Goal: Task Accomplishment & Management: Use online tool/utility

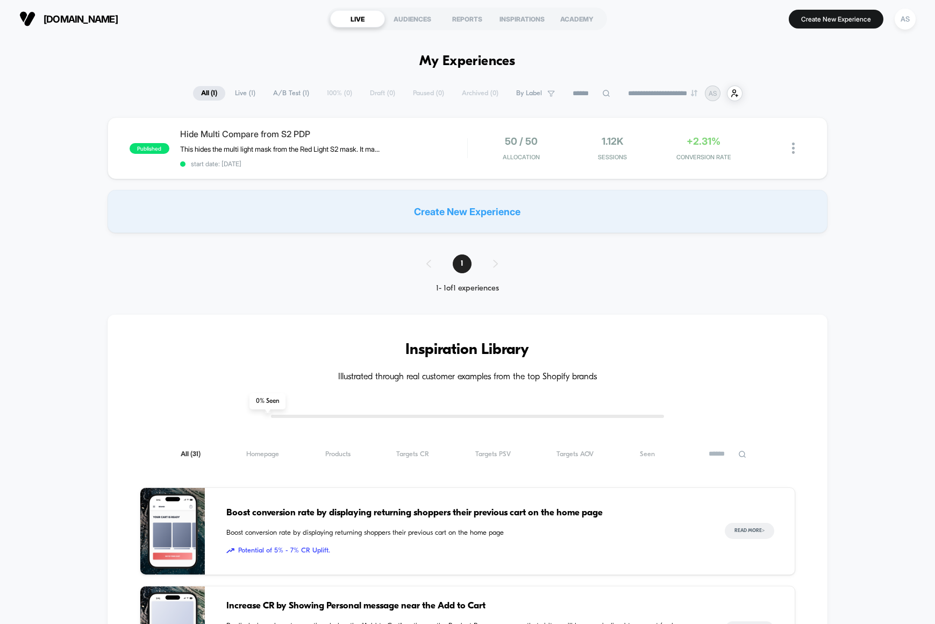
type input "***"
click at [305, 141] on div "Hide Multi Compare from S2 PDP This hides the multi light mask from the Red Lig…" at bounding box center [323, 148] width 287 height 39
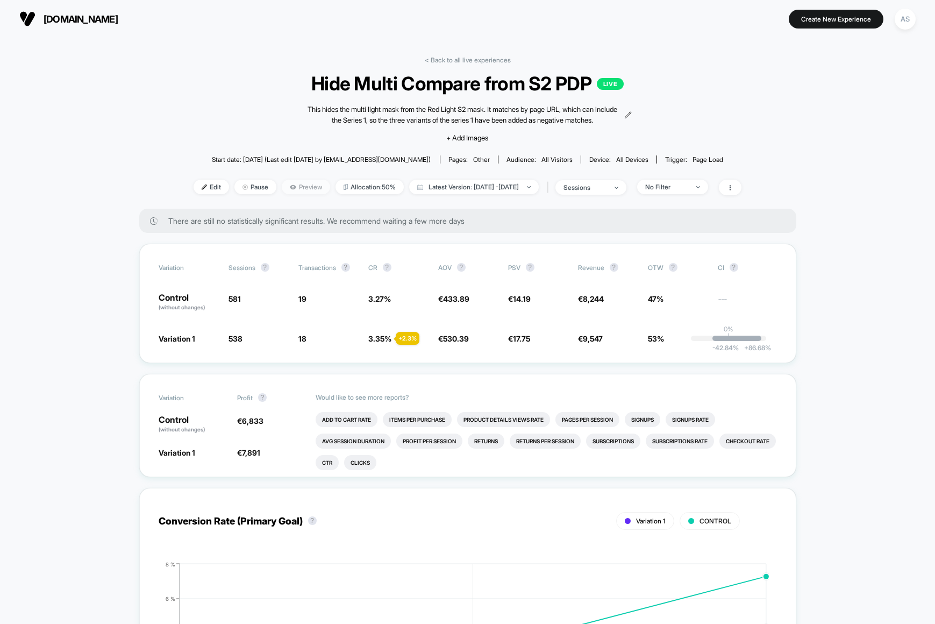
click at [286, 190] on span "Preview" at bounding box center [306, 187] width 48 height 15
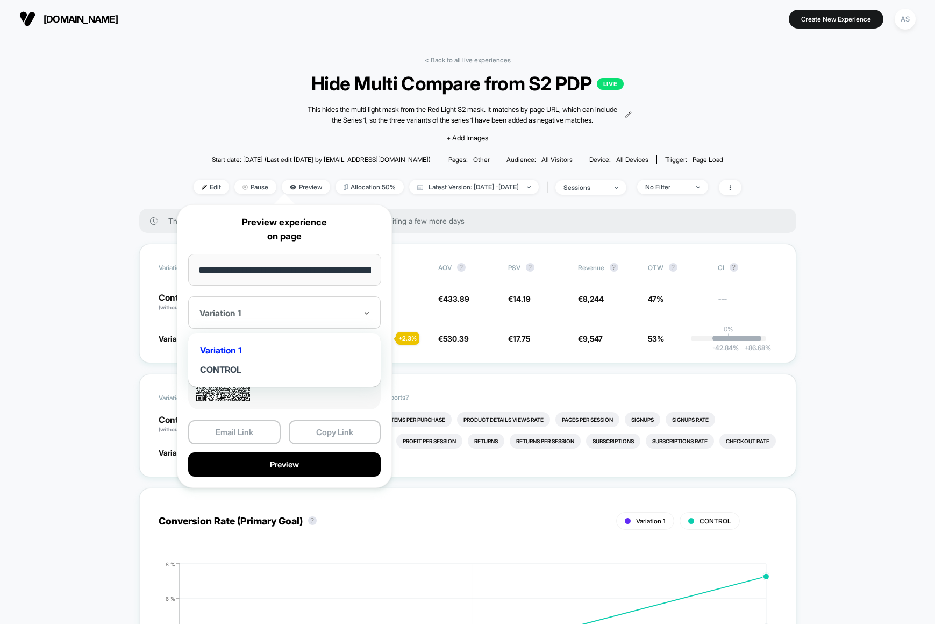
click at [327, 311] on div at bounding box center [277, 313] width 157 height 11
click at [241, 367] on div "CONTROL" at bounding box center [285, 369] width 182 height 19
click at [277, 284] on input "**********" at bounding box center [284, 270] width 193 height 32
click at [279, 279] on input "**********" at bounding box center [284, 270] width 193 height 32
click at [272, 304] on div "CONTROL" at bounding box center [284, 312] width 193 height 32
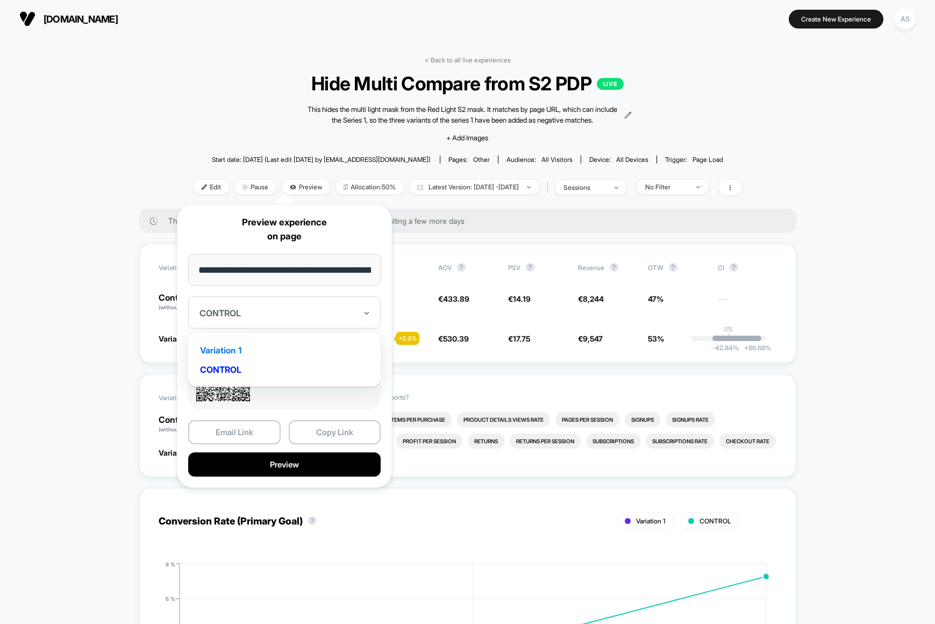
click at [230, 351] on div "Variation 1" at bounding box center [285, 349] width 182 height 19
click at [337, 427] on button "Copy Link" at bounding box center [335, 432] width 92 height 24
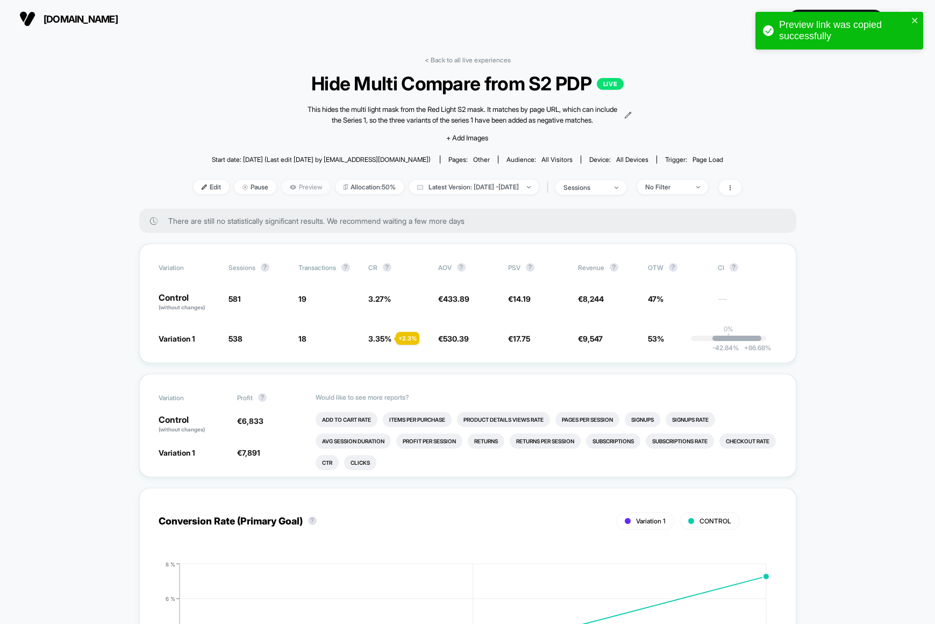
click at [284, 184] on span "Preview" at bounding box center [306, 187] width 48 height 15
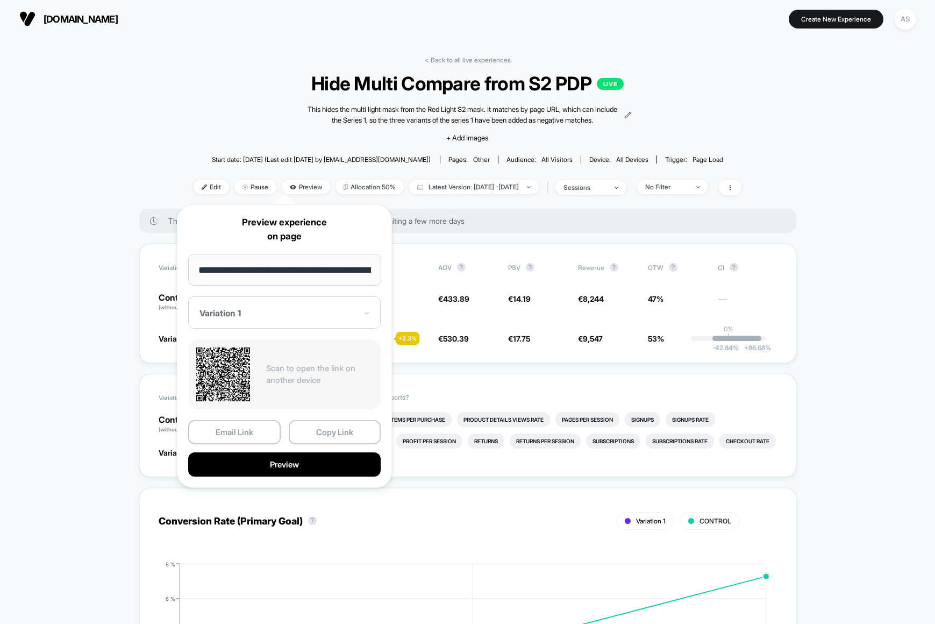
click at [297, 319] on div "Variation 1" at bounding box center [284, 312] width 193 height 32
click at [240, 370] on div "CONTROL" at bounding box center [285, 369] width 182 height 19
click at [305, 431] on button "Copy Link" at bounding box center [335, 432] width 92 height 24
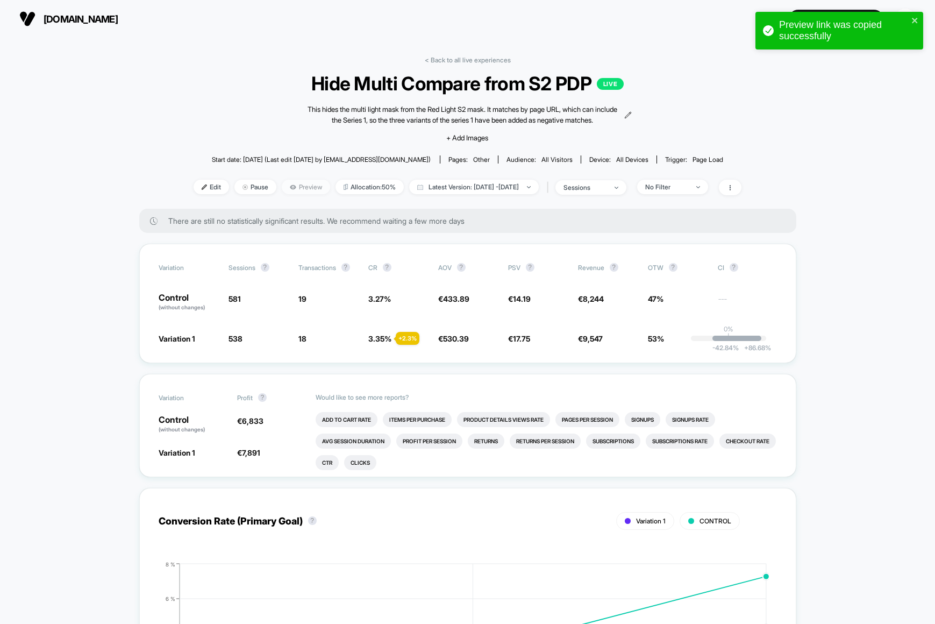
click at [282, 188] on span "Preview" at bounding box center [306, 187] width 48 height 15
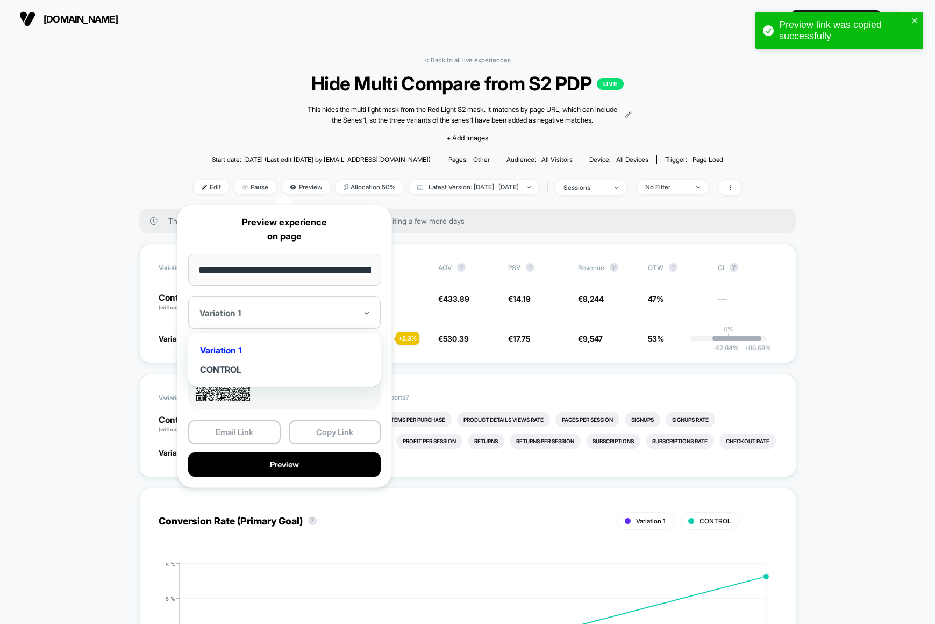
click at [316, 315] on div at bounding box center [277, 313] width 157 height 11
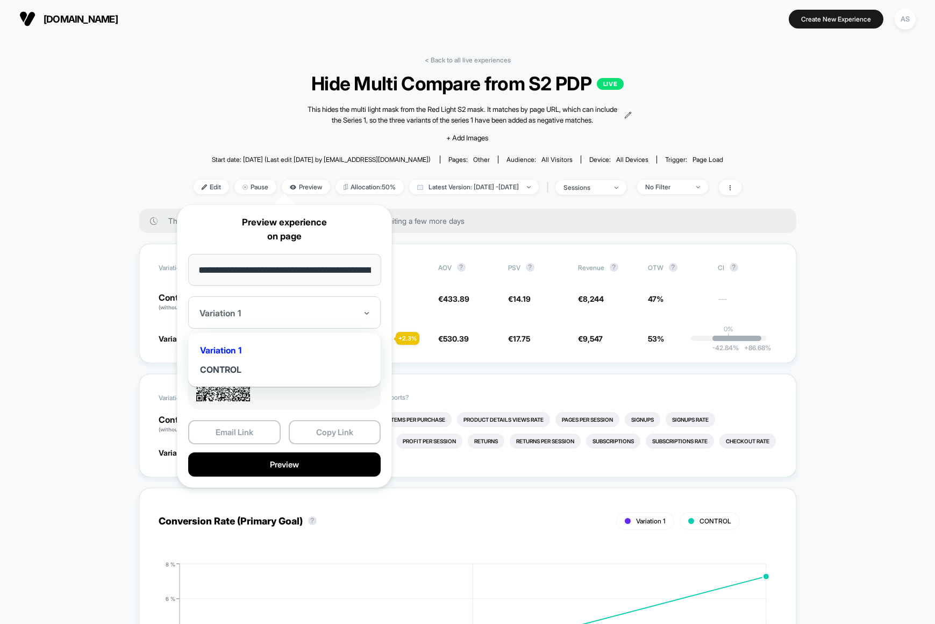
click at [223, 346] on div "Variation 1" at bounding box center [285, 349] width 182 height 19
click at [320, 432] on button "Copy Link" at bounding box center [335, 432] width 92 height 24
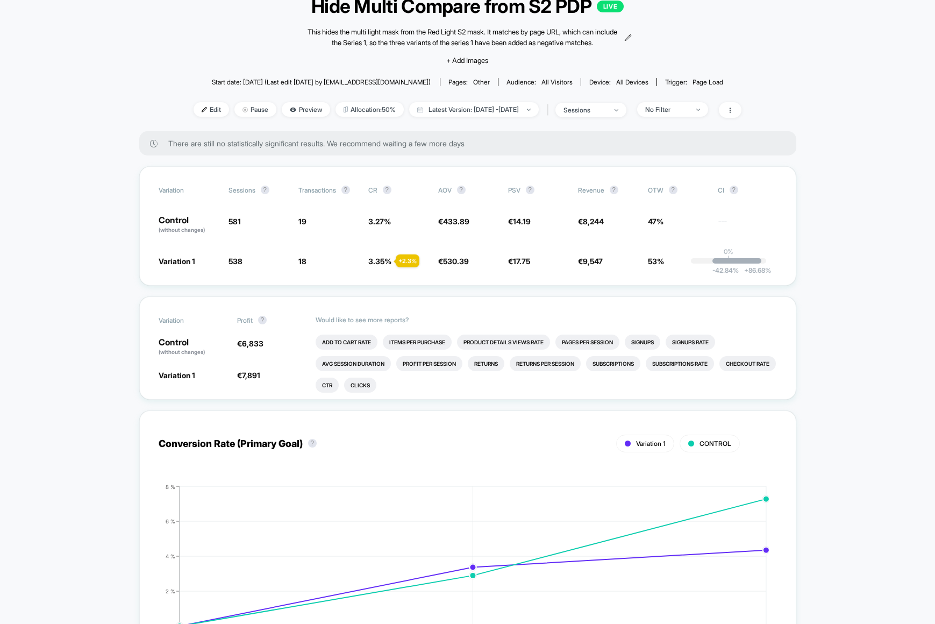
scroll to position [138, 0]
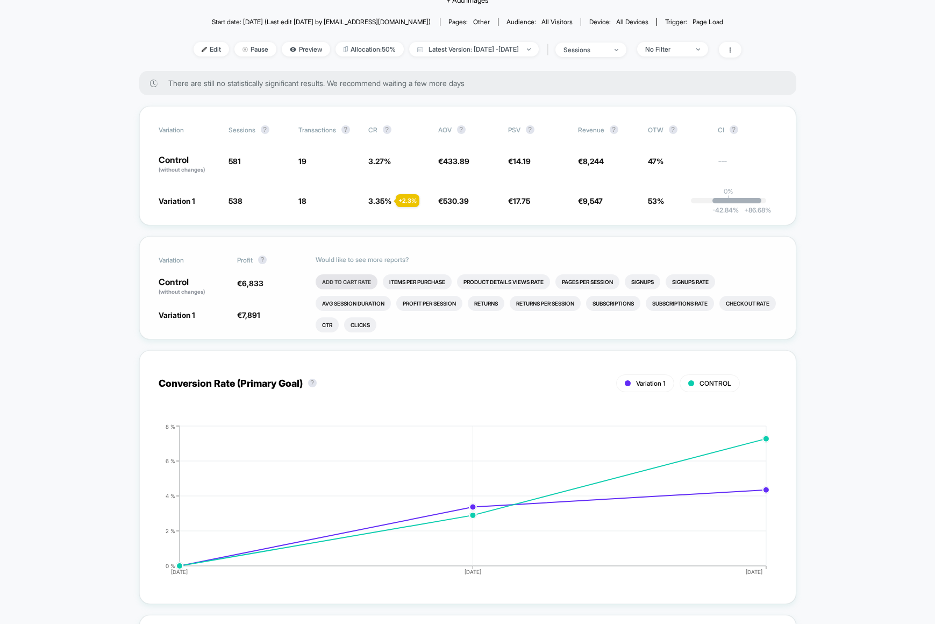
click at [346, 275] on li "Add To Cart Rate" at bounding box center [347, 281] width 62 height 15
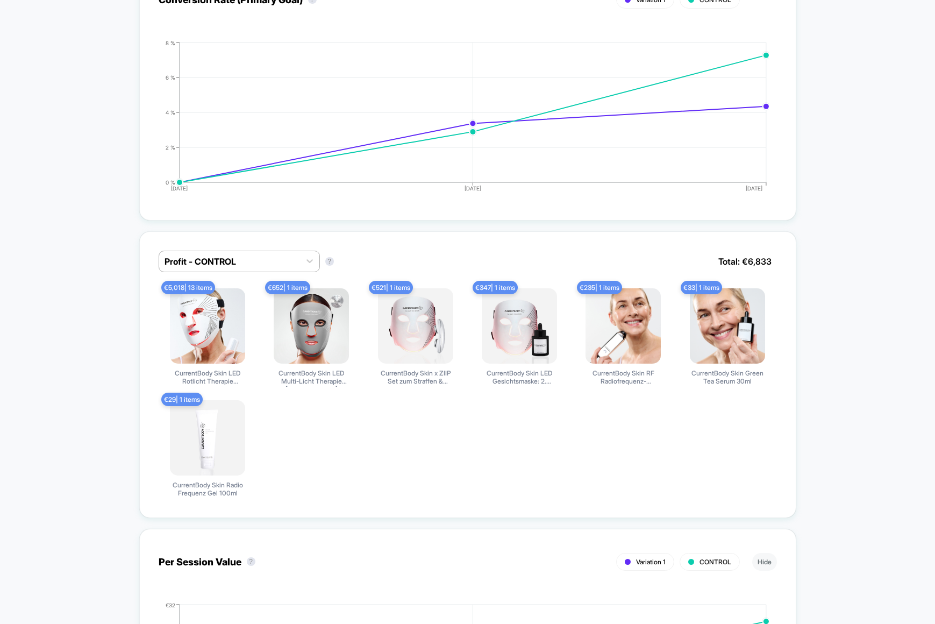
scroll to position [0, 0]
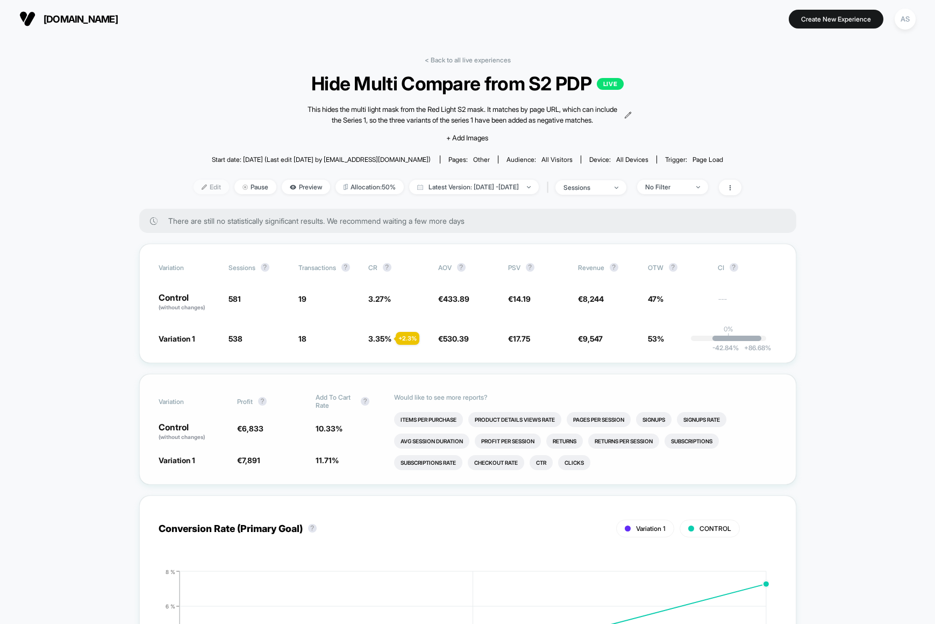
click at [195, 182] on span "Edit" at bounding box center [211, 187] width 35 height 15
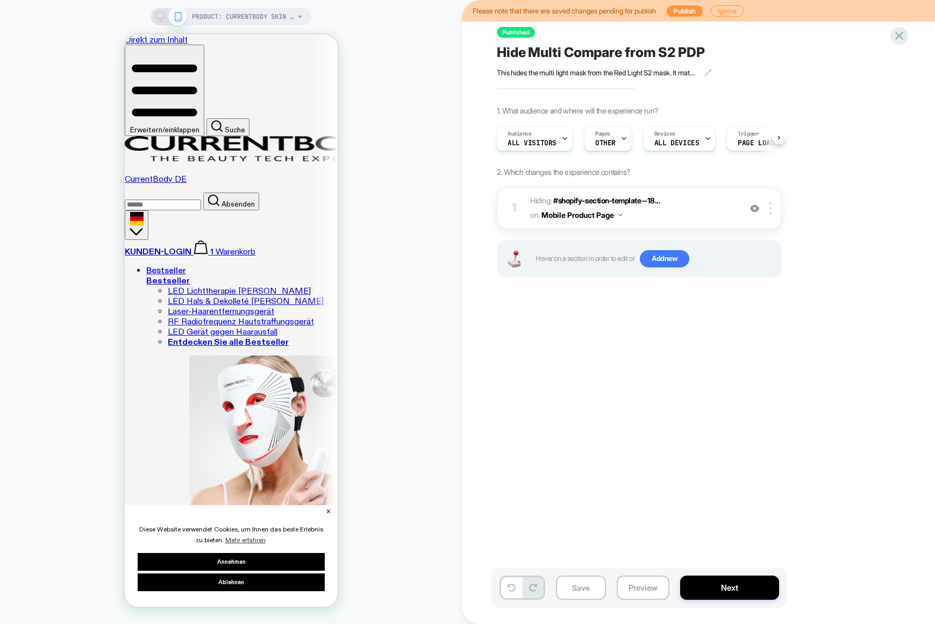
click at [651, 213] on span "Hiding : #shopify-section-template--18... #shopify-section-template--1826130654…" at bounding box center [632, 208] width 205 height 29
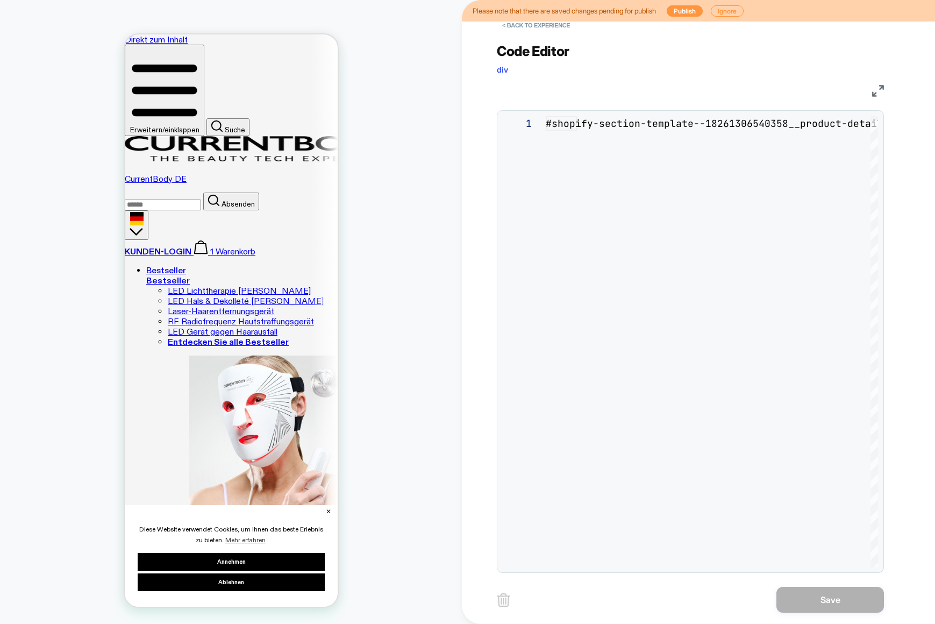
scroll to position [44, 0]
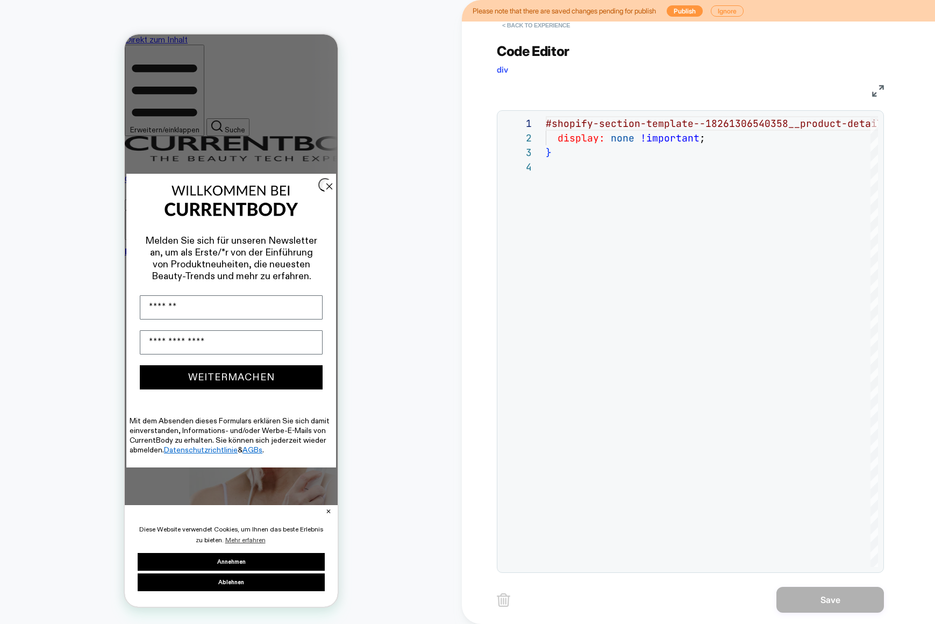
click at [526, 23] on button "< Back to experience" at bounding box center [536, 25] width 79 height 17
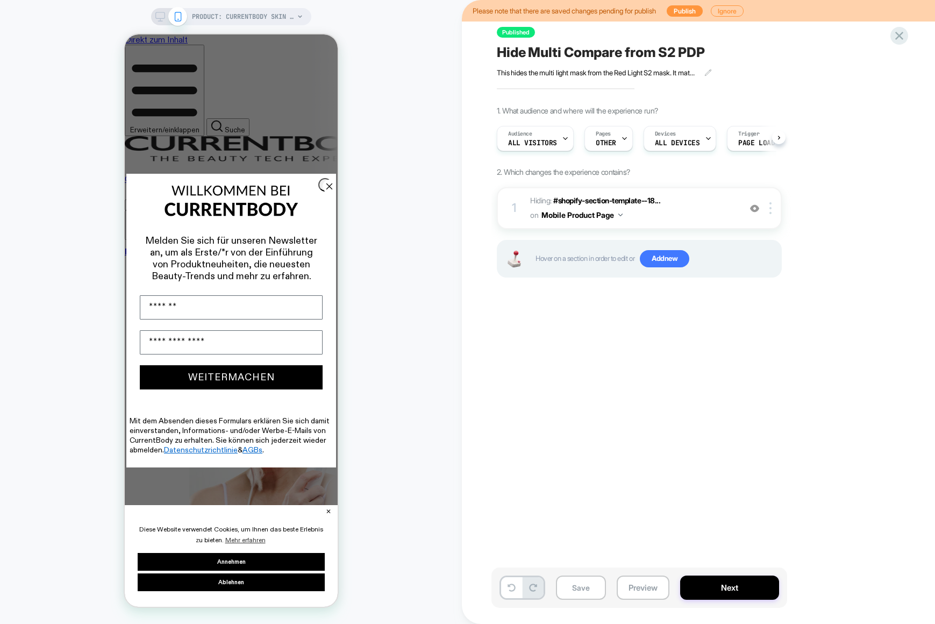
scroll to position [0, 1]
click at [158, 14] on icon at bounding box center [160, 17] width 10 height 10
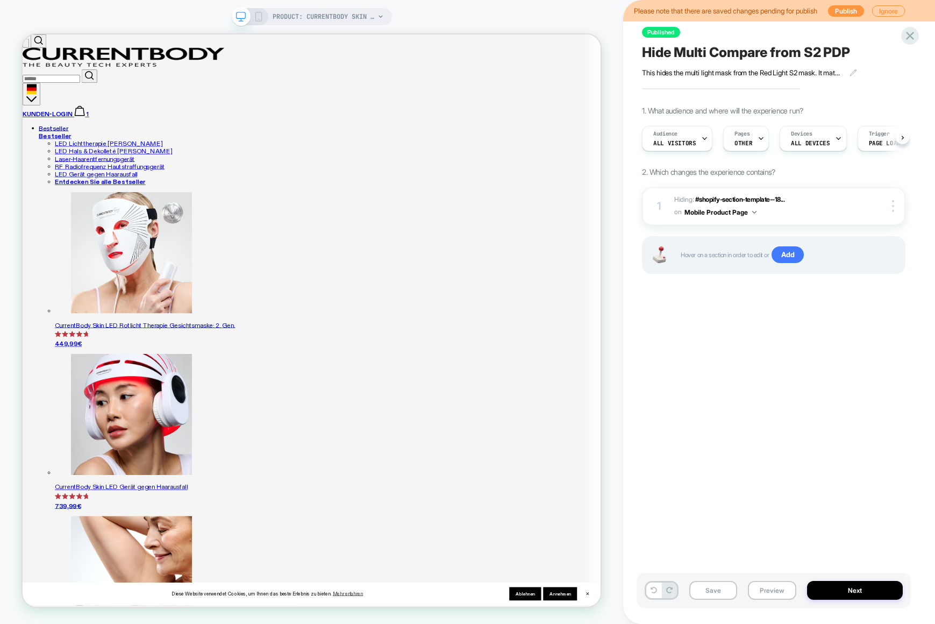
scroll to position [0, 1]
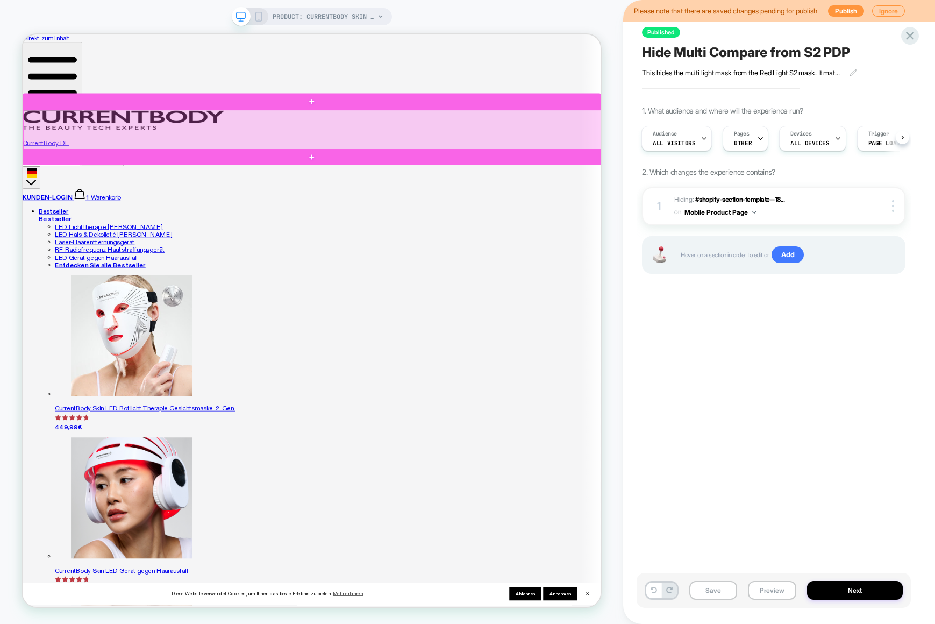
click at [728, 155] on div at bounding box center [410, 162] width 772 height 54
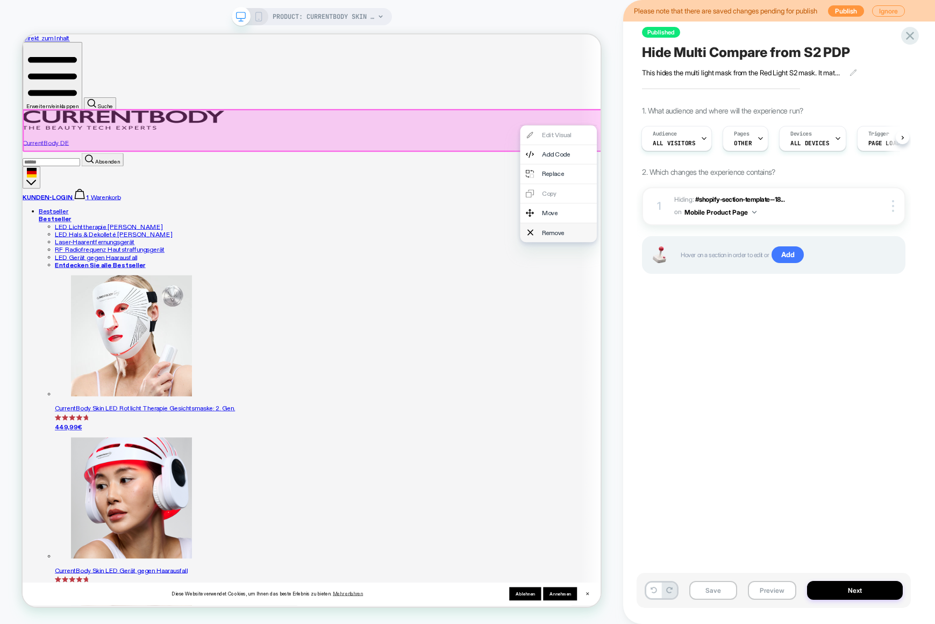
click at [731, 304] on div "Remove" at bounding box center [748, 299] width 66 height 10
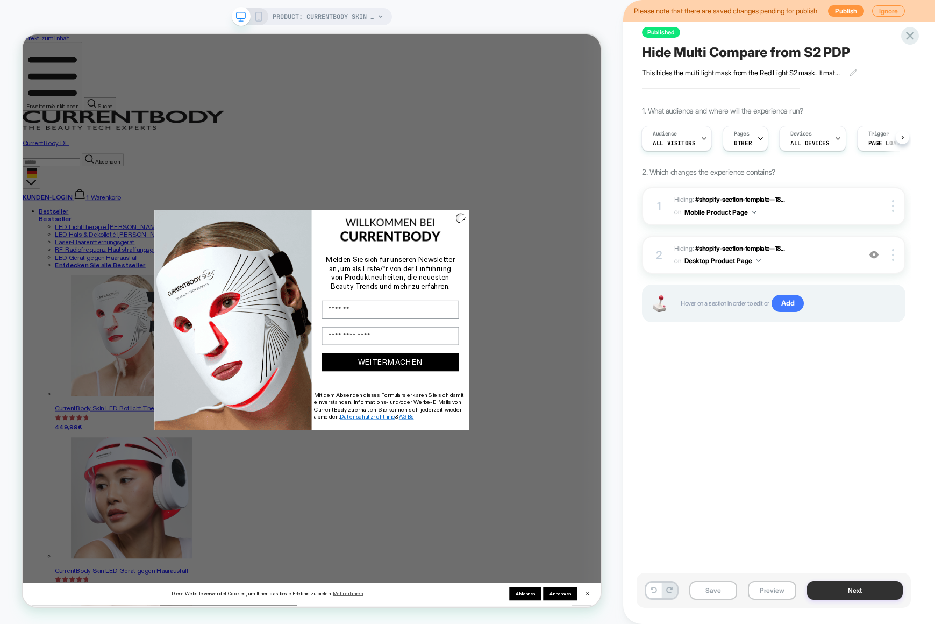
click at [844, 582] on button "Next" at bounding box center [855, 590] width 96 height 19
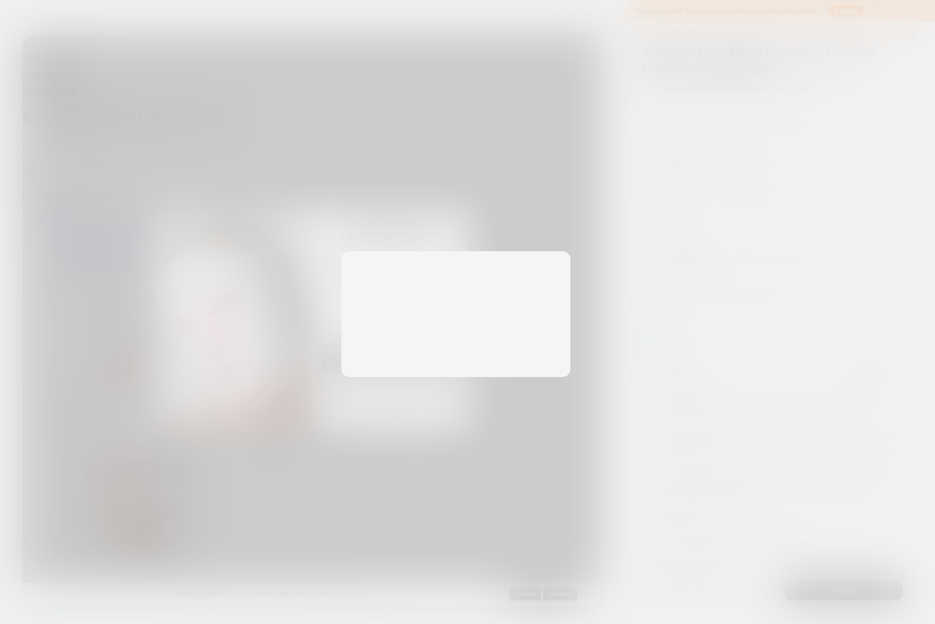
scroll to position [0, 1]
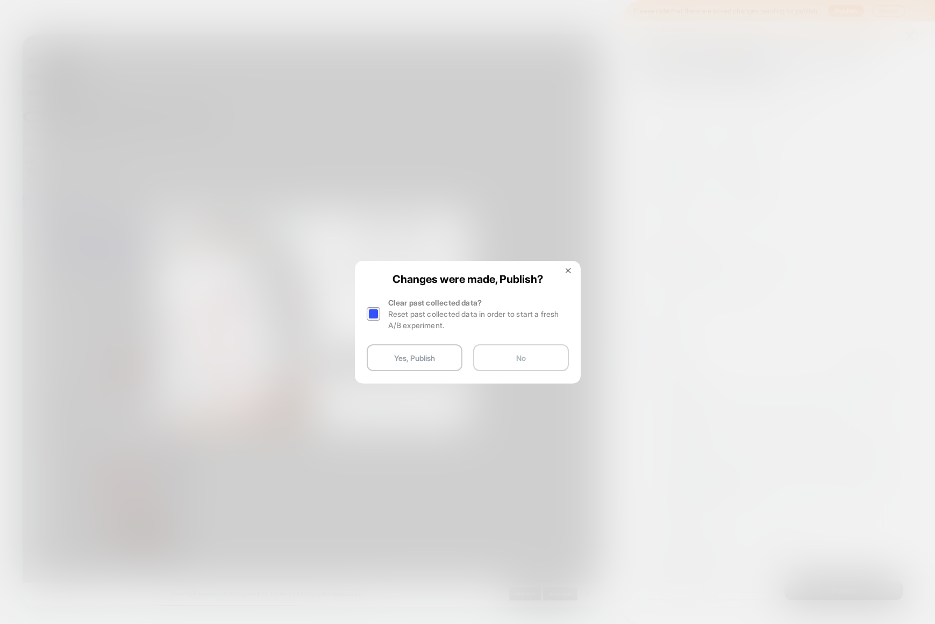
click at [508, 361] on button "No" at bounding box center [521, 357] width 96 height 27
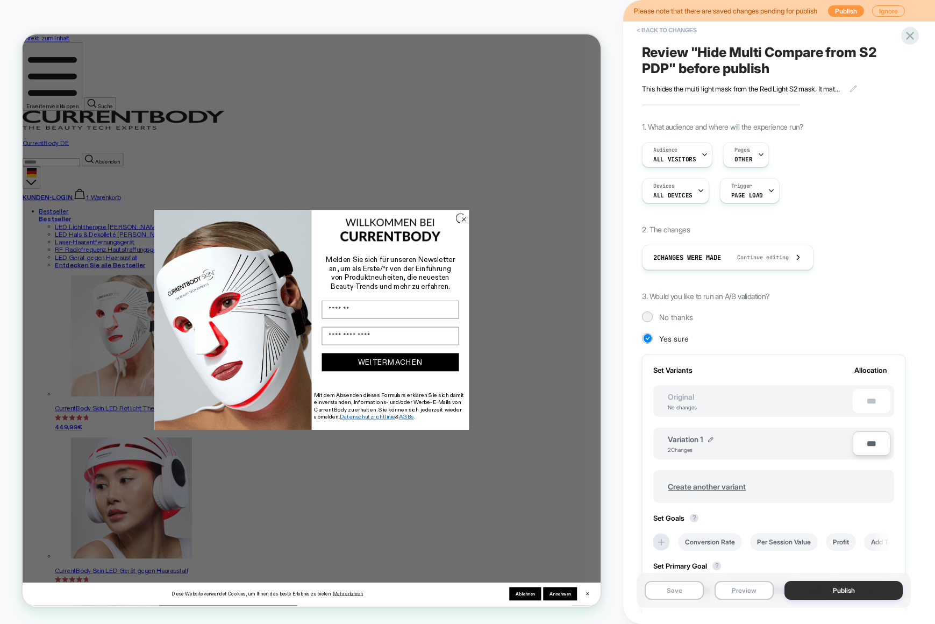
click at [819, 584] on button "Publish" at bounding box center [844, 590] width 118 height 19
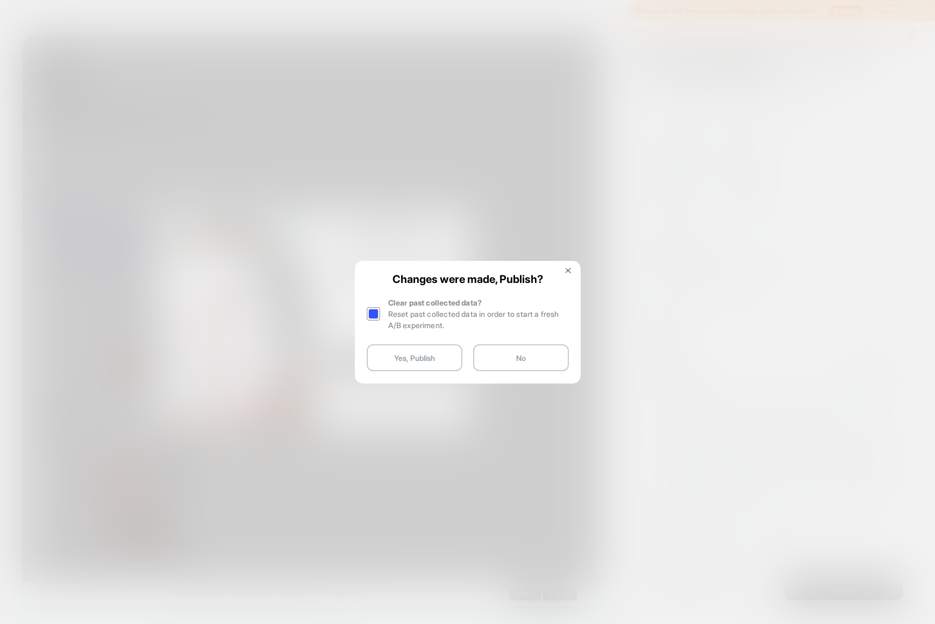
click at [377, 316] on div at bounding box center [373, 313] width 13 height 13
click at [398, 358] on button "Yes, Publish" at bounding box center [415, 357] width 96 height 27
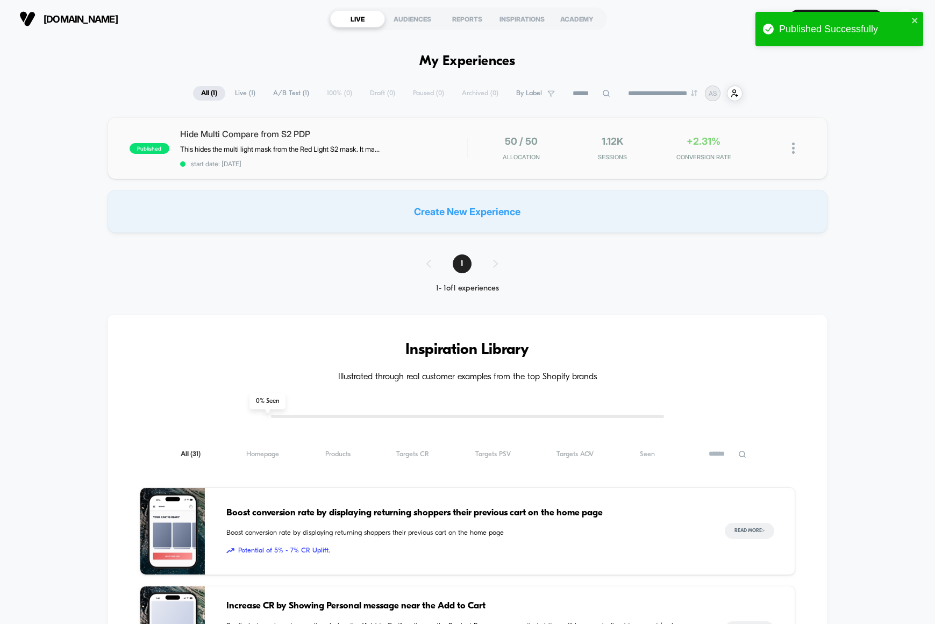
click at [794, 148] on img at bounding box center [793, 147] width 3 height 11
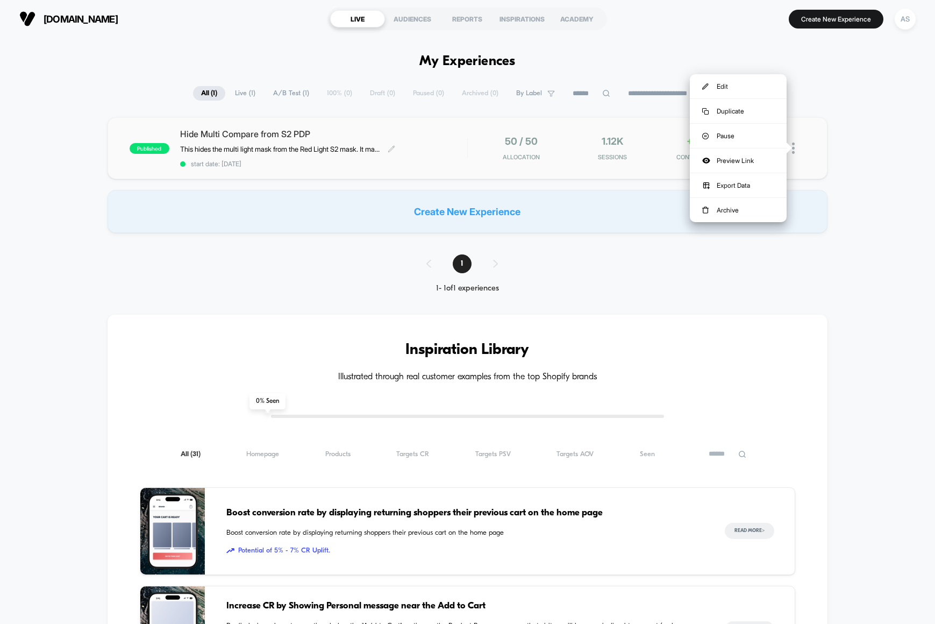
click at [394, 131] on span "Hide Multi Compare from S2 PDP" at bounding box center [323, 134] width 287 height 11
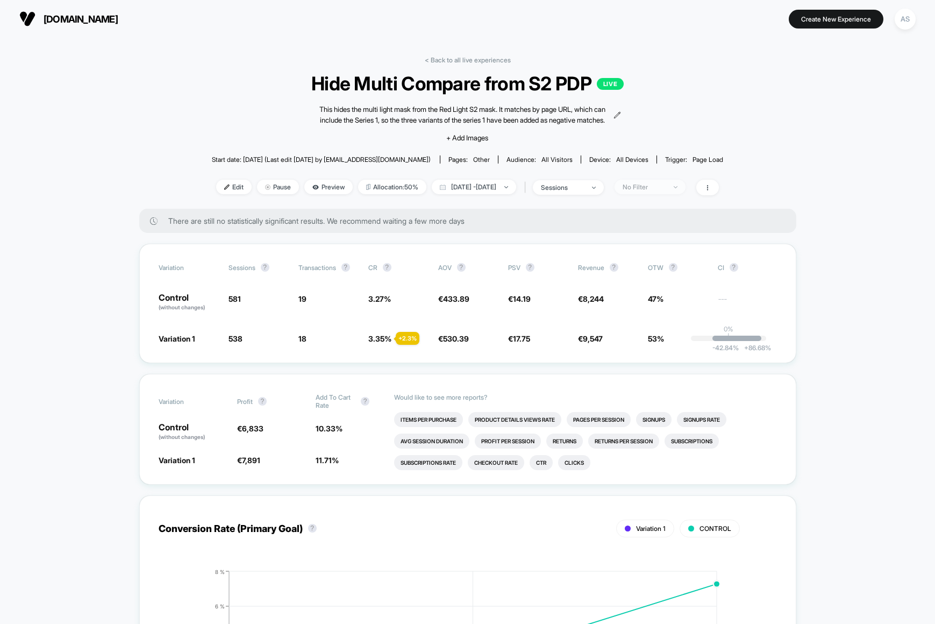
click at [666, 188] on div "No Filter" at bounding box center [644, 187] width 43 height 8
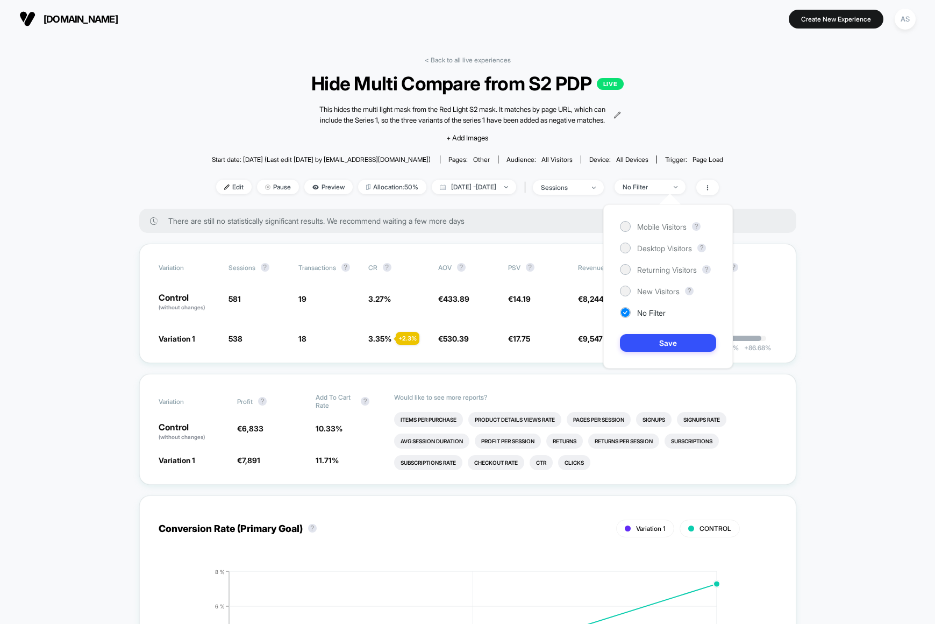
click at [643, 219] on div "Mobile Visitors ? Desktop Visitors ? Returning Visitors ? New Visitors ? No Fil…" at bounding box center [668, 286] width 130 height 164
click at [641, 223] on span "Mobile Visitors" at bounding box center [661, 226] width 49 height 9
click at [666, 336] on button "Save" at bounding box center [668, 343] width 96 height 18
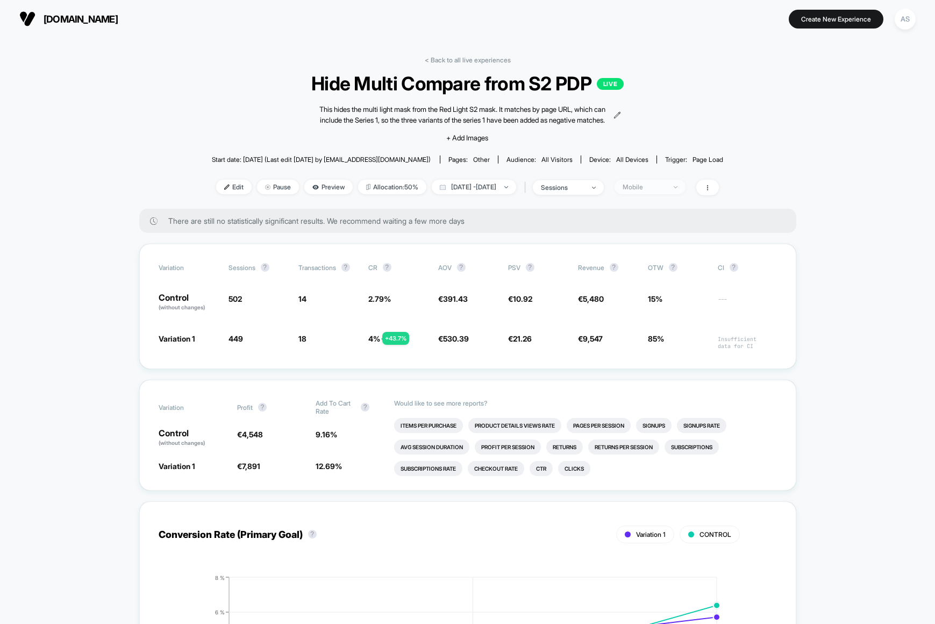
click at [664, 180] on span "Mobile" at bounding box center [650, 187] width 71 height 15
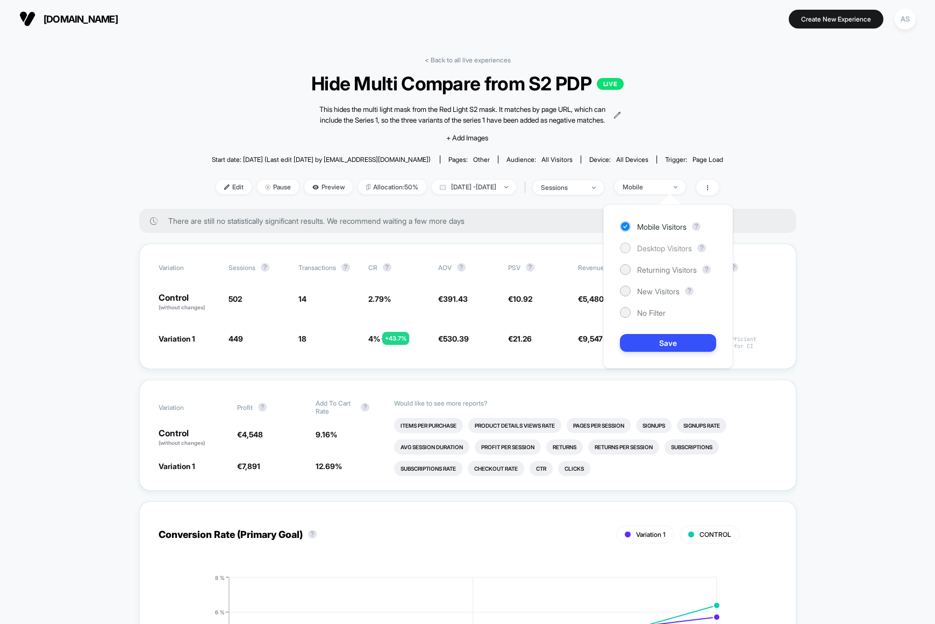
click at [647, 244] on span "Desktop Visitors" at bounding box center [664, 248] width 55 height 9
click at [648, 340] on button "Save" at bounding box center [668, 343] width 96 height 18
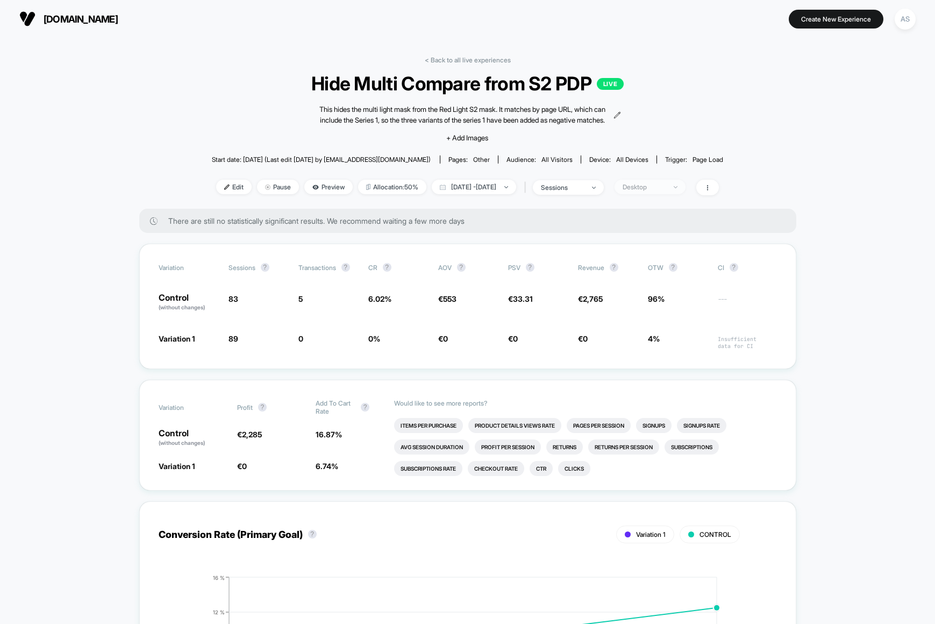
click at [678, 186] on img at bounding box center [676, 187] width 4 height 2
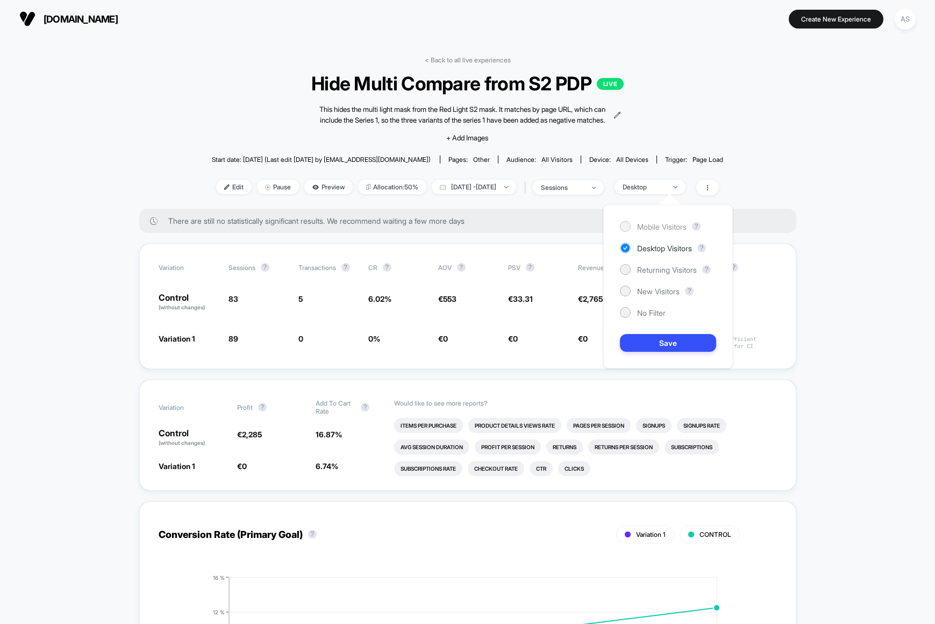
click at [652, 224] on span "Mobile Visitors" at bounding box center [661, 226] width 49 height 9
click at [693, 334] on button "Save" at bounding box center [668, 343] width 96 height 18
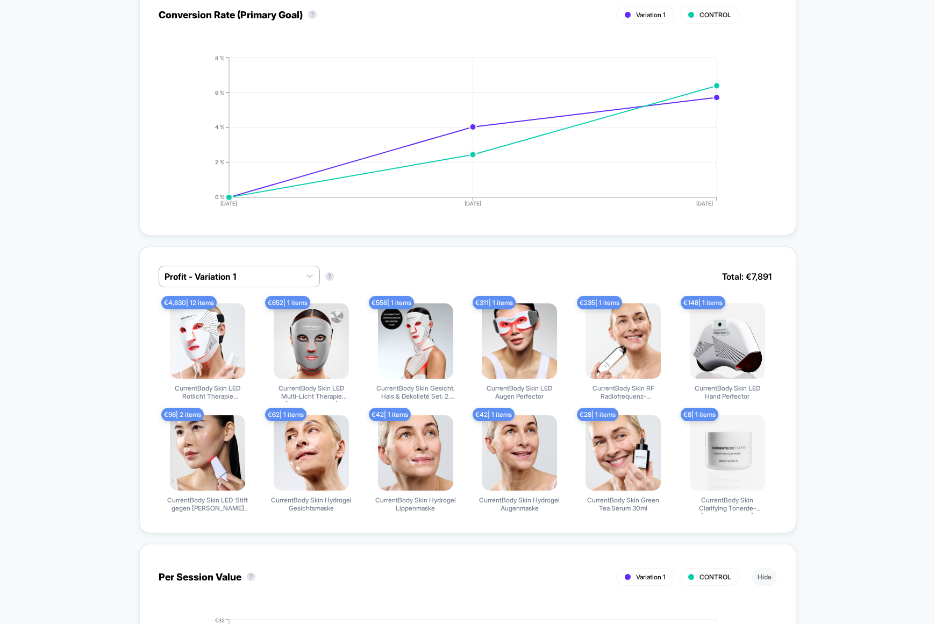
scroll to position [638, 0]
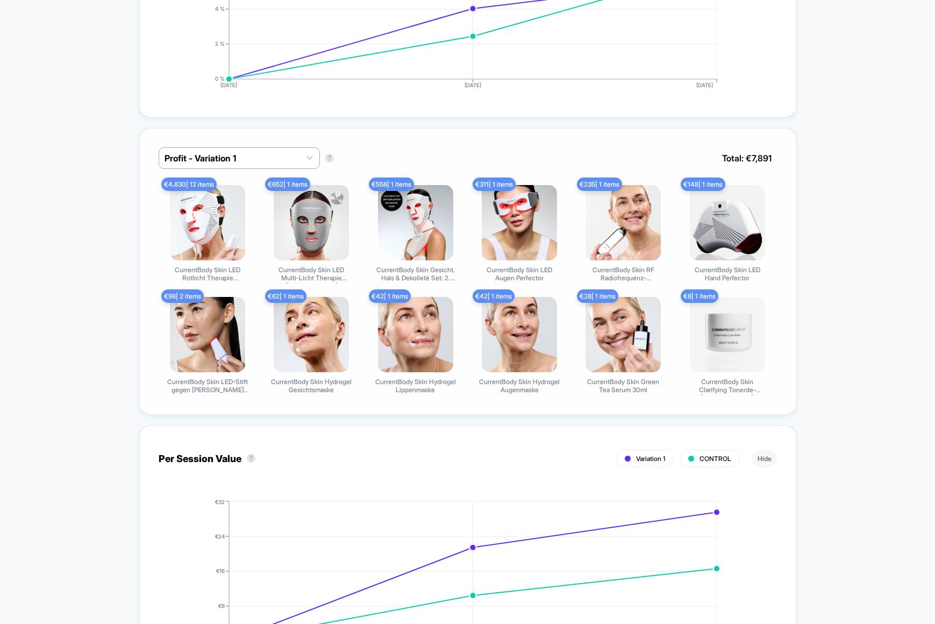
click at [229, 145] on div "Profit - Variation 1 Profit - Variation 1 ? Total: € 7,891 € 4,830 | 12 items C…" at bounding box center [467, 271] width 657 height 287
click at [224, 156] on div at bounding box center [230, 158] width 130 height 13
click at [386, 137] on div "option Profit - Variation 1 focused, 1 of 2. 2 results available. Use Up and Do…" at bounding box center [467, 271] width 657 height 287
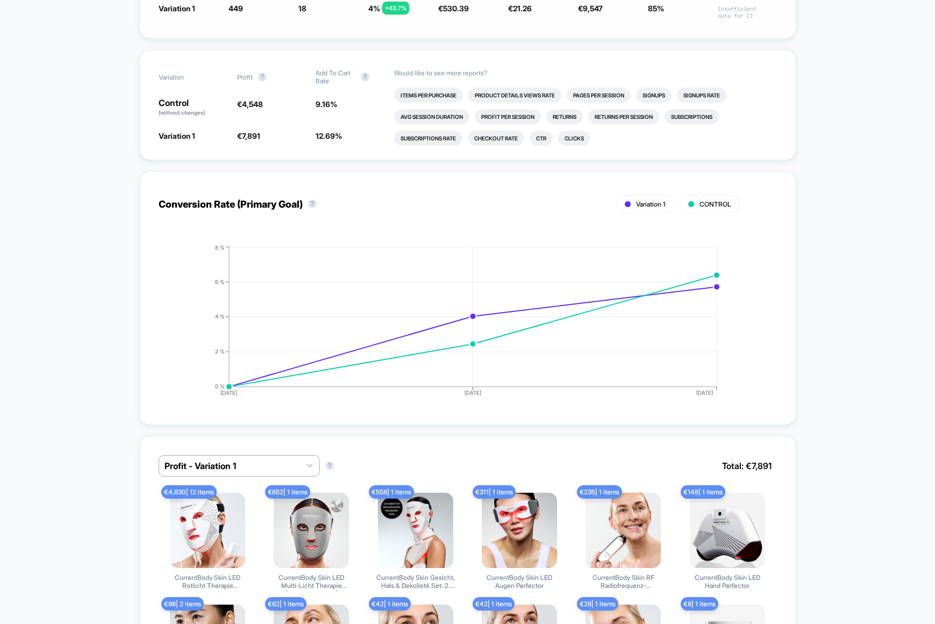
scroll to position [526, 0]
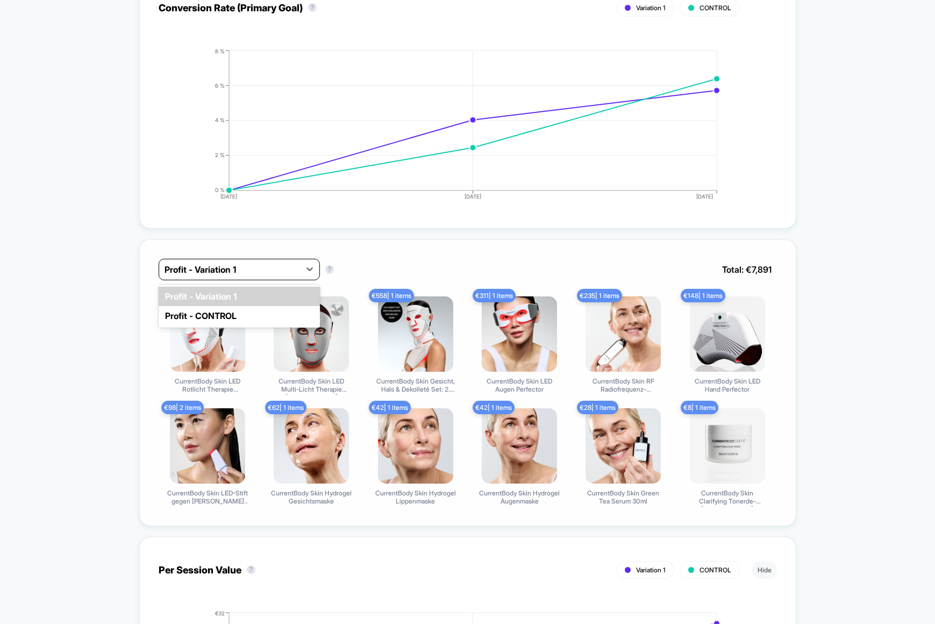
click at [291, 267] on div at bounding box center [230, 269] width 130 height 13
click at [244, 312] on div "Profit - CONTROL" at bounding box center [239, 315] width 161 height 19
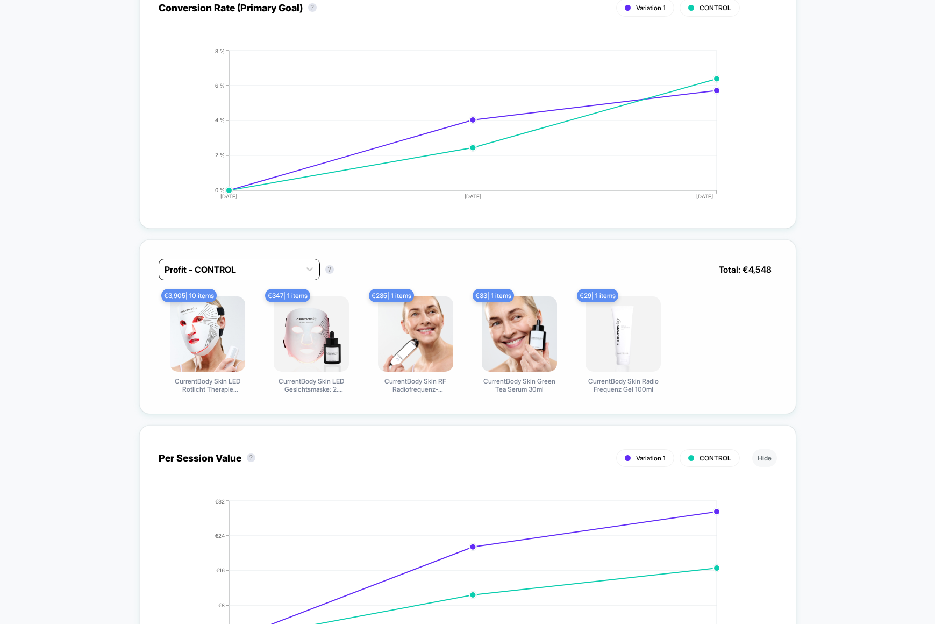
click at [237, 266] on div at bounding box center [230, 269] width 130 height 13
click at [224, 290] on div "Profit - Variation 1" at bounding box center [239, 296] width 161 height 19
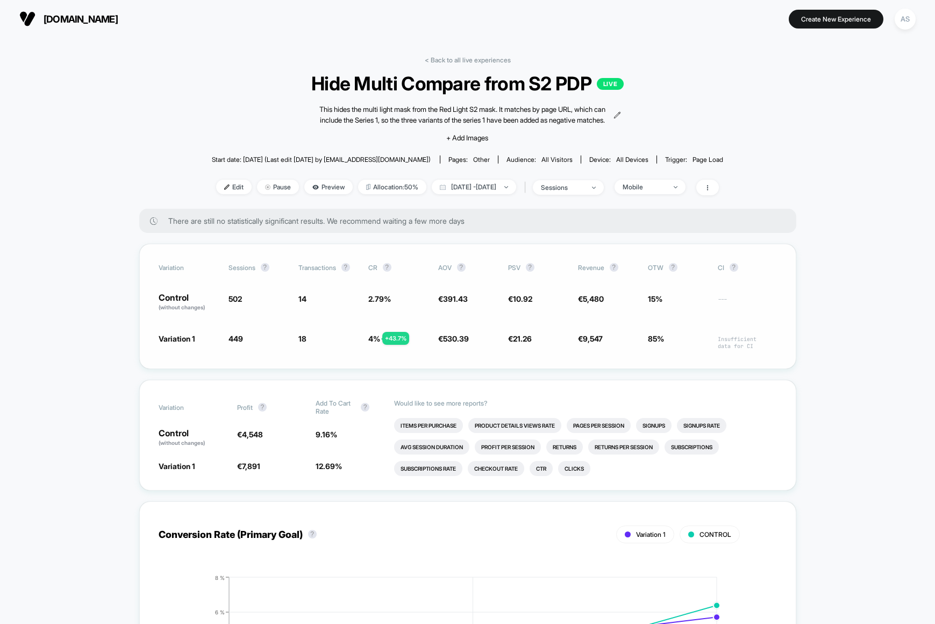
scroll to position [92, 0]
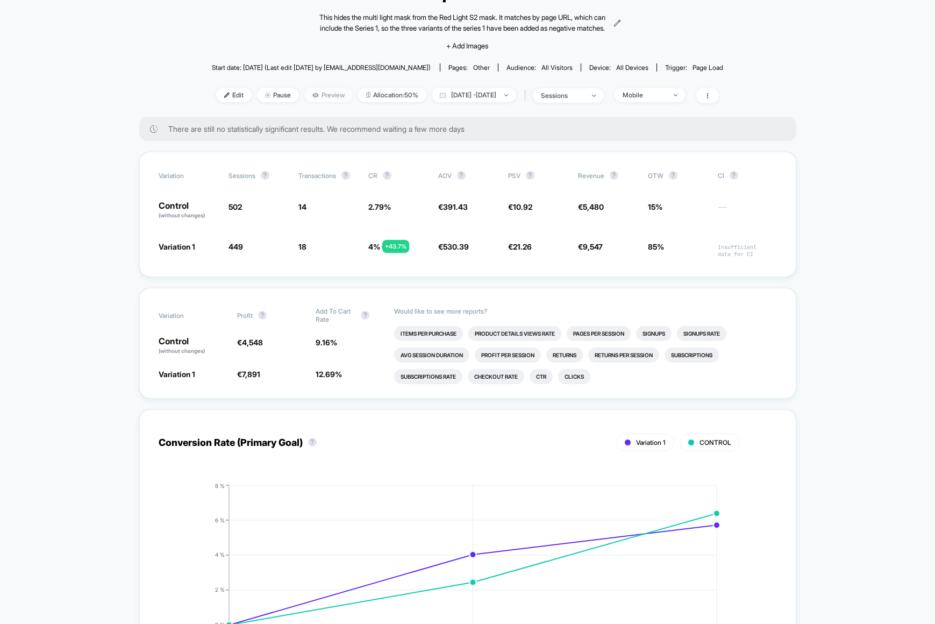
click at [315, 98] on span "Preview" at bounding box center [328, 95] width 48 height 15
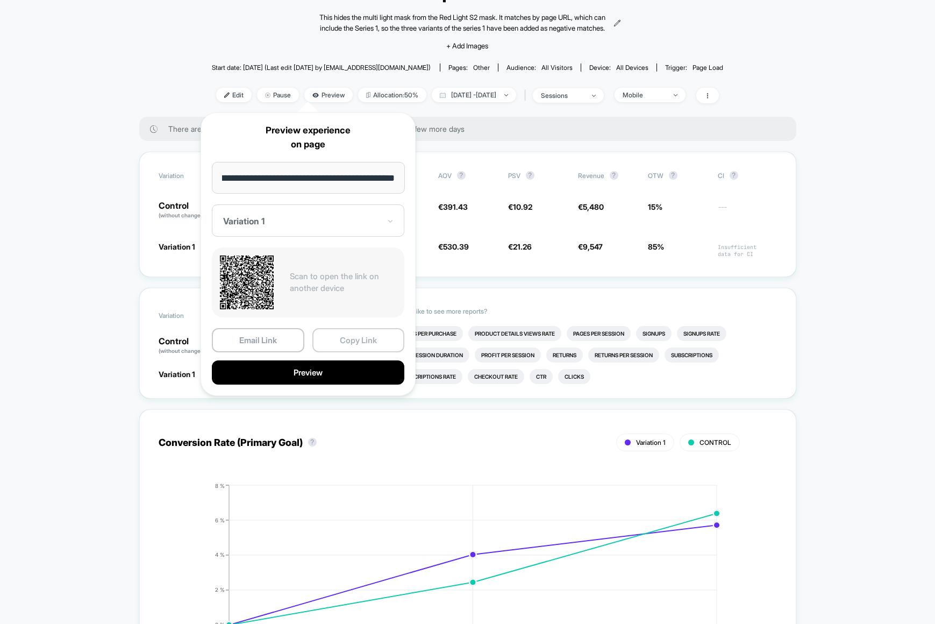
scroll to position [0, 0]
click at [337, 337] on button "Copy Link" at bounding box center [358, 340] width 92 height 24
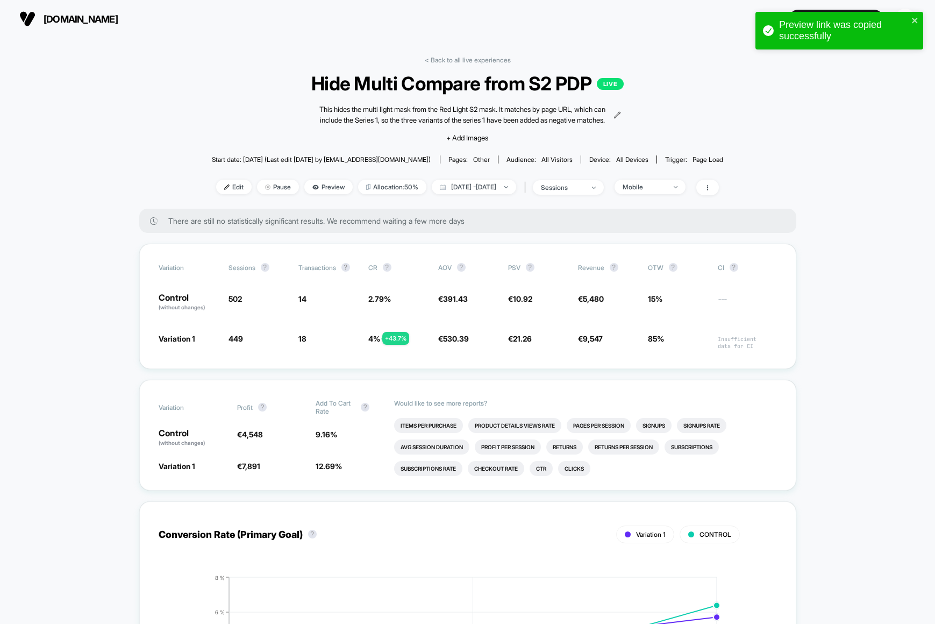
click at [24, 20] on img at bounding box center [27, 19] width 16 height 16
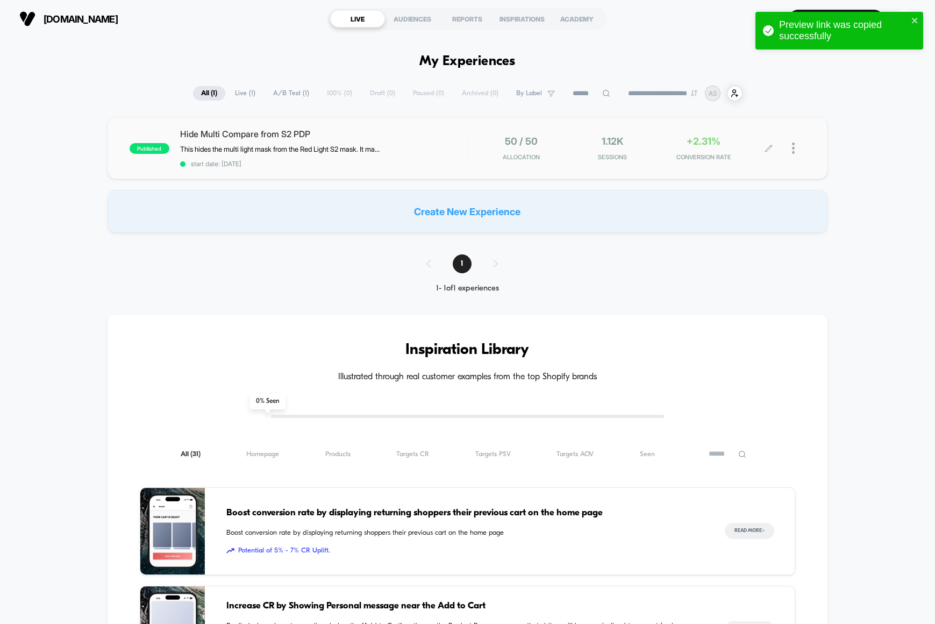
click at [798, 149] on div at bounding box center [798, 148] width 13 height 25
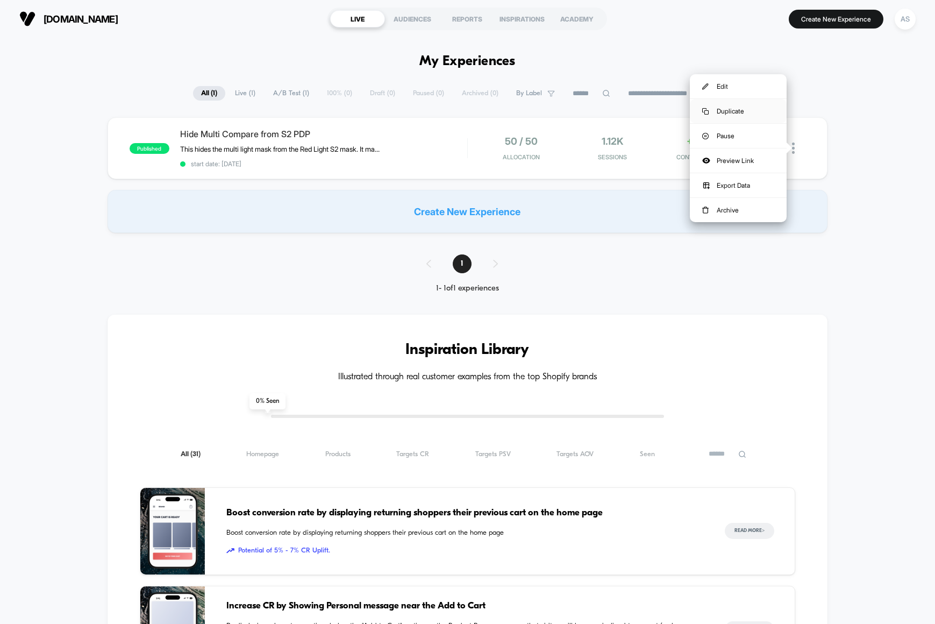
click at [732, 110] on div "Duplicate" at bounding box center [738, 111] width 97 height 24
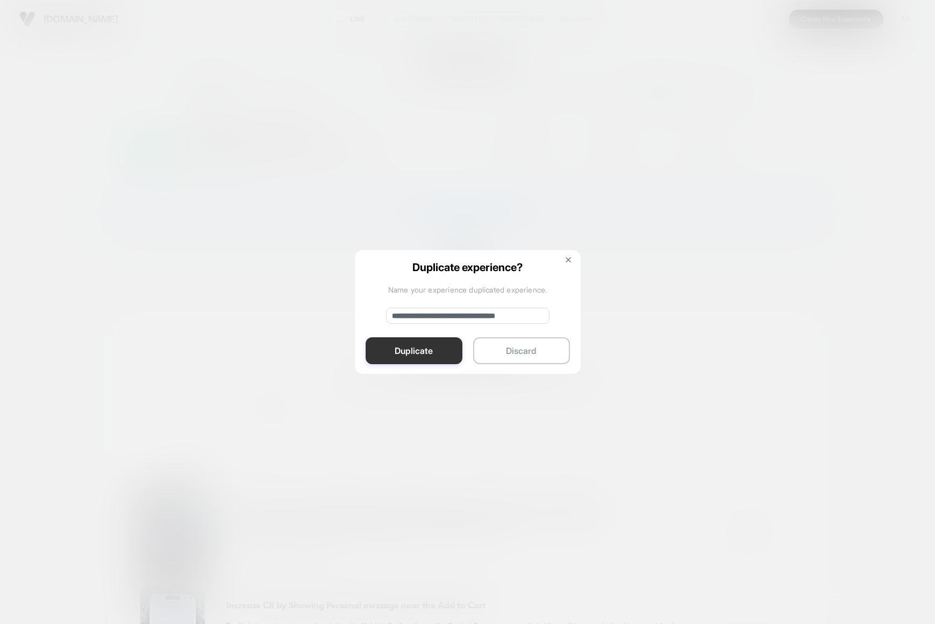
click at [441, 352] on button "Duplicate" at bounding box center [414, 350] width 97 height 27
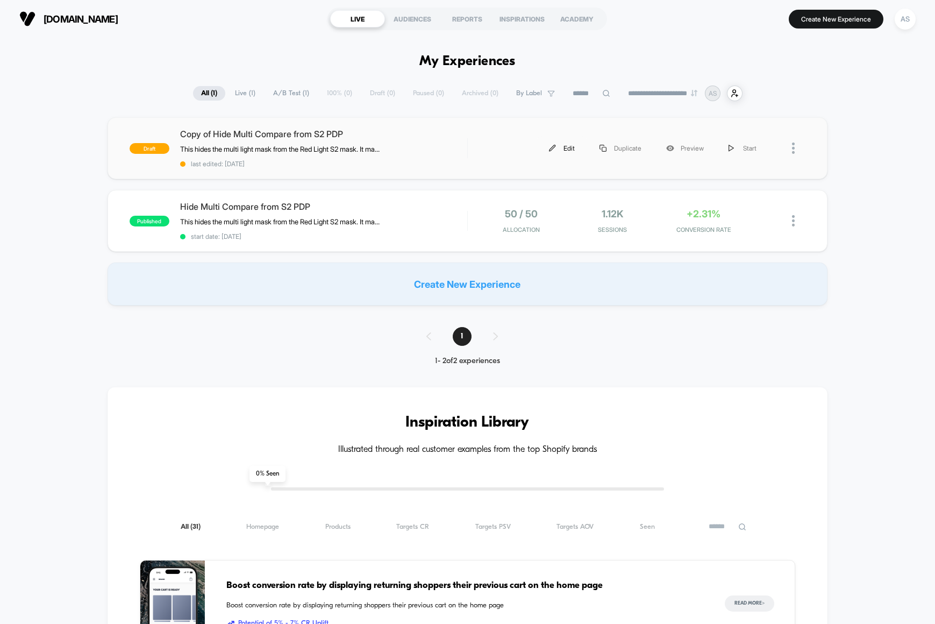
click at [558, 146] on div "Edit" at bounding box center [562, 148] width 51 height 24
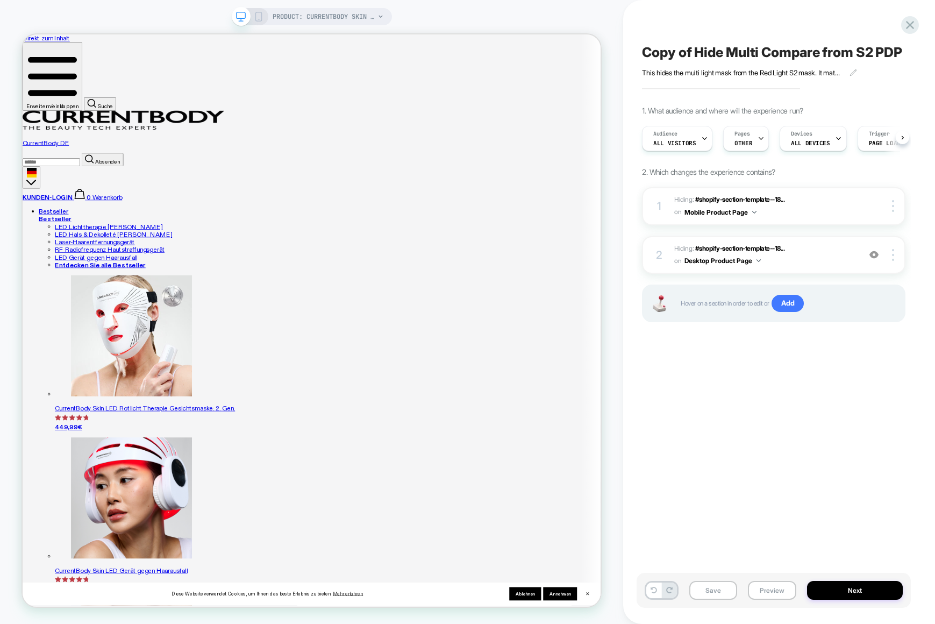
scroll to position [0, 1]
click at [765, 54] on span "Copy of Hide Multi Compare from S2 PDP" at bounding box center [772, 52] width 260 height 16
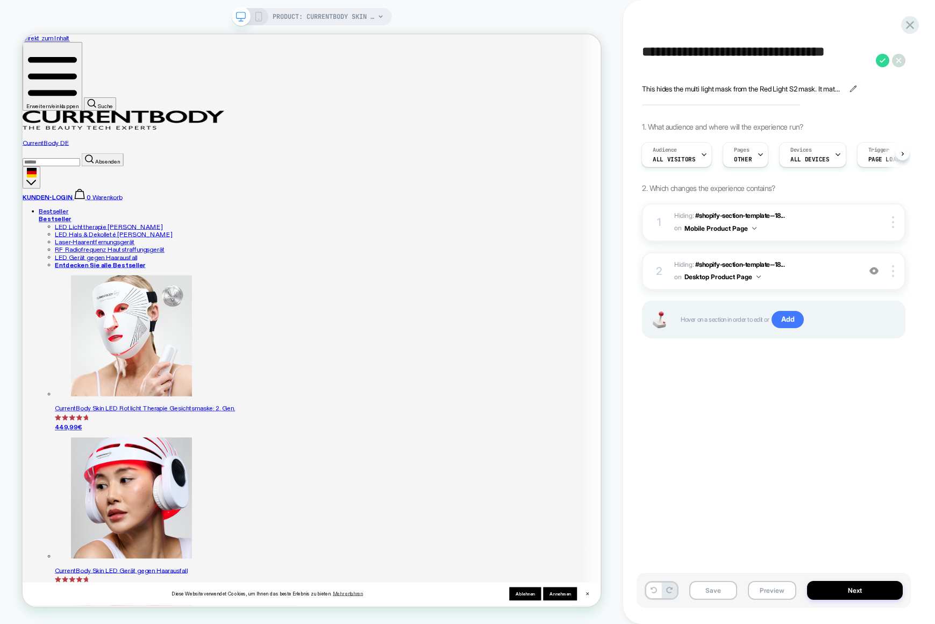
type textarea "**********"
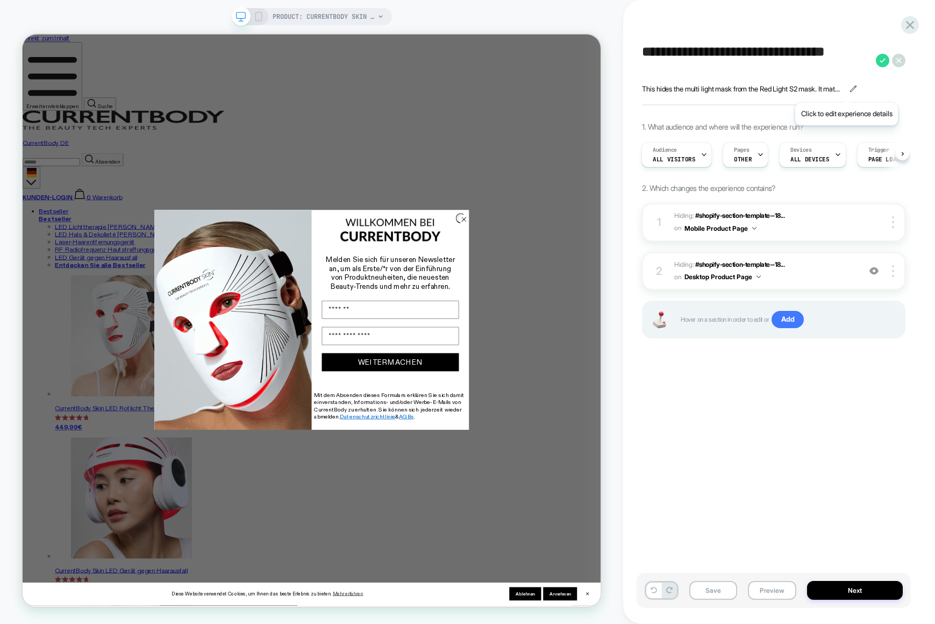
click at [851, 89] on icon at bounding box center [854, 88] width 6 height 6
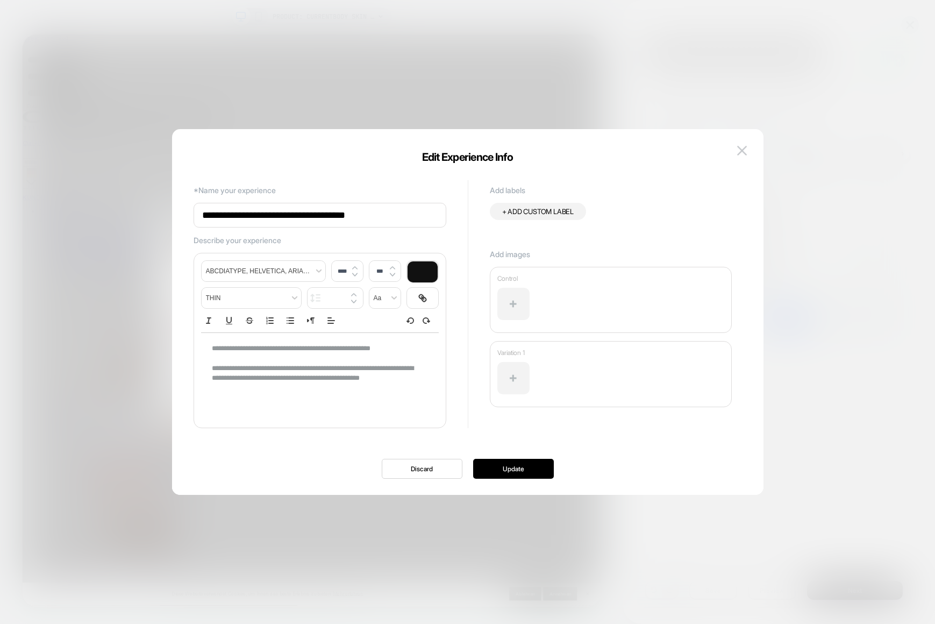
type input "****"
click at [356, 373] on p "**********" at bounding box center [316, 378] width 208 height 30
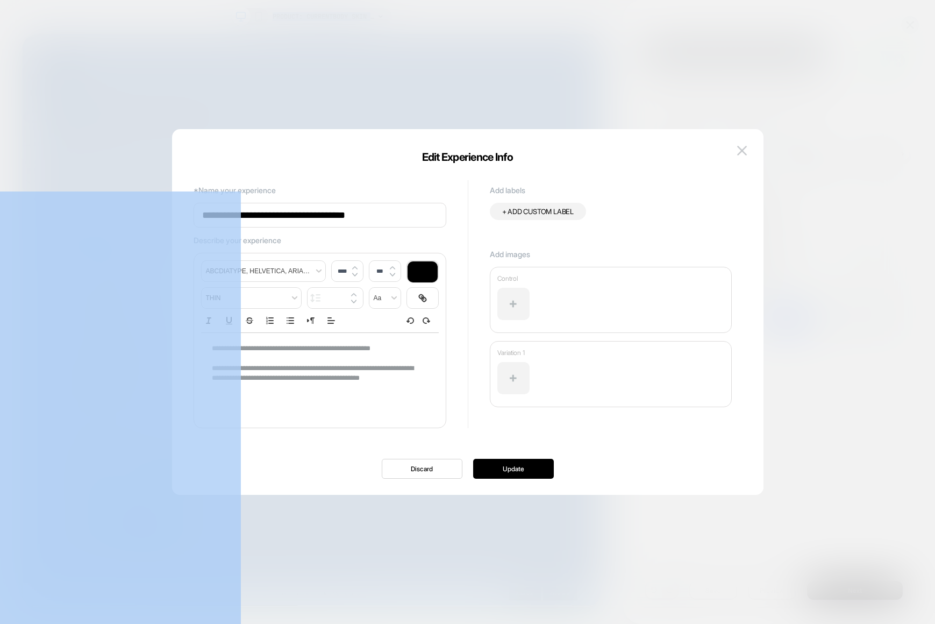
click at [356, 373] on p "**********" at bounding box center [316, 378] width 208 height 30
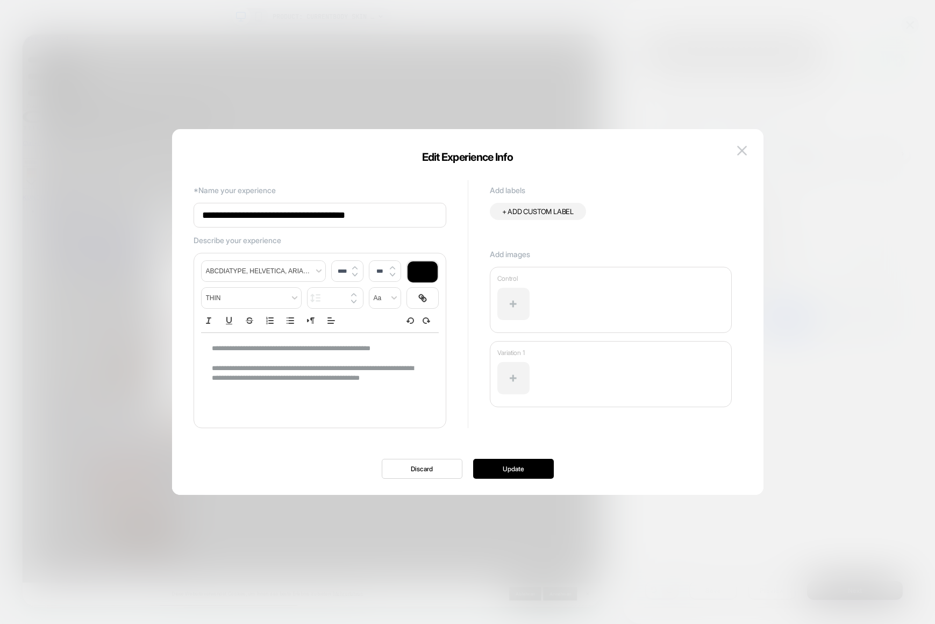
click at [399, 353] on p "**********" at bounding box center [316, 349] width 208 height 10
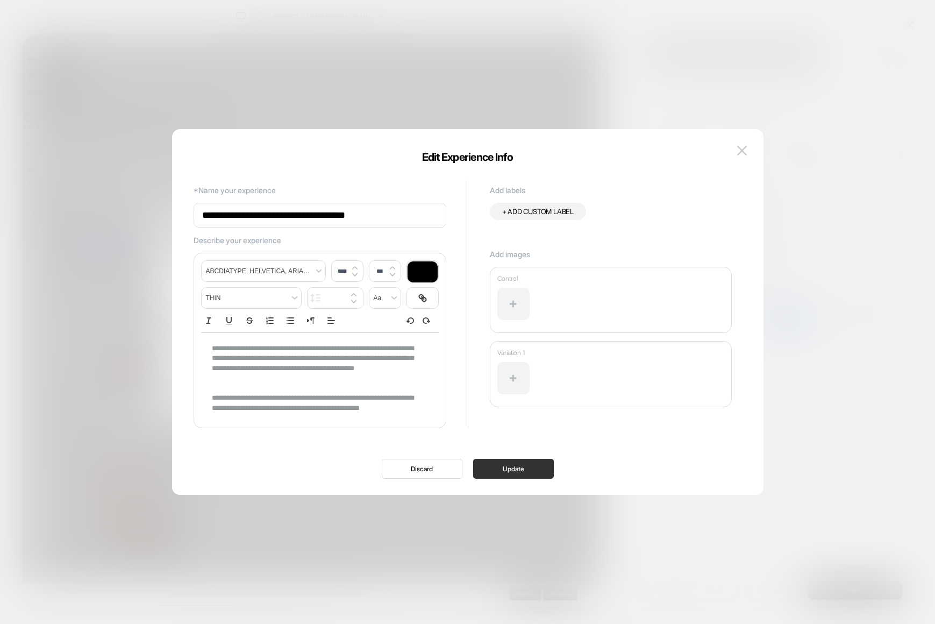
click at [518, 472] on button "Update" at bounding box center [513, 469] width 81 height 20
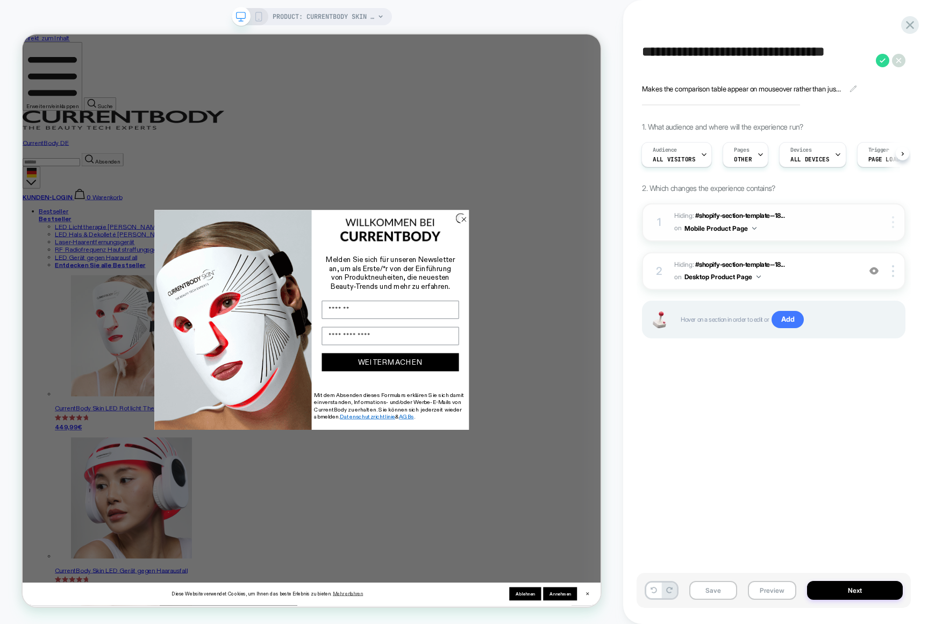
click at [890, 227] on div at bounding box center [895, 222] width 20 height 12
click at [804, 280] on div "Delete" at bounding box center [829, 281] width 96 height 29
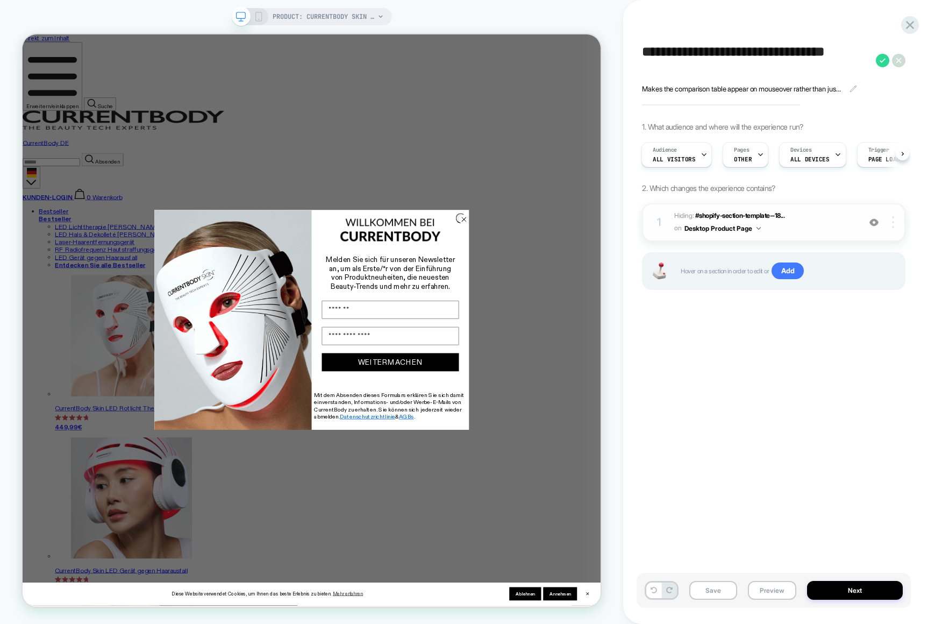
click at [899, 223] on div at bounding box center [895, 222] width 20 height 12
click at [896, 218] on div at bounding box center [895, 222] width 20 height 12
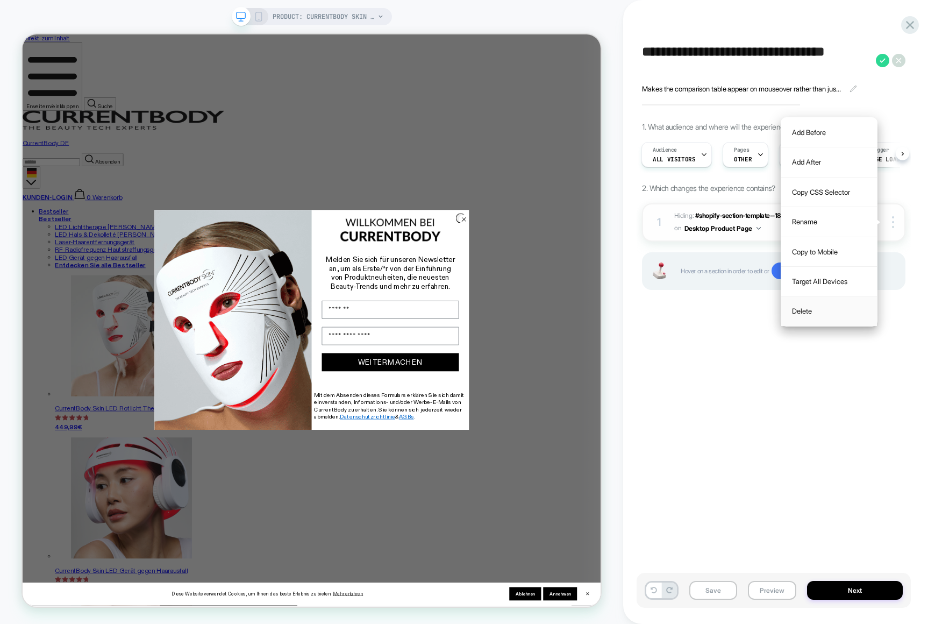
click at [807, 311] on div "Delete" at bounding box center [829, 310] width 96 height 29
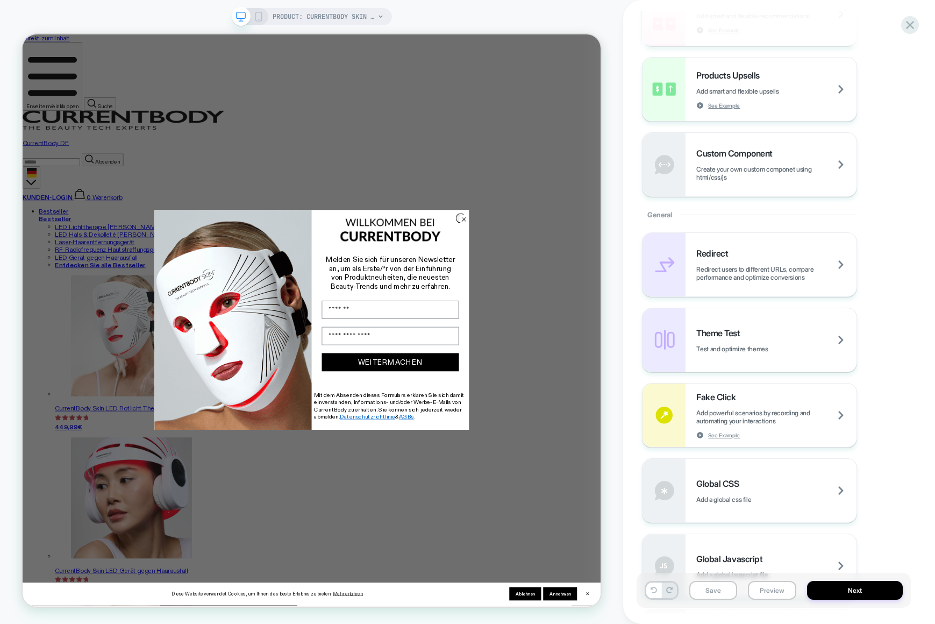
scroll to position [254, 0]
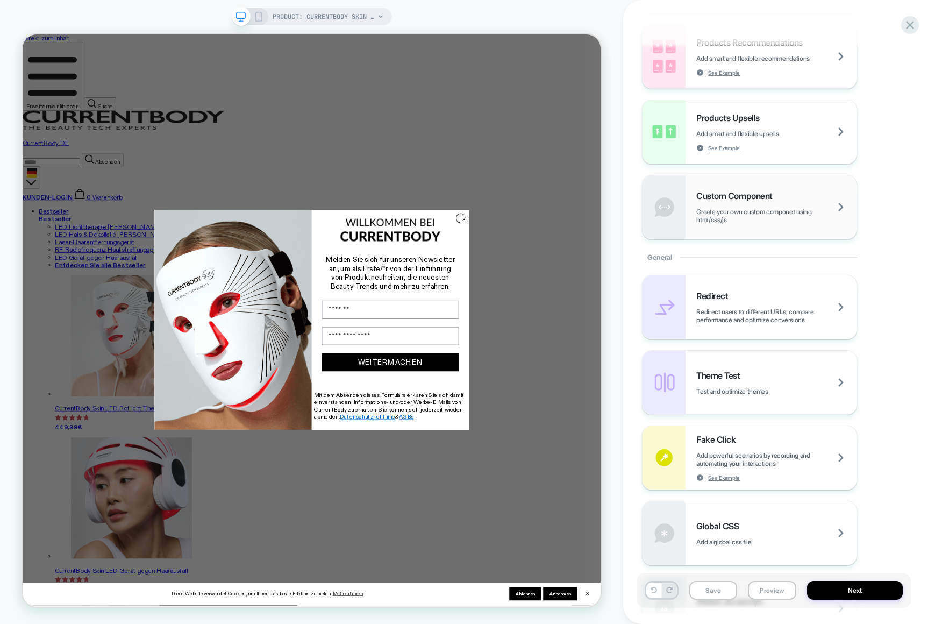
click at [809, 219] on span "Create your own custom componet using html/css/js" at bounding box center [776, 216] width 160 height 16
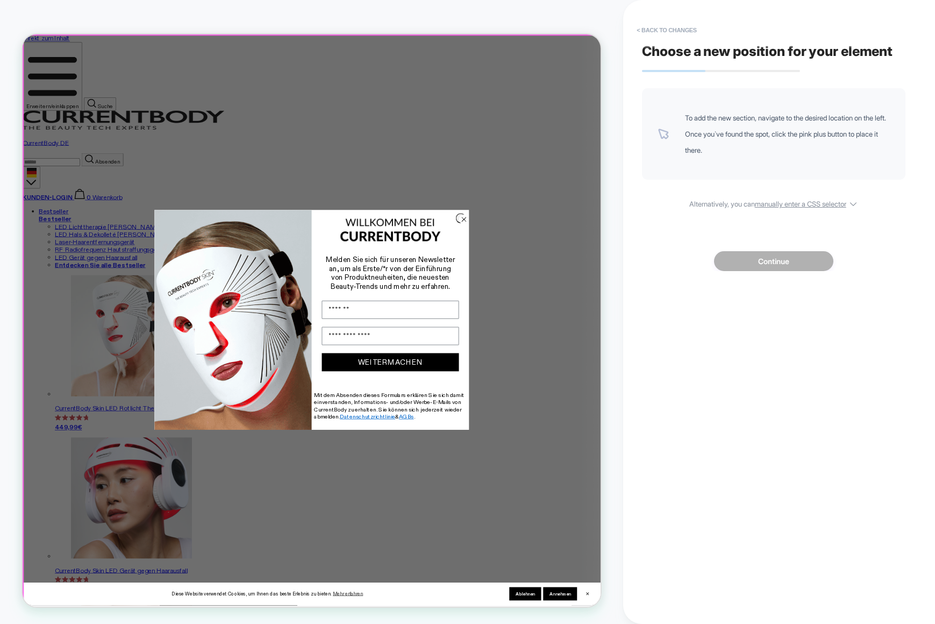
click at [587, 144] on div at bounding box center [410, 415] width 772 height 761
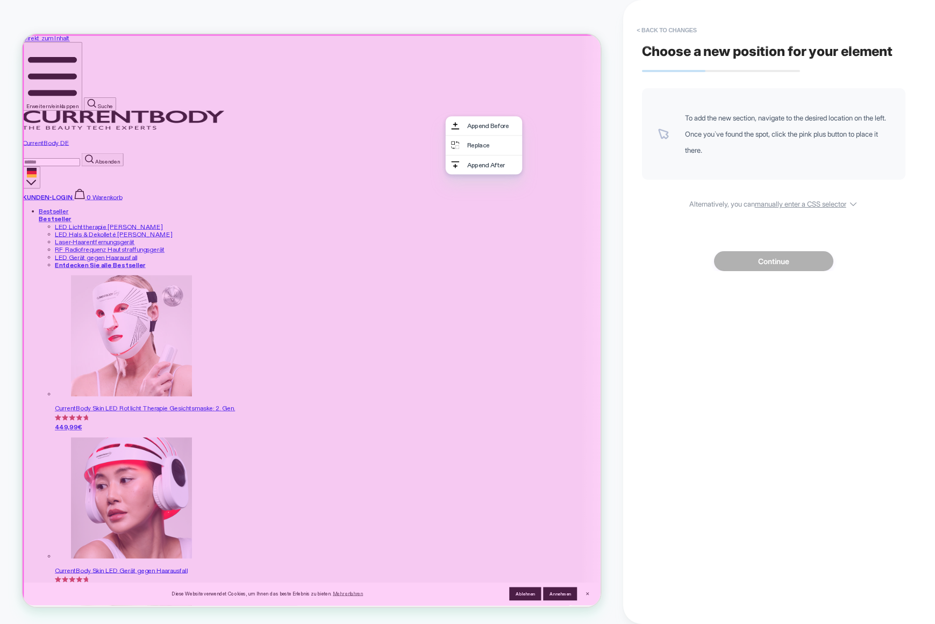
click at [553, 130] on div at bounding box center [409, 414] width 772 height 761
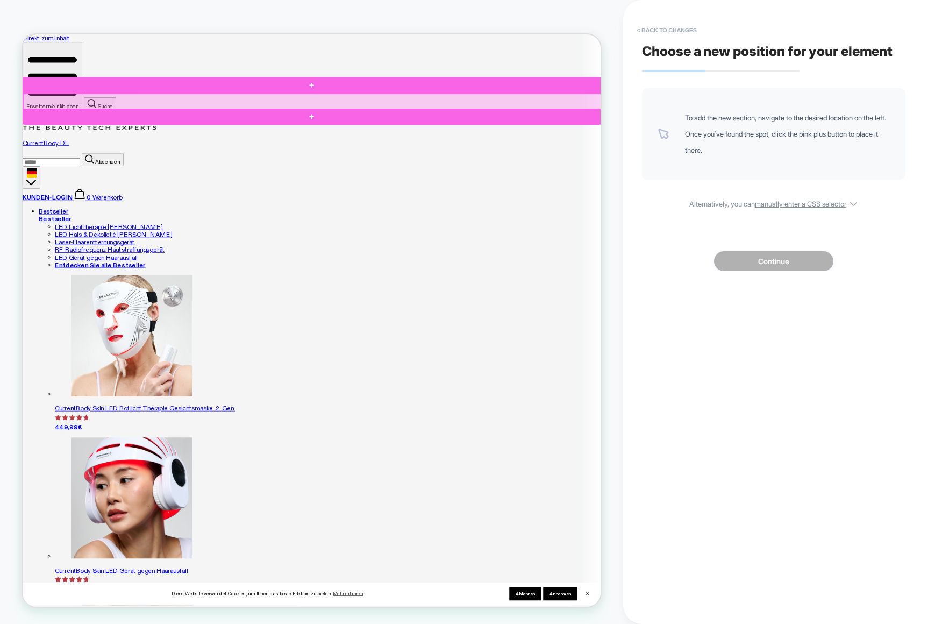
click at [511, 130] on div at bounding box center [410, 124] width 772 height 22
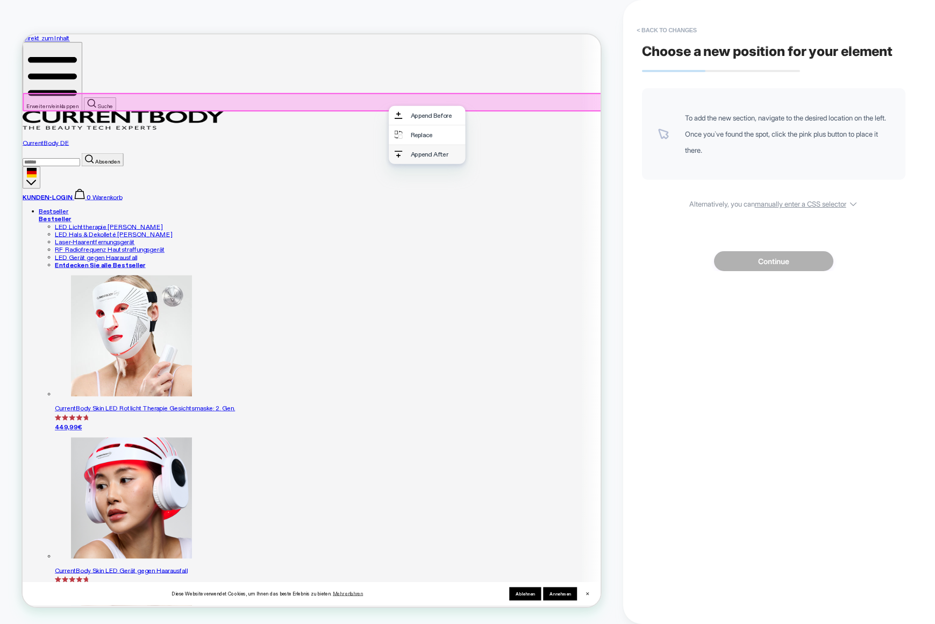
click at [561, 194] on div "Append After" at bounding box center [573, 194] width 66 height 10
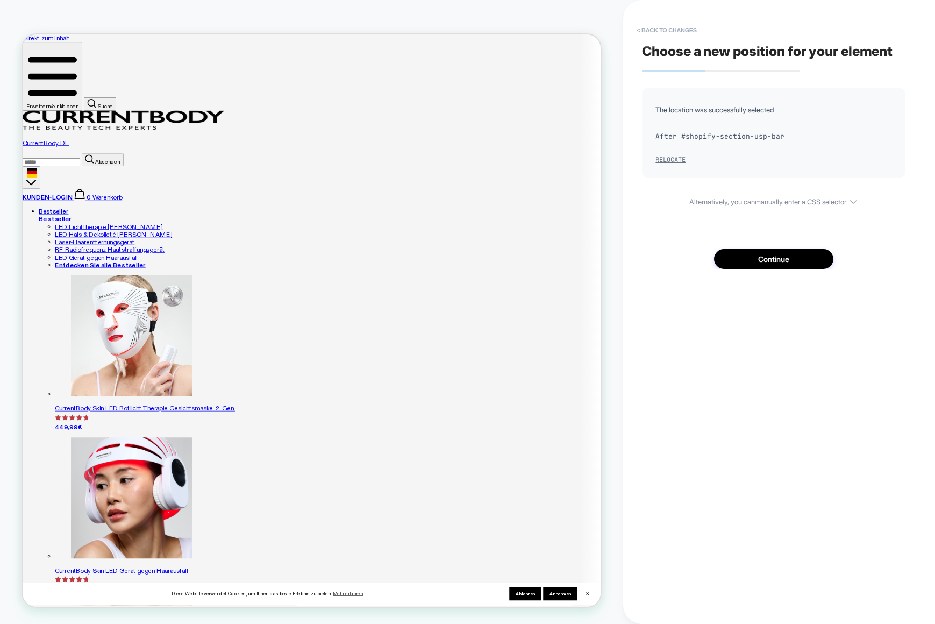
click at [665, 161] on button "Relocate" at bounding box center [670, 159] width 30 height 9
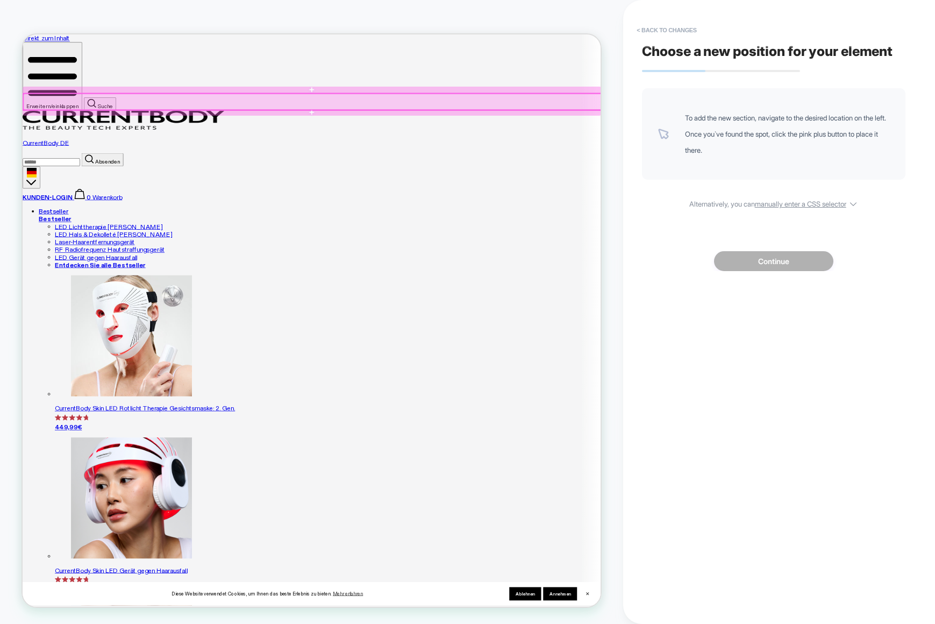
click at [638, 129] on div at bounding box center [410, 124] width 772 height 22
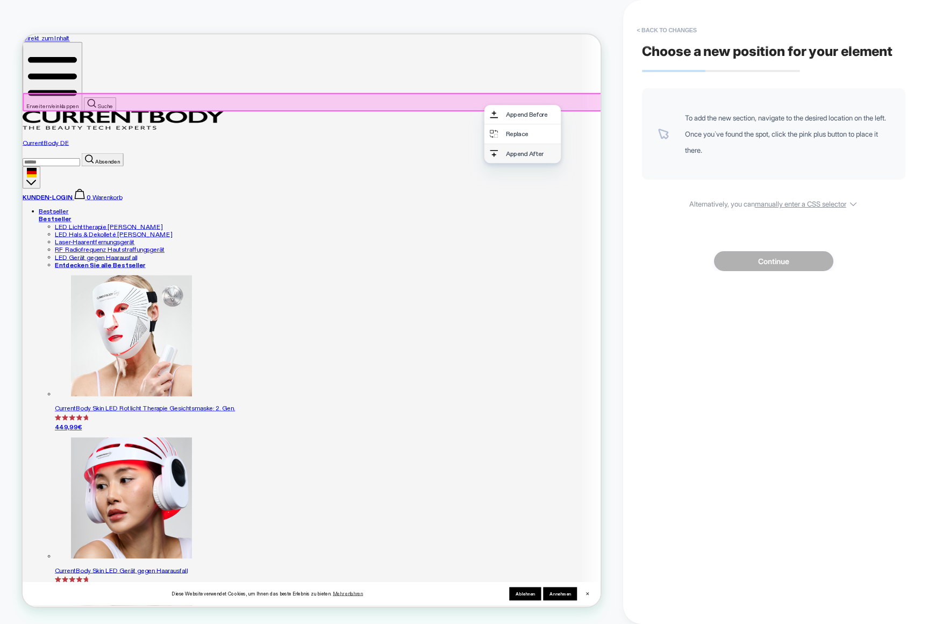
click at [683, 198] on div "Append After" at bounding box center [700, 193] width 66 height 10
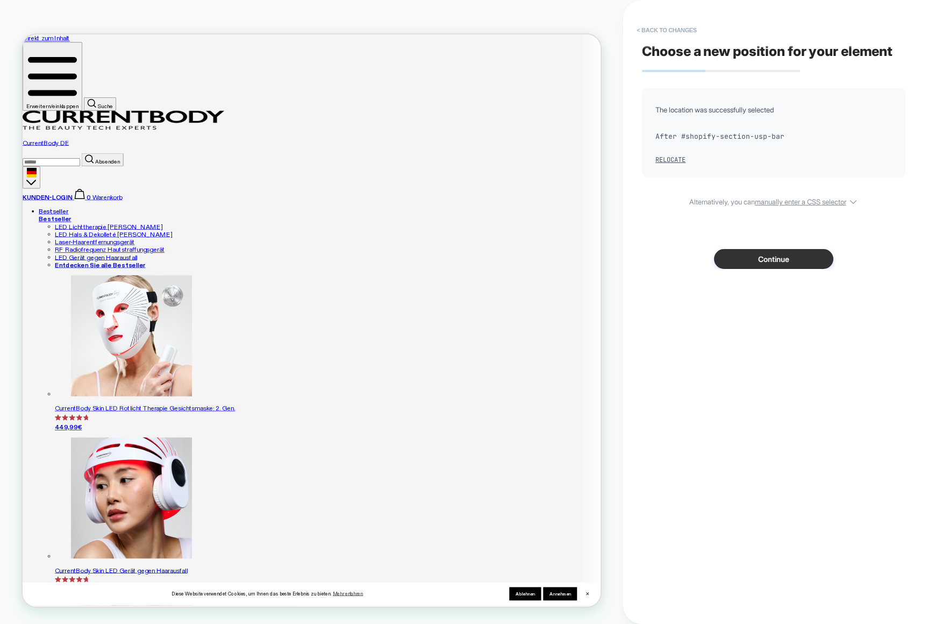
click at [781, 256] on button "Continue" at bounding box center [773, 259] width 119 height 20
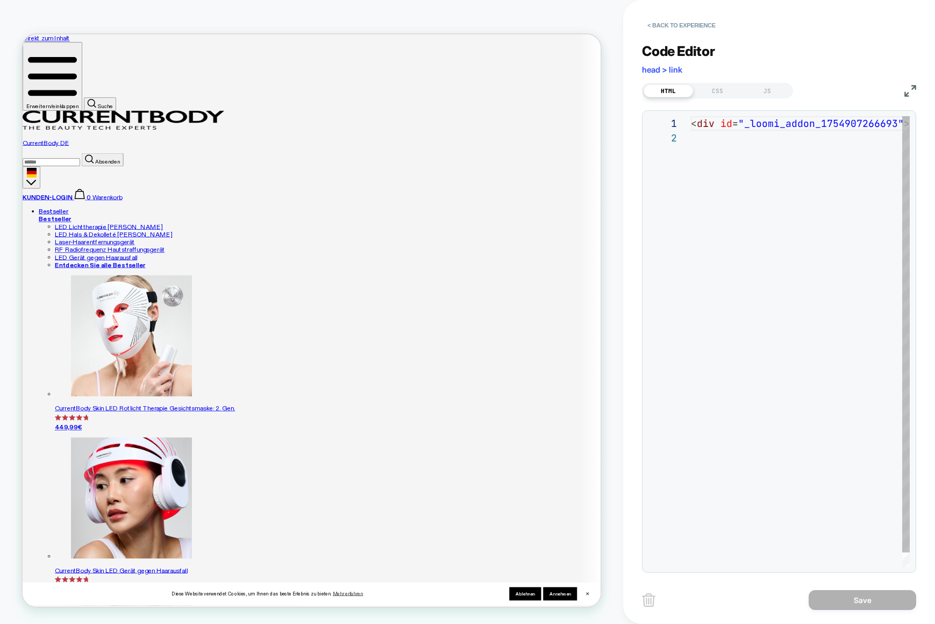
scroll to position [15, 0]
click at [759, 85] on div "JS" at bounding box center [767, 90] width 49 height 13
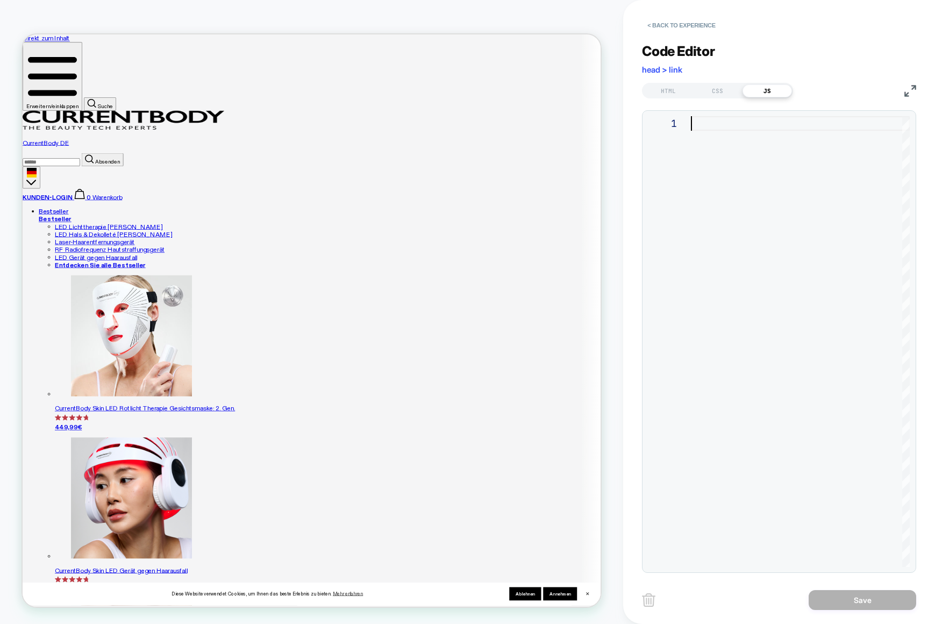
click at [745, 143] on div at bounding box center [800, 341] width 219 height 451
type textarea "**********"
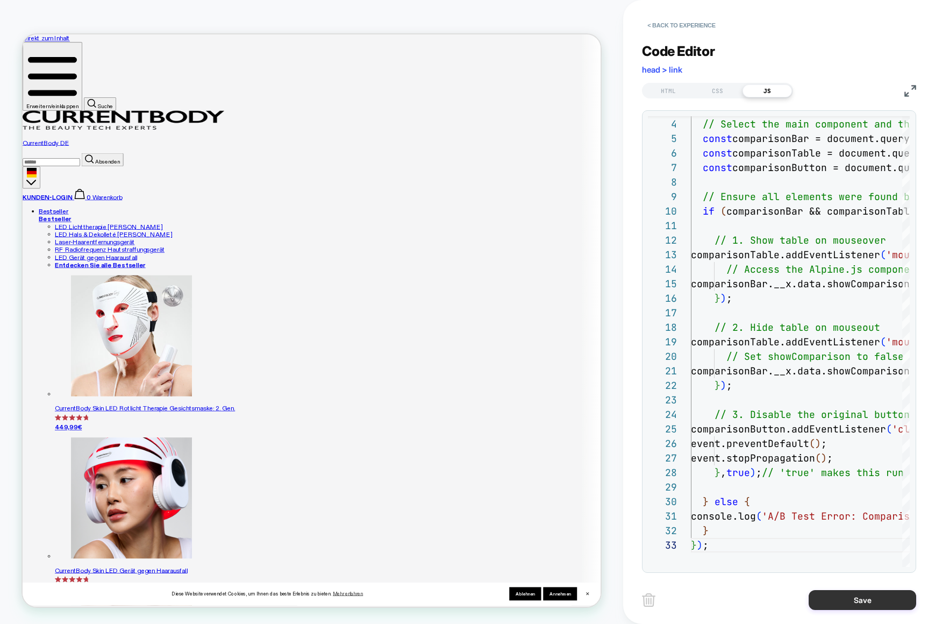
click at [853, 598] on button "Save" at bounding box center [863, 600] width 108 height 20
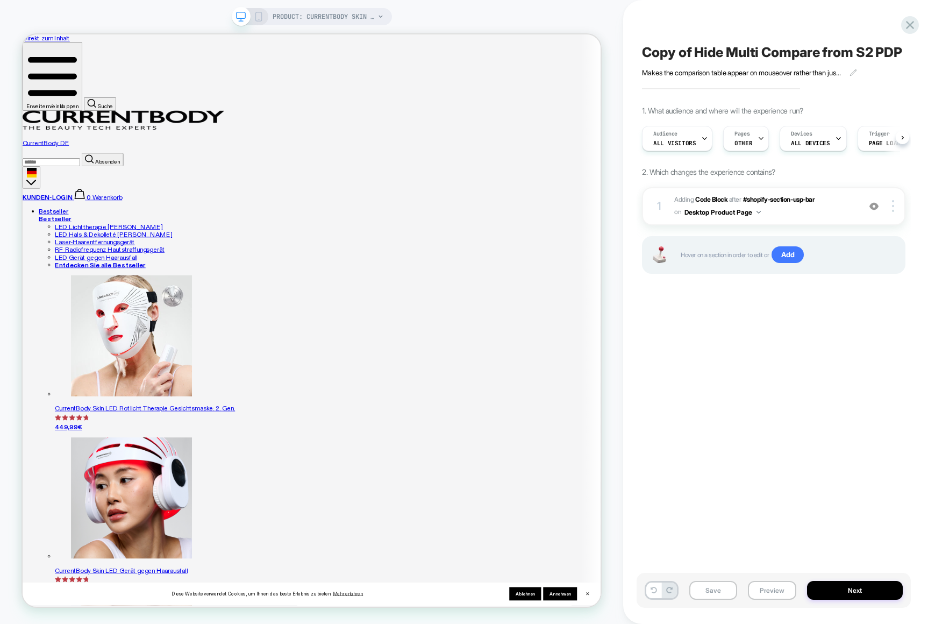
scroll to position [0, 1]
click at [781, 591] on button "Preview" at bounding box center [772, 590] width 48 height 19
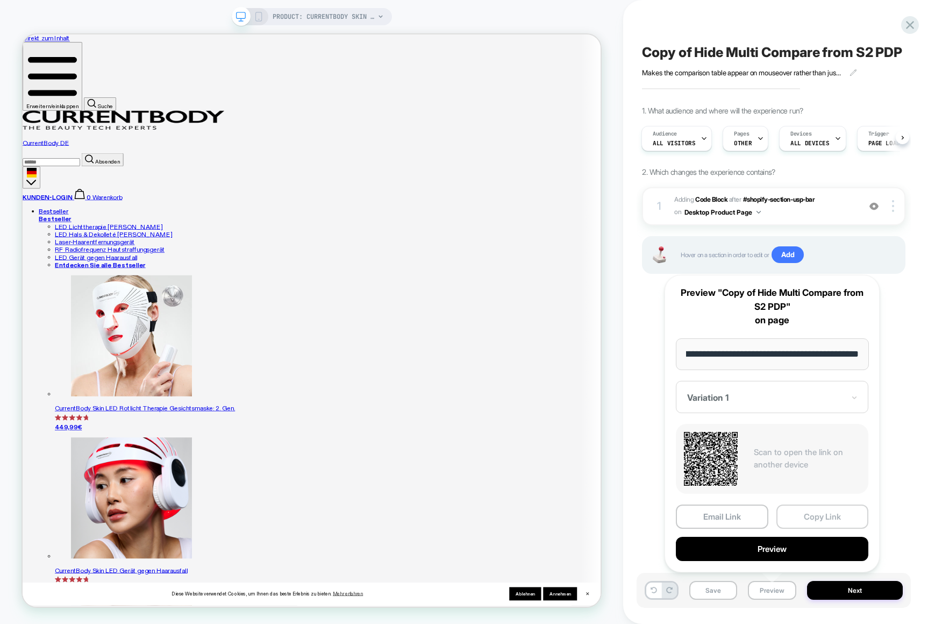
scroll to position [0, 0]
click at [803, 515] on button "Copy Link" at bounding box center [822, 516] width 92 height 24
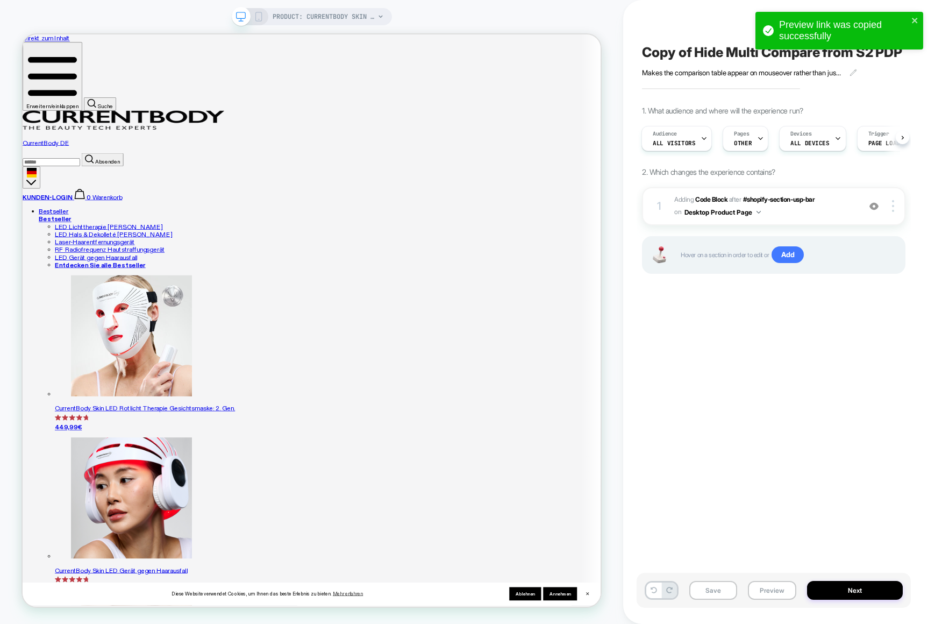
click at [803, 515] on div "Copy of Hide Multi Compare from S2 PDP Makes the comparison table appear on mou…" at bounding box center [774, 312] width 274 height 602
click at [760, 585] on button "Preview" at bounding box center [772, 590] width 48 height 19
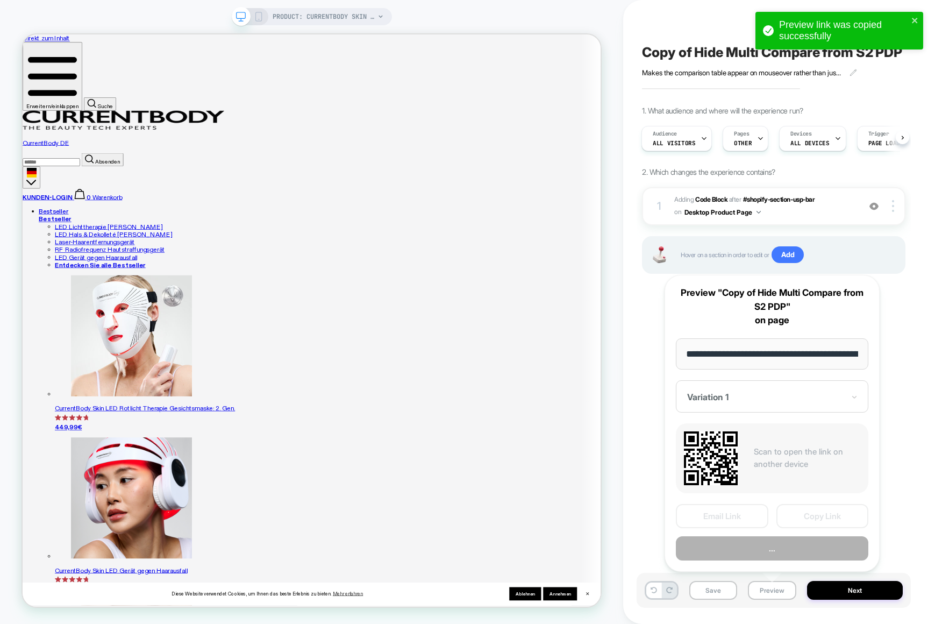
scroll to position [0, 246]
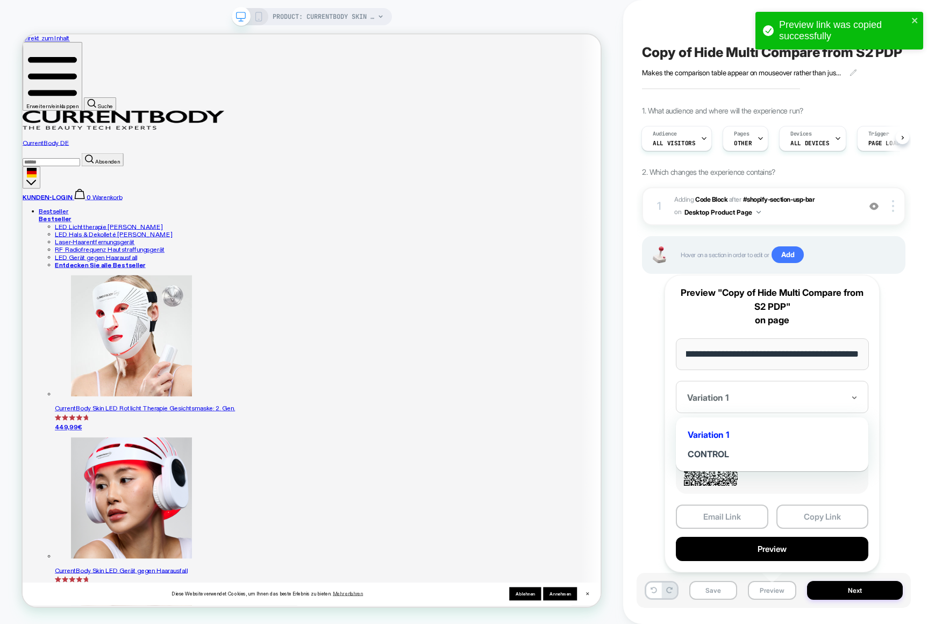
click at [715, 408] on div "Variation 1" at bounding box center [772, 397] width 193 height 32
click at [706, 454] on div "CONTROL" at bounding box center [772, 453] width 182 height 19
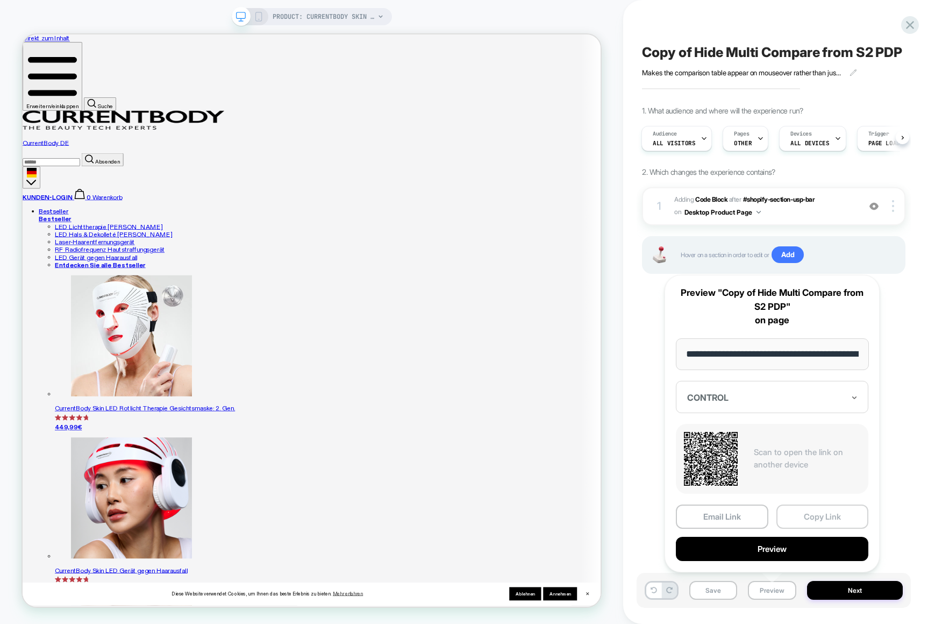
click at [816, 516] on button "Copy Link" at bounding box center [822, 516] width 92 height 24
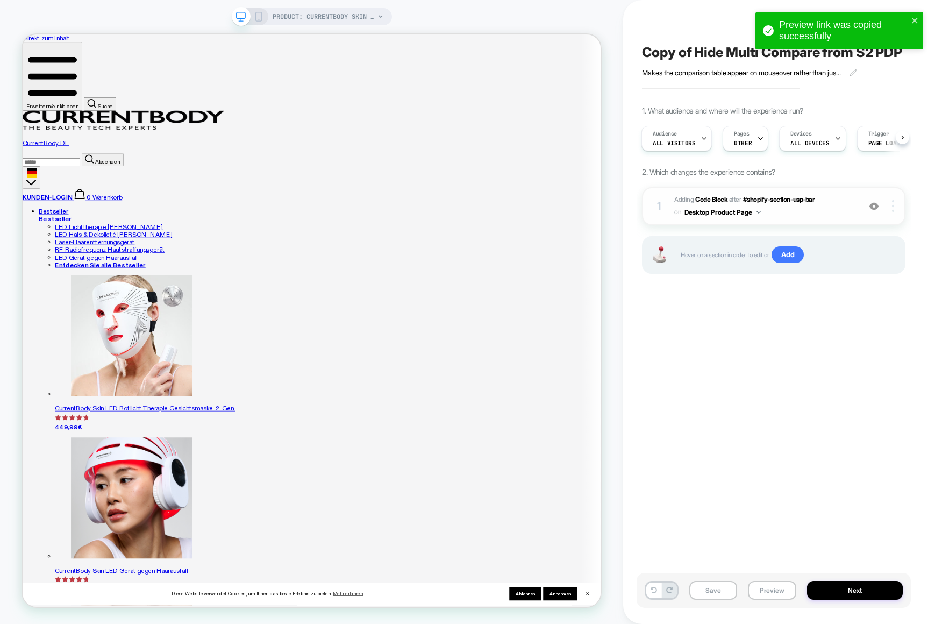
click at [887, 212] on div at bounding box center [895, 206] width 20 height 12
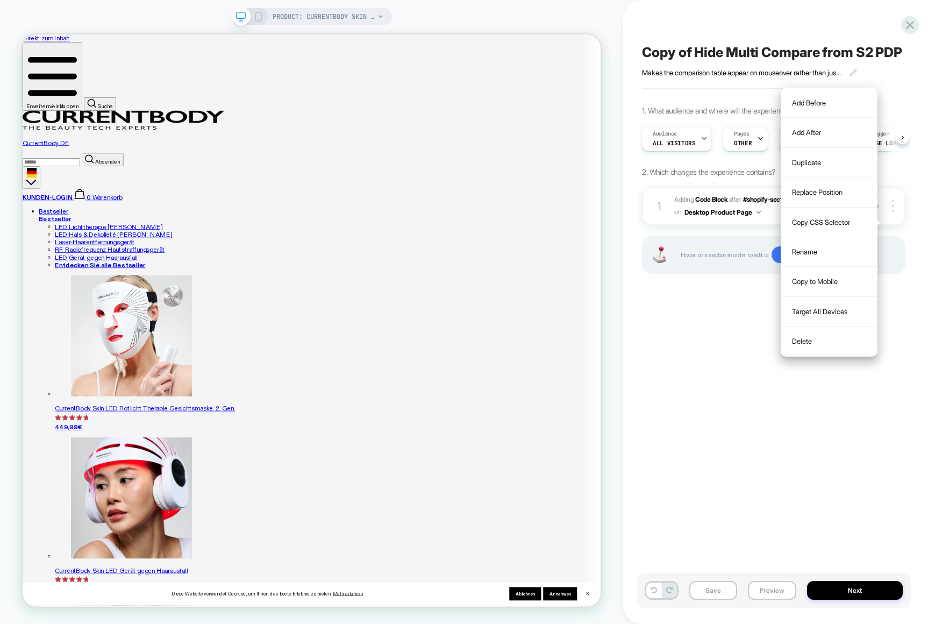
click at [731, 301] on div "1 Adding Code Block AFTER #shopify-section-usp-bar #shopify-section-usp-bar on …" at bounding box center [773, 243] width 263 height 113
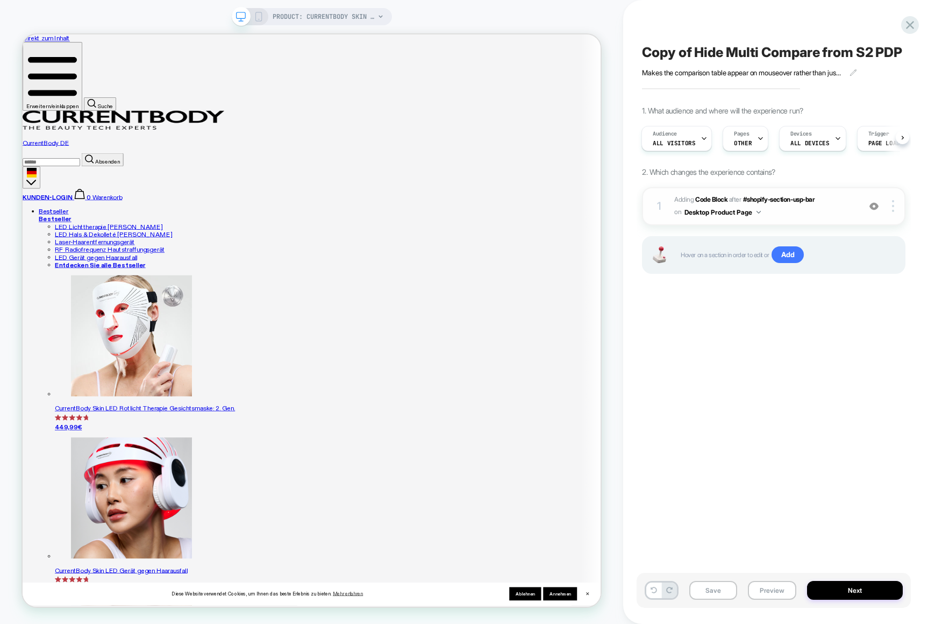
click at [734, 219] on button "Desktop Product Page" at bounding box center [723, 211] width 76 height 13
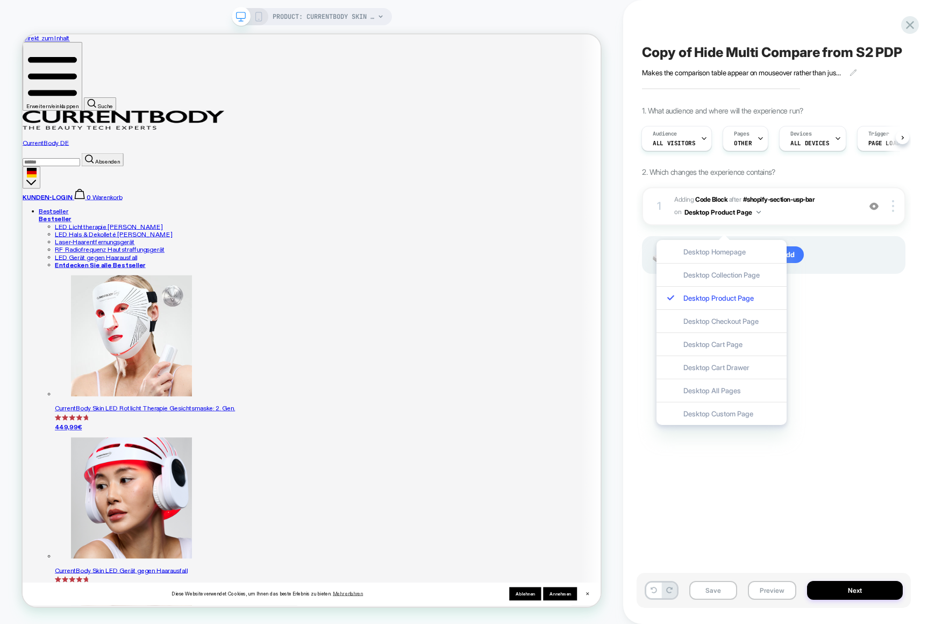
click at [874, 320] on div "Copy of Hide Multi Compare from S2 PDP Makes the comparison table appear on mou…" at bounding box center [774, 312] width 274 height 602
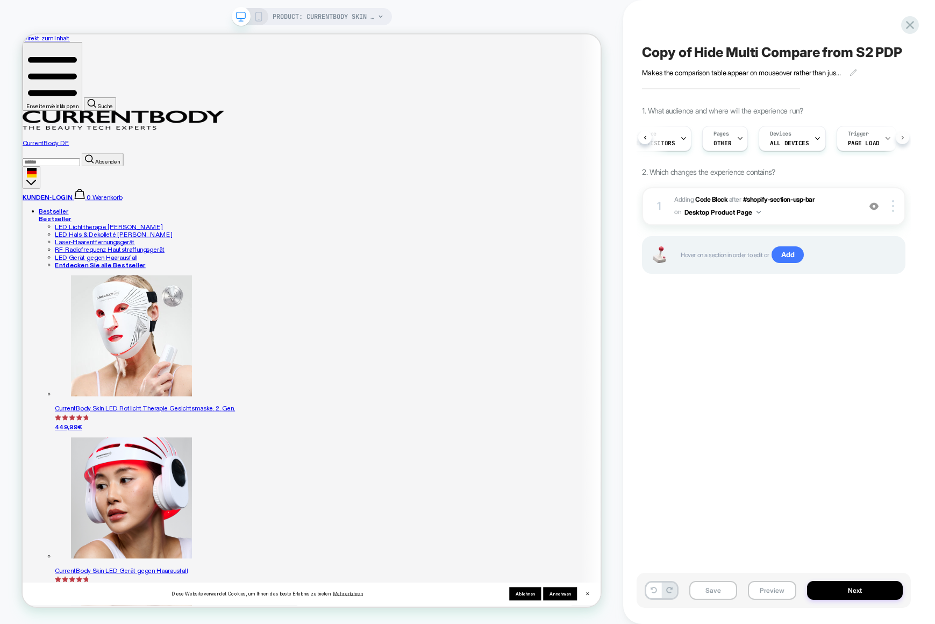
click at [906, 157] on div "Copy of Hide Multi Compare from S2 PDP Makes the comparison table appear on mou…" at bounding box center [774, 312] width 274 height 602
click at [644, 144] on button at bounding box center [644, 137] width 13 height 13
click at [742, 151] on div "Pages OTHER" at bounding box center [739, 138] width 39 height 24
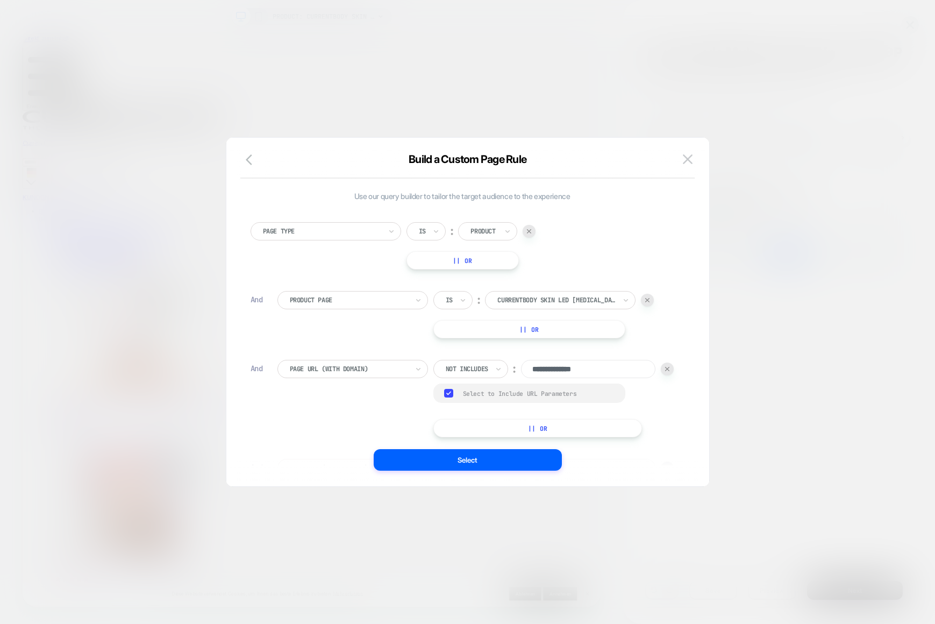
scroll to position [189, 0]
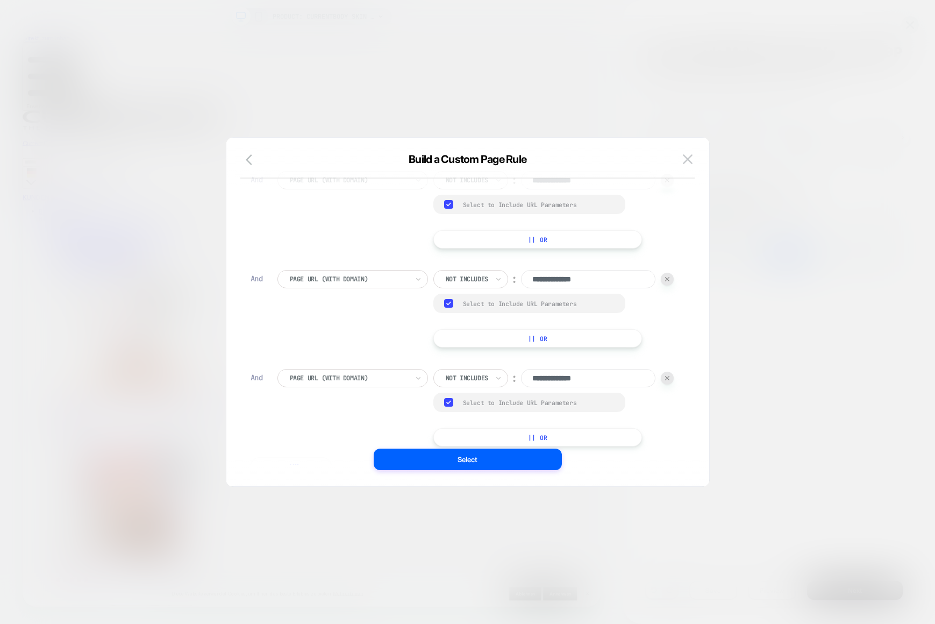
click at [745, 167] on div at bounding box center [467, 312] width 935 height 624
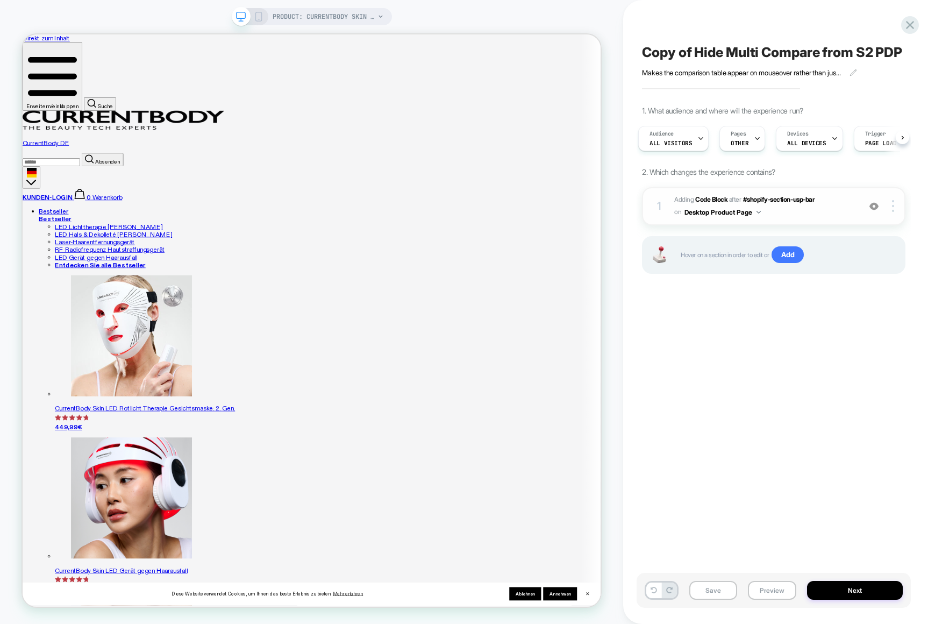
click at [873, 211] on img at bounding box center [873, 206] width 9 height 9
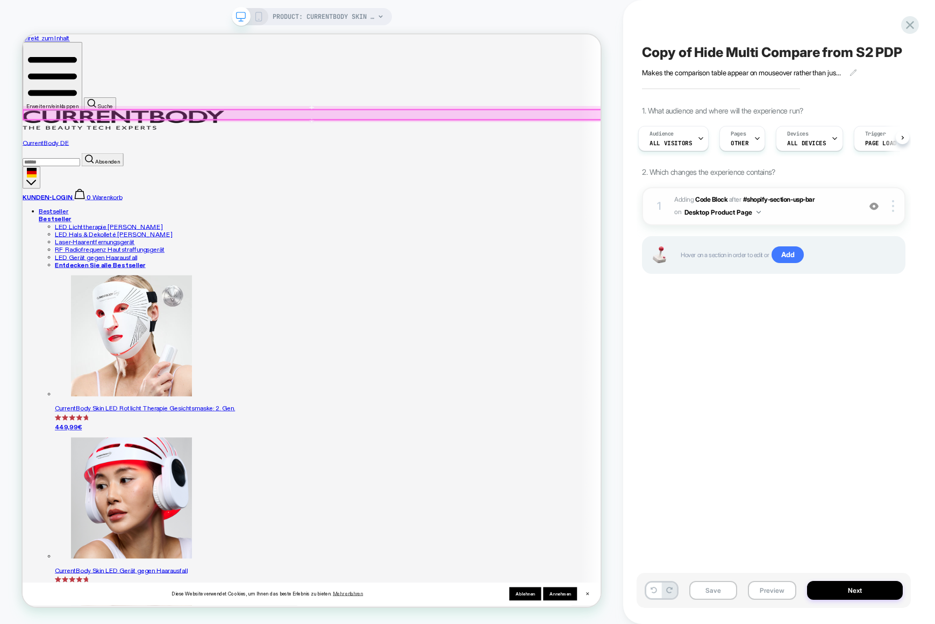
click at [44, 137] on div at bounding box center [410, 141] width 772 height 13
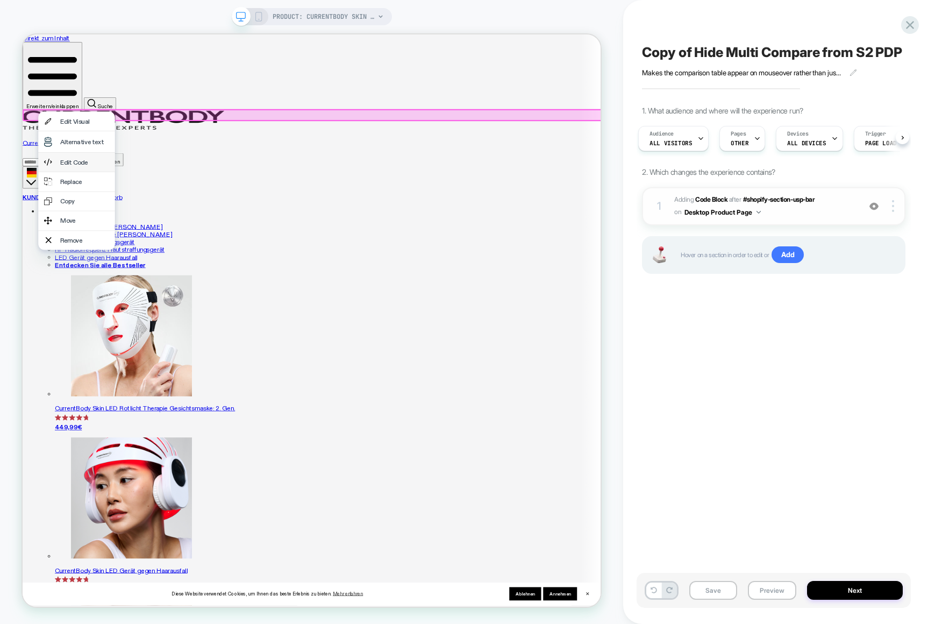
drag, startPoint x: 89, startPoint y: 155, endPoint x: 83, endPoint y: 213, distance: 57.9
click at [83, 213] on div "Edit Visual Alternative text Edit Code Replace Copy Move Remove" at bounding box center [95, 229] width 102 height 184
click at [83, 210] on div "Edit Code" at bounding box center [106, 204] width 66 height 10
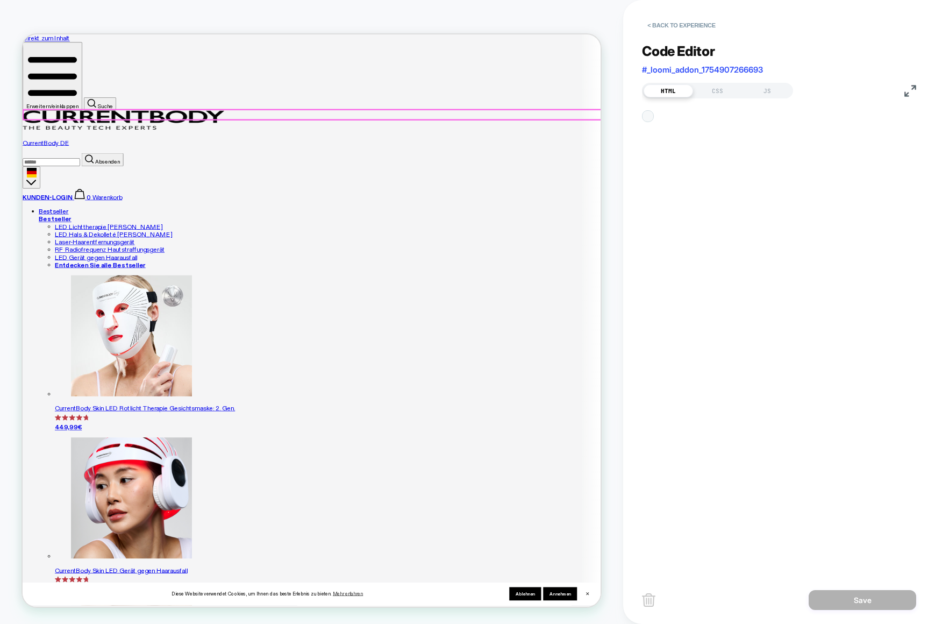
scroll to position [15, 0]
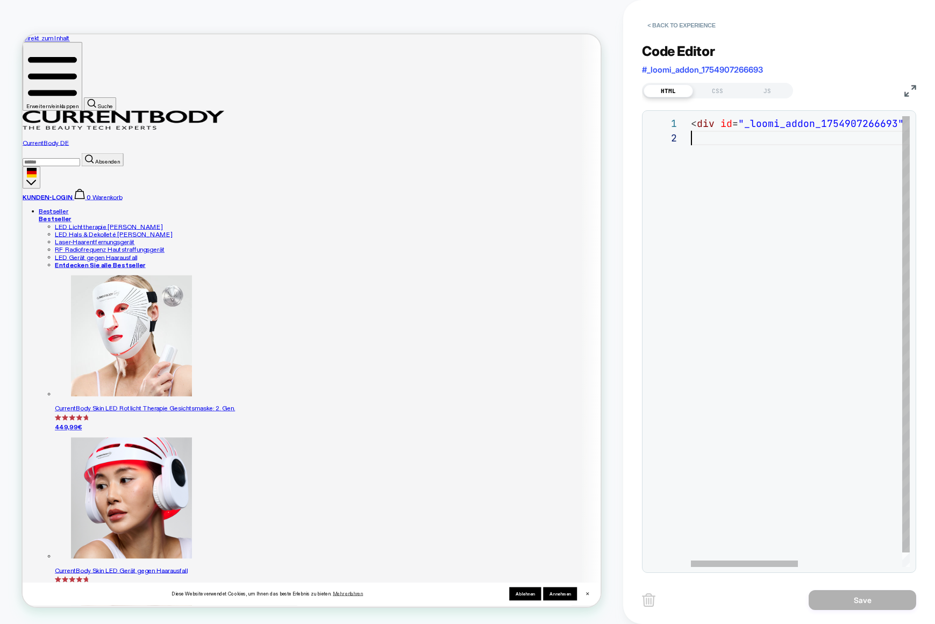
click at [728, 168] on div "< div id = "_loomi_addon_1754907266693" lmid = "lmi-7087" > Change Me! </ div >" at bounding box center [906, 348] width 431 height 465
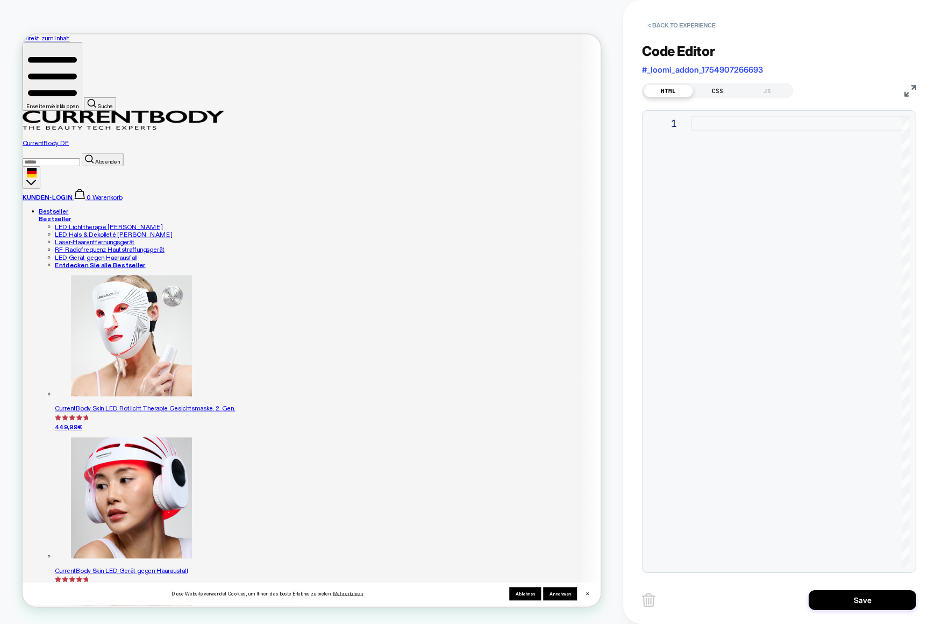
click at [728, 93] on div "CSS" at bounding box center [717, 90] width 49 height 13
click at [753, 90] on div "JS" at bounding box center [767, 90] width 49 height 13
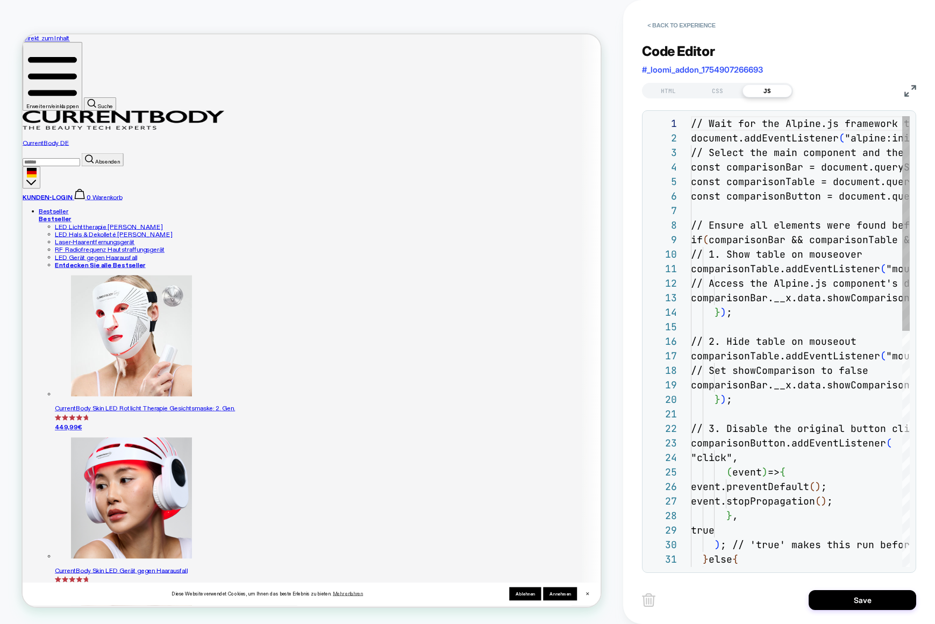
scroll to position [131, 0]
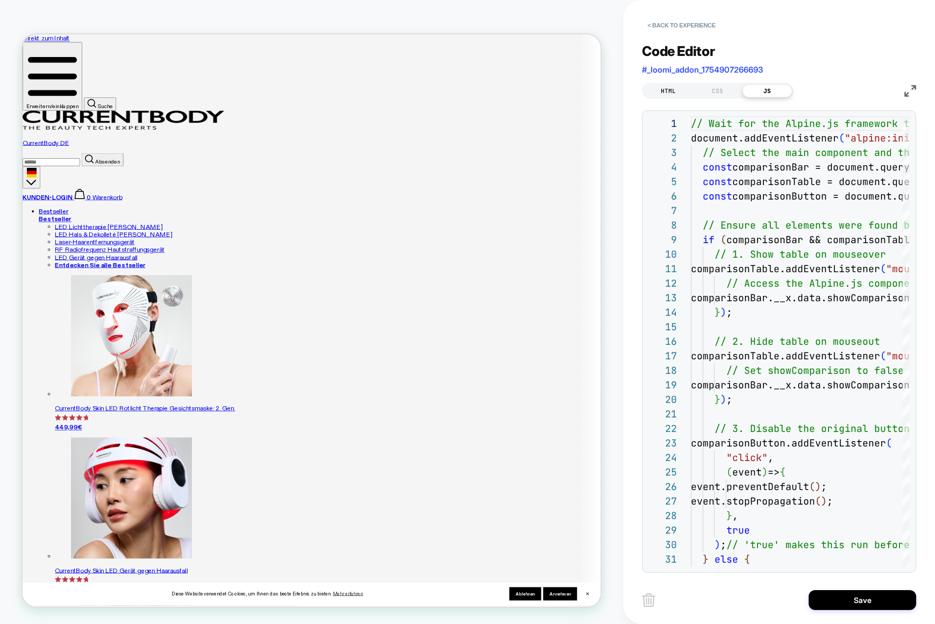
click at [669, 96] on div "HTML CSS JS" at bounding box center [717, 91] width 151 height 16
click at [671, 82] on div "HTML CSS JS" at bounding box center [779, 89] width 274 height 18
click at [667, 87] on div "HTML" at bounding box center [668, 90] width 49 height 13
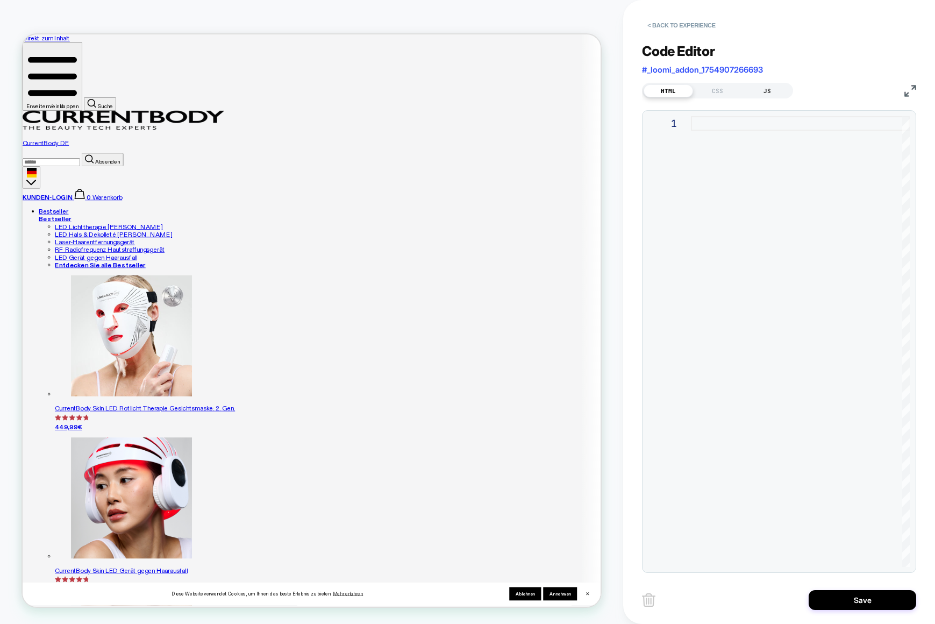
click at [761, 84] on div "JS" at bounding box center [767, 90] width 49 height 13
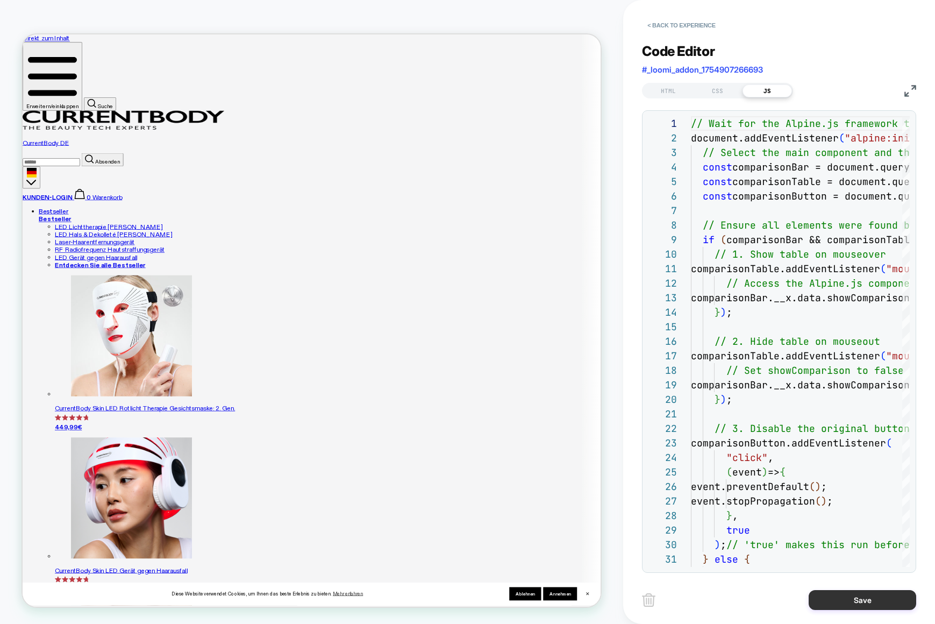
click at [845, 594] on button "Save" at bounding box center [863, 600] width 108 height 20
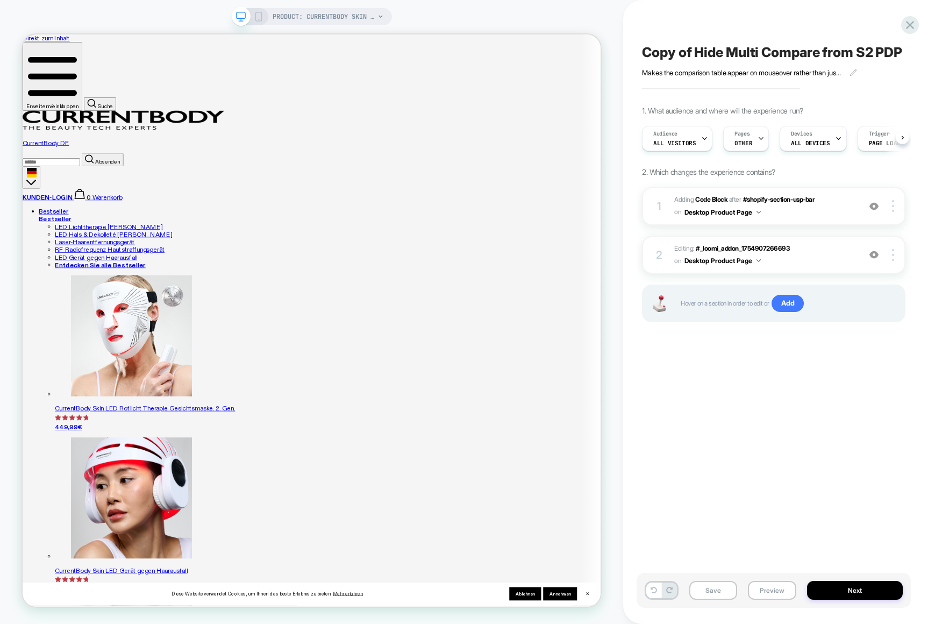
scroll to position [0, 1]
click at [871, 259] on img at bounding box center [873, 254] width 9 height 9
click at [893, 261] on img at bounding box center [893, 255] width 2 height 12
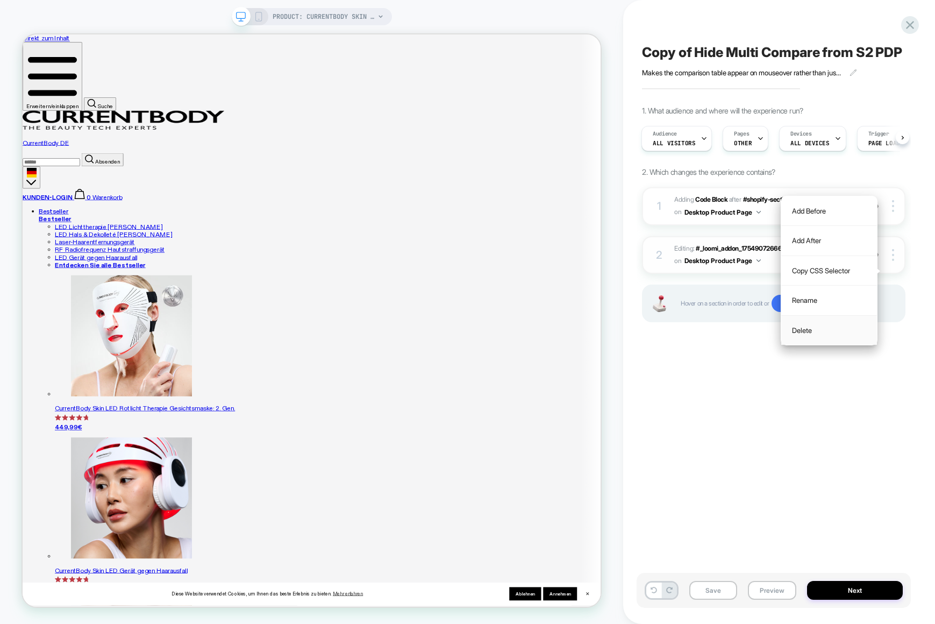
click at [822, 330] on div "Delete" at bounding box center [829, 330] width 96 height 29
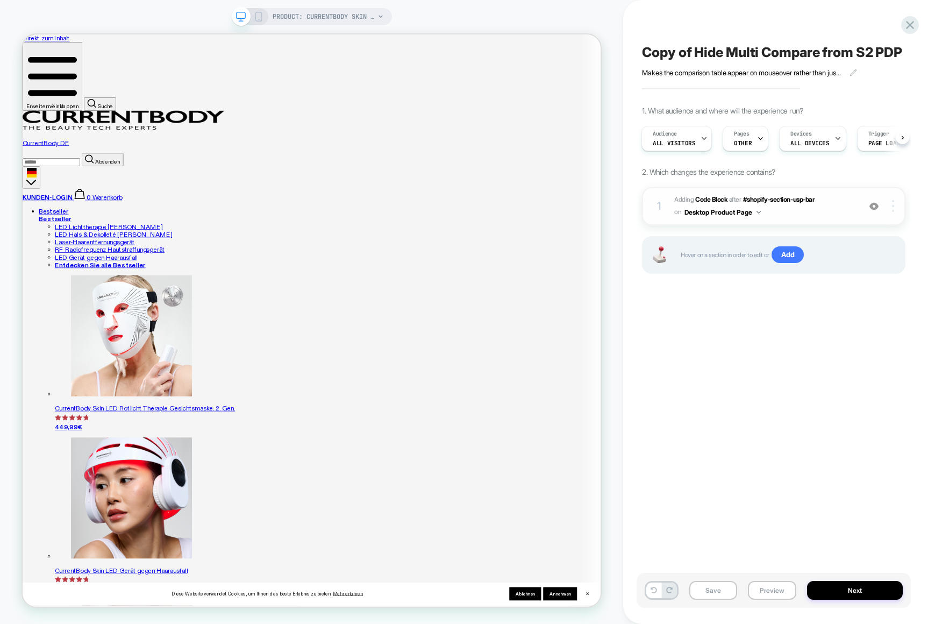
click at [891, 212] on div at bounding box center [895, 206] width 20 height 12
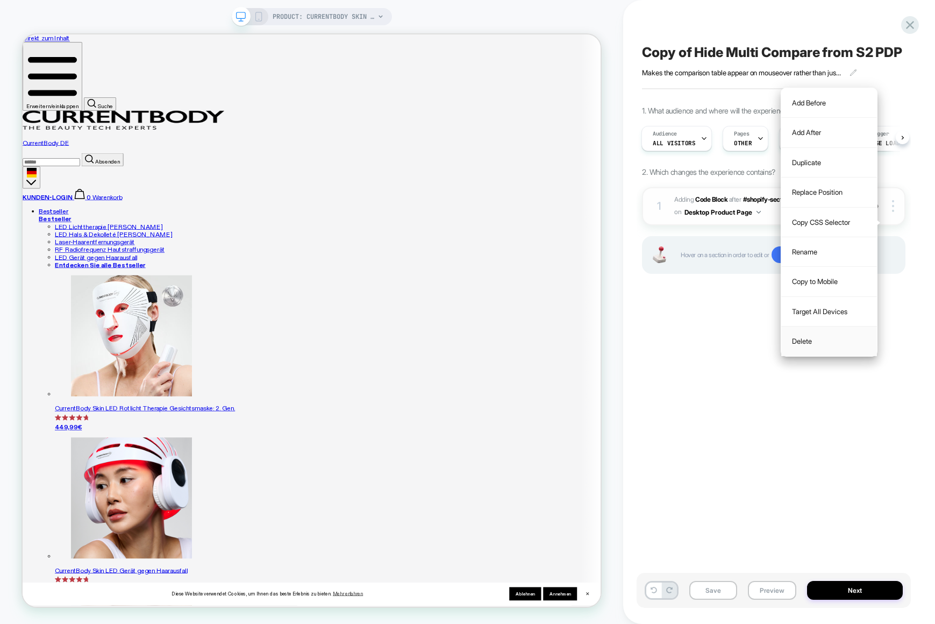
click at [810, 340] on div "Delete" at bounding box center [829, 340] width 96 height 29
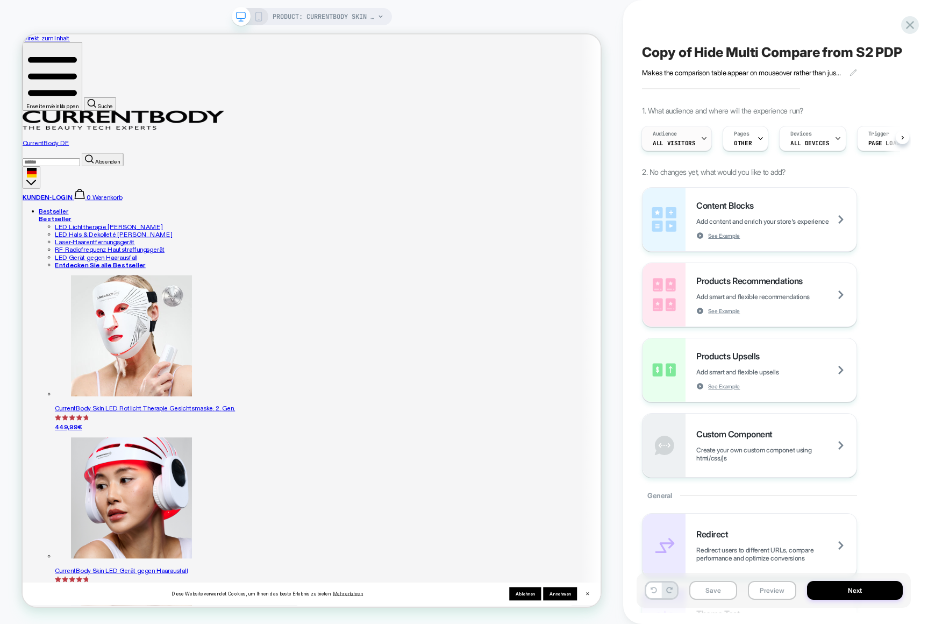
click at [682, 147] on span "All Visitors" at bounding box center [674, 143] width 42 height 8
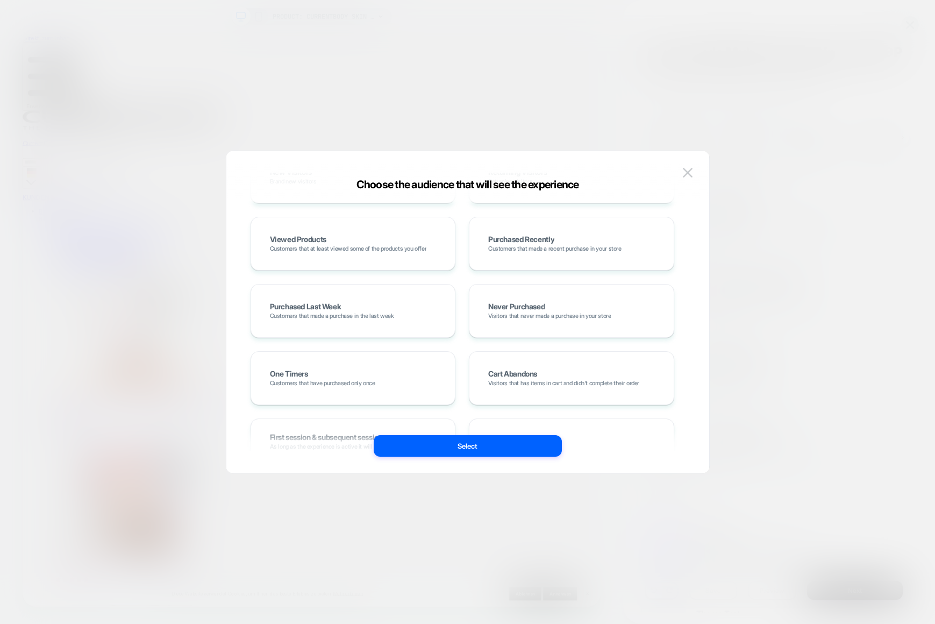
scroll to position [314, 0]
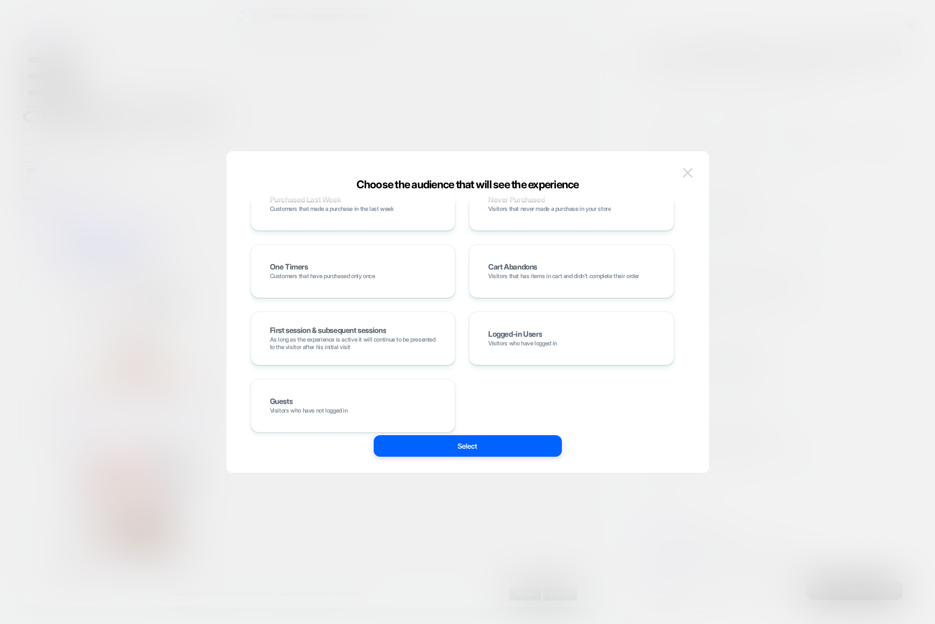
click at [687, 176] on img at bounding box center [688, 172] width 10 height 9
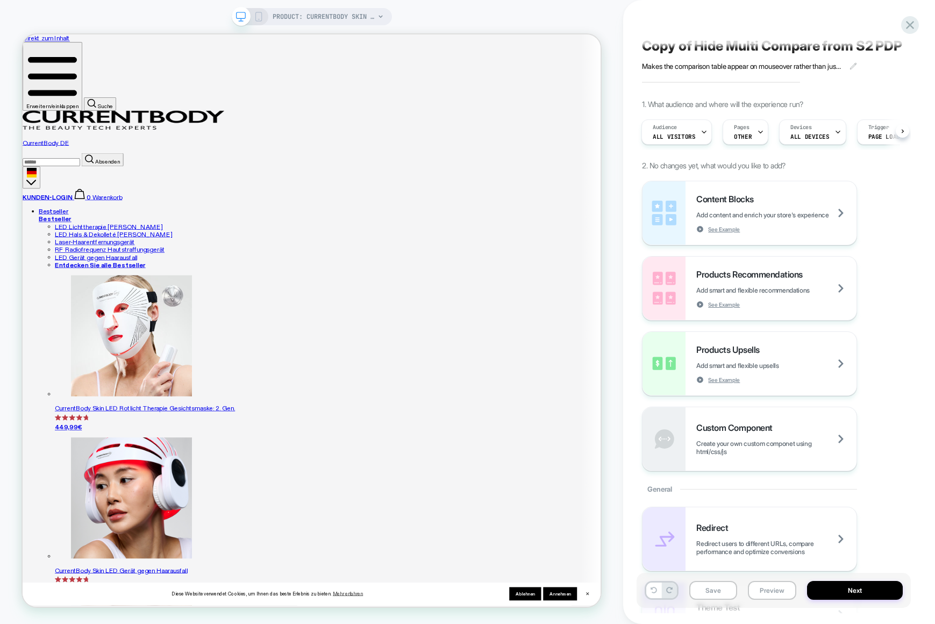
scroll to position [8, 0]
click at [809, 218] on span "Add content and enrich your store's experience" at bounding box center [775, 214] width 159 height 8
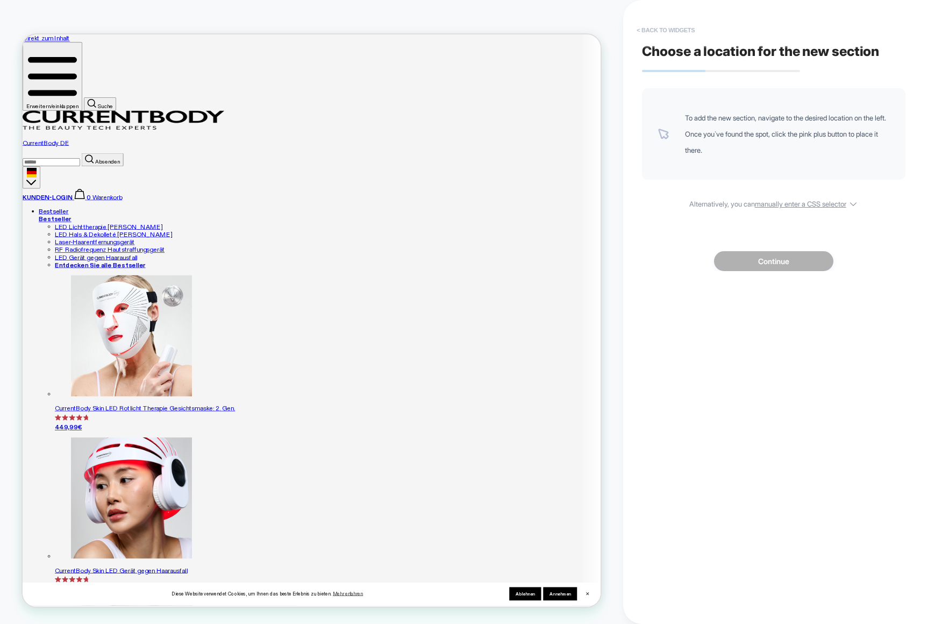
click at [658, 32] on button "< Back to widgets" at bounding box center [665, 30] width 69 height 17
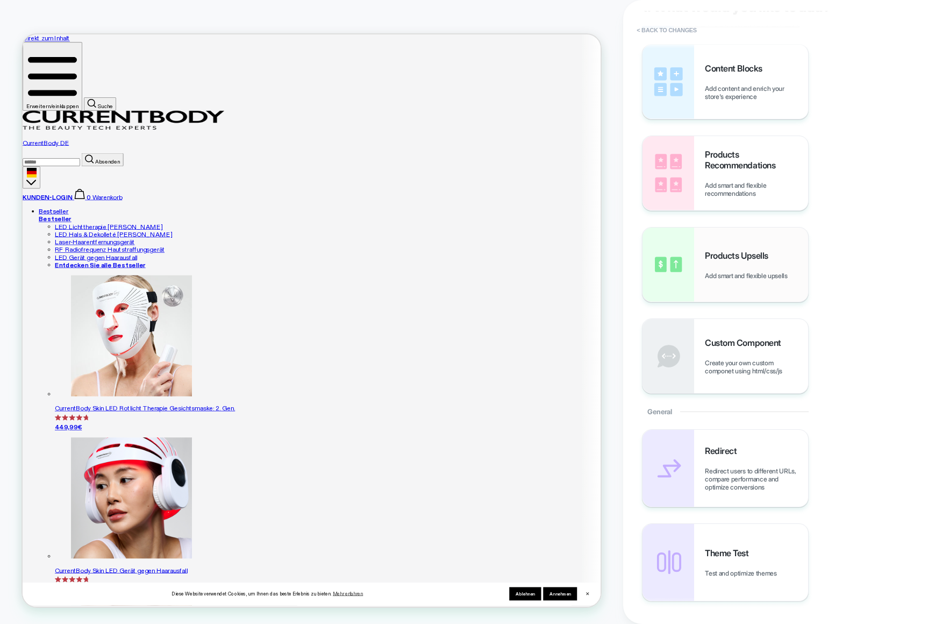
scroll to position [47, 0]
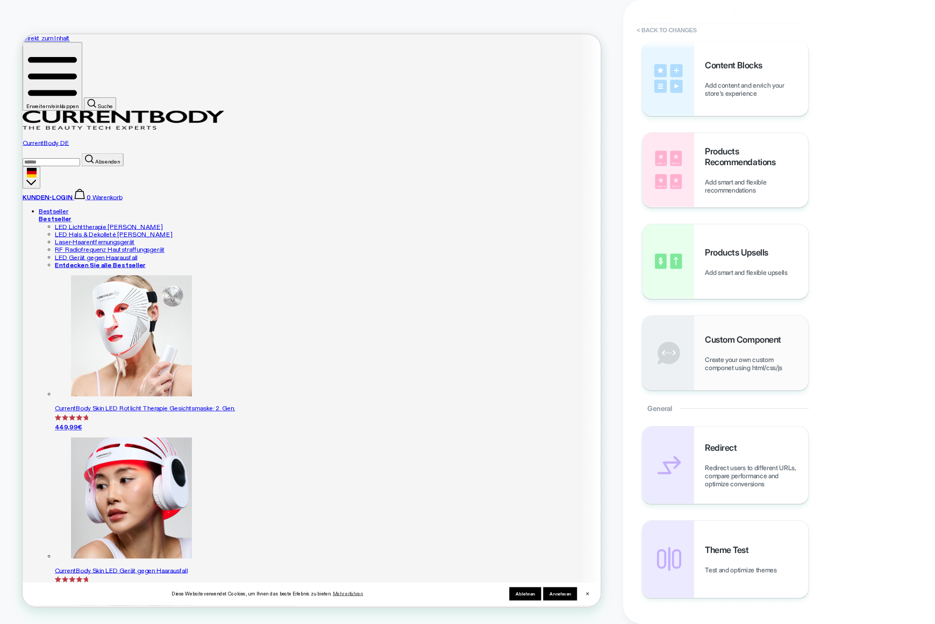
click at [748, 317] on div "Custom Component Create your own custom componet using html/css/js" at bounding box center [726, 353] width 166 height 74
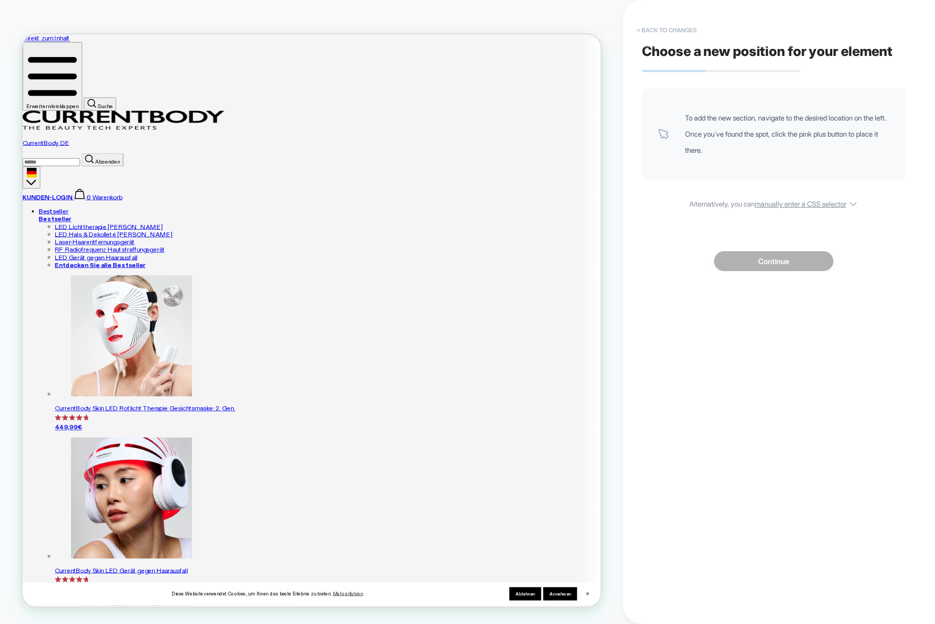
click at [654, 28] on button "< Back to changes" at bounding box center [666, 30] width 71 height 17
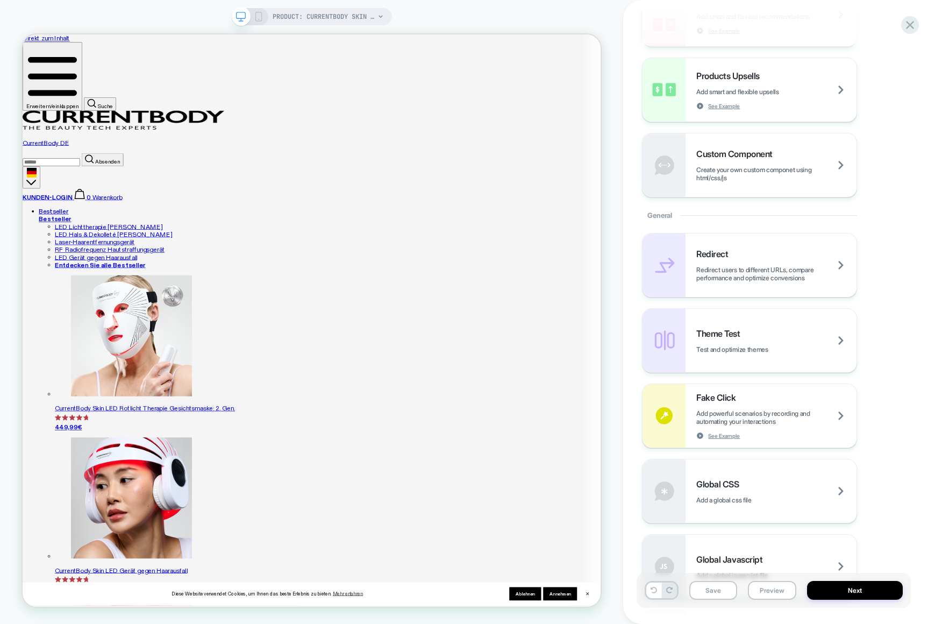
scroll to position [437, 0]
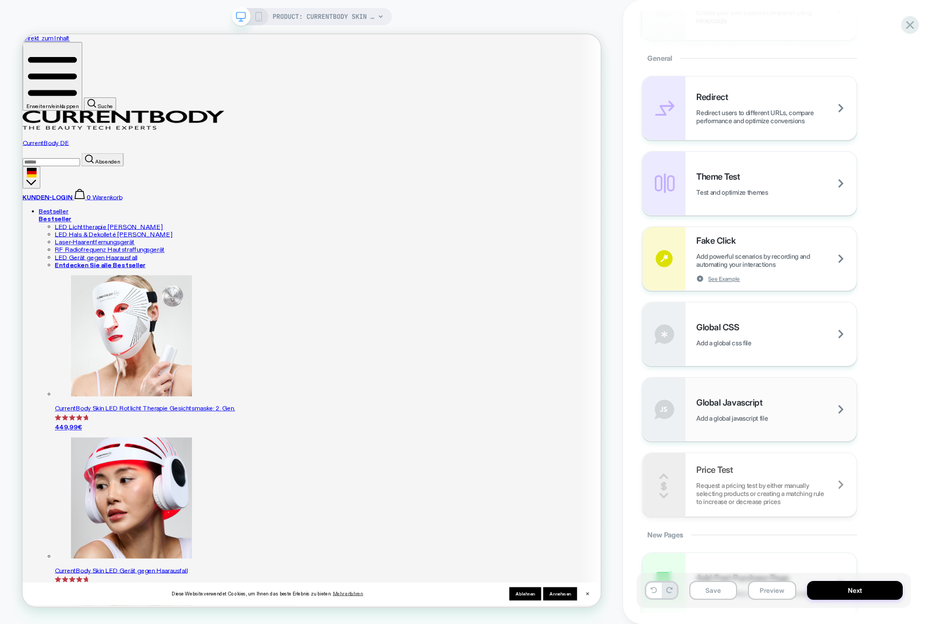
click at [804, 439] on div "Global Javascript Add a global javascript file" at bounding box center [750, 408] width 214 height 63
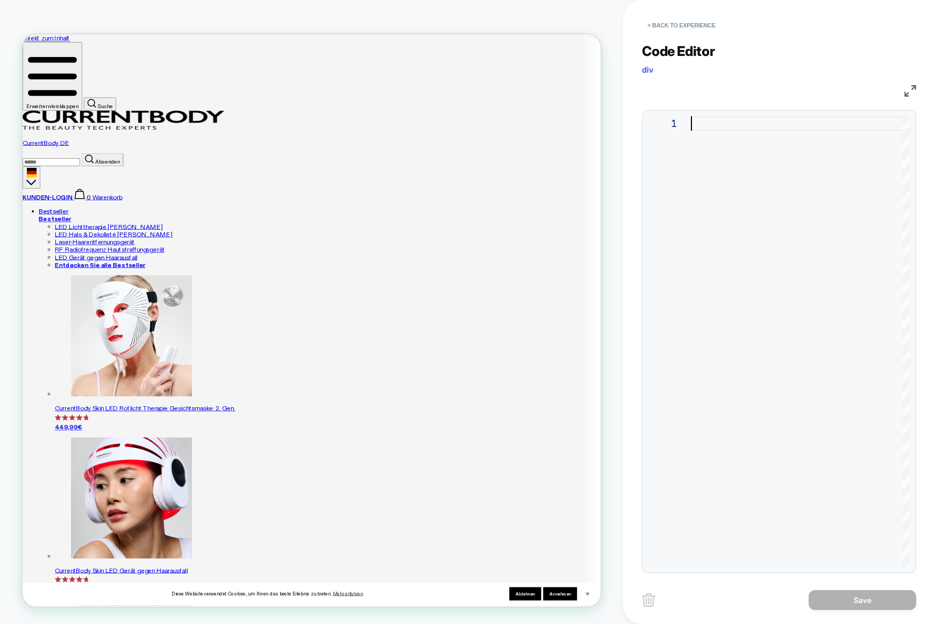
click at [735, 167] on div at bounding box center [800, 341] width 219 height 451
type textarea "**********"
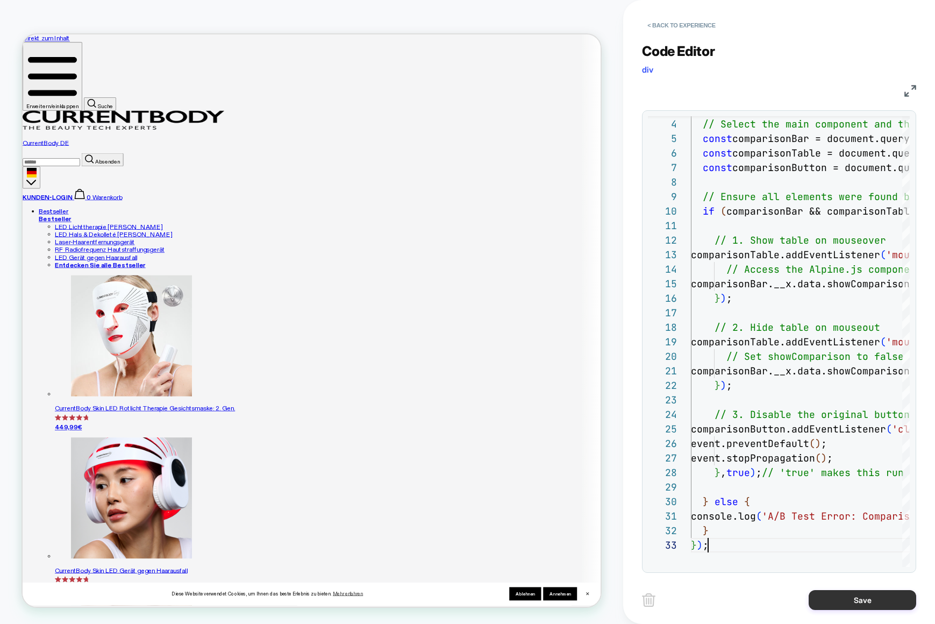
click at [852, 600] on button "Save" at bounding box center [863, 600] width 108 height 20
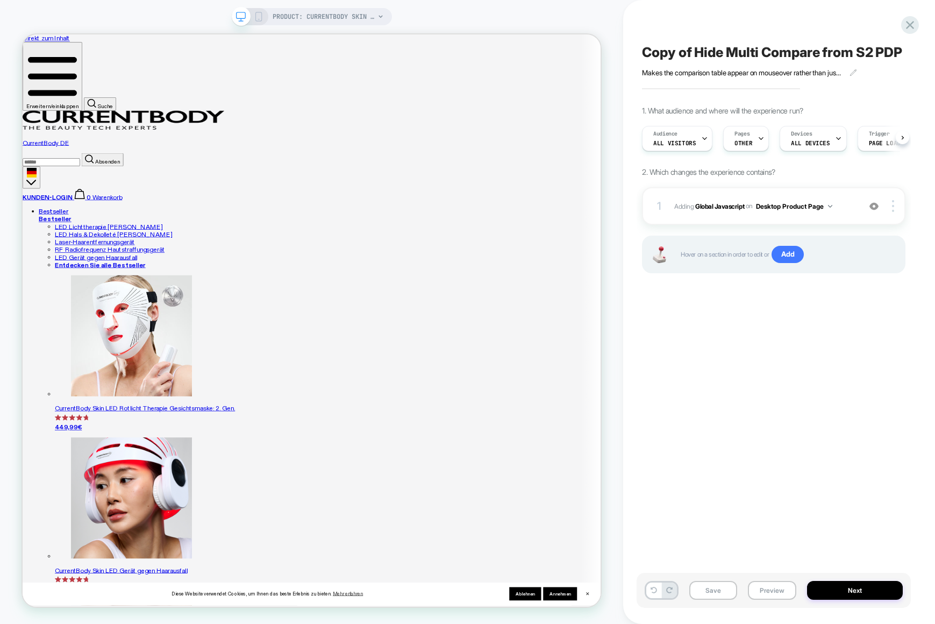
scroll to position [0, 1]
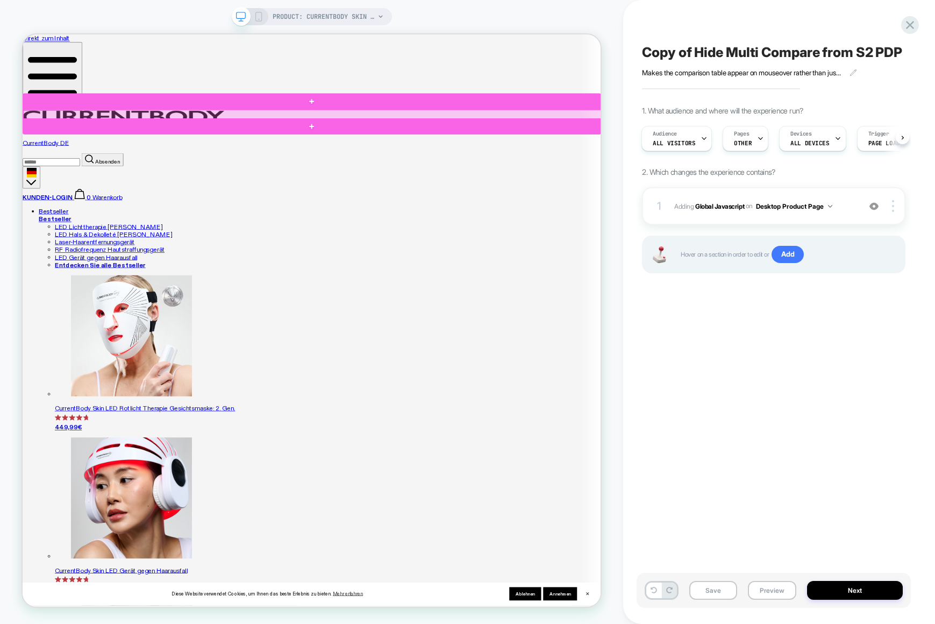
click at [56, 141] on div at bounding box center [410, 141] width 772 height 13
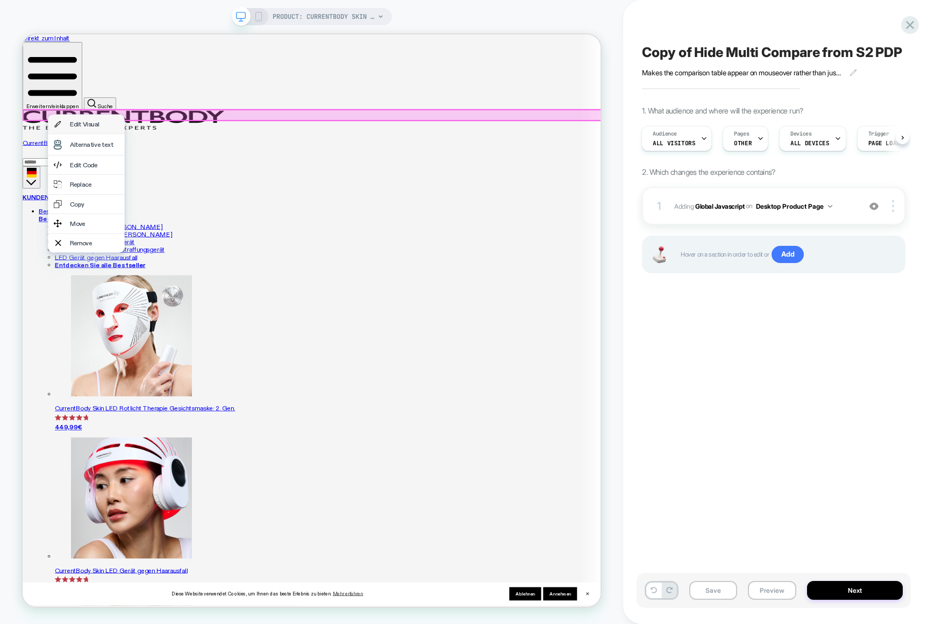
click at [84, 152] on div "Edit Visual" at bounding box center [107, 153] width 102 height 25
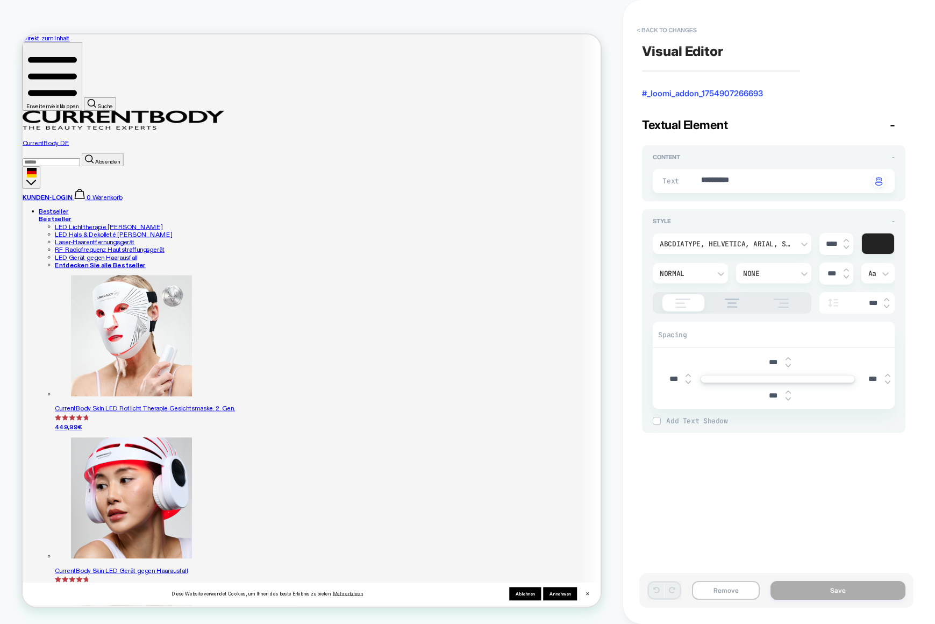
click at [712, 586] on button "Remove" at bounding box center [726, 590] width 68 height 19
type textarea "*"
click at [674, 26] on button "< Back to changes" at bounding box center [666, 30] width 71 height 17
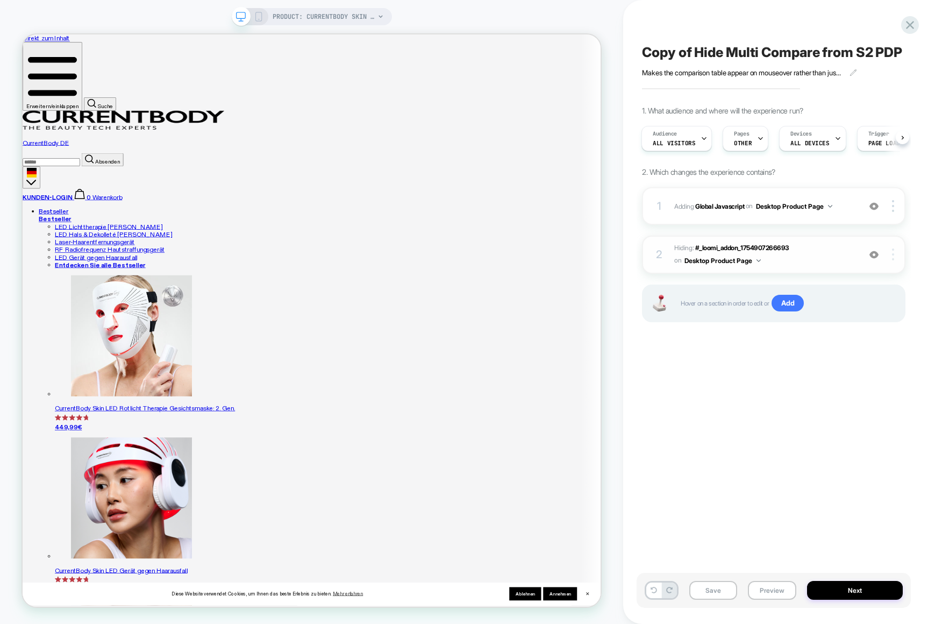
click at [887, 260] on div at bounding box center [895, 254] width 20 height 12
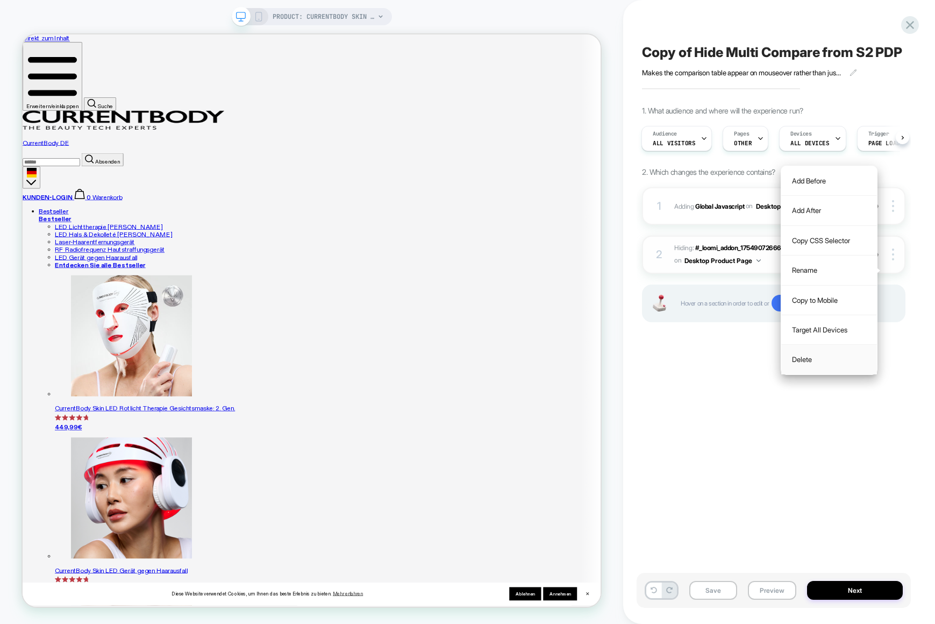
click at [807, 358] on div "Delete" at bounding box center [829, 359] width 96 height 29
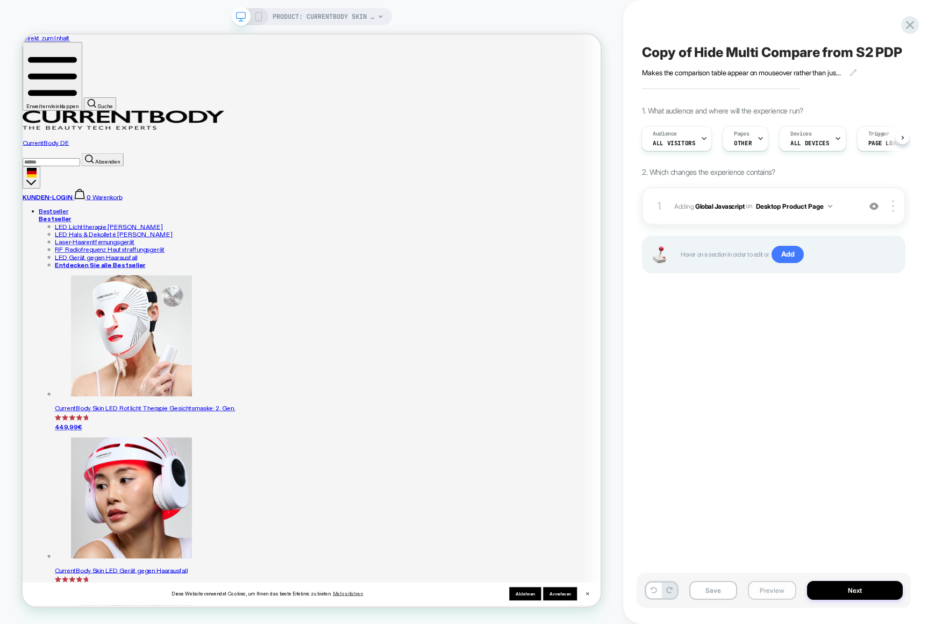
click at [767, 587] on button "Preview" at bounding box center [772, 590] width 48 height 19
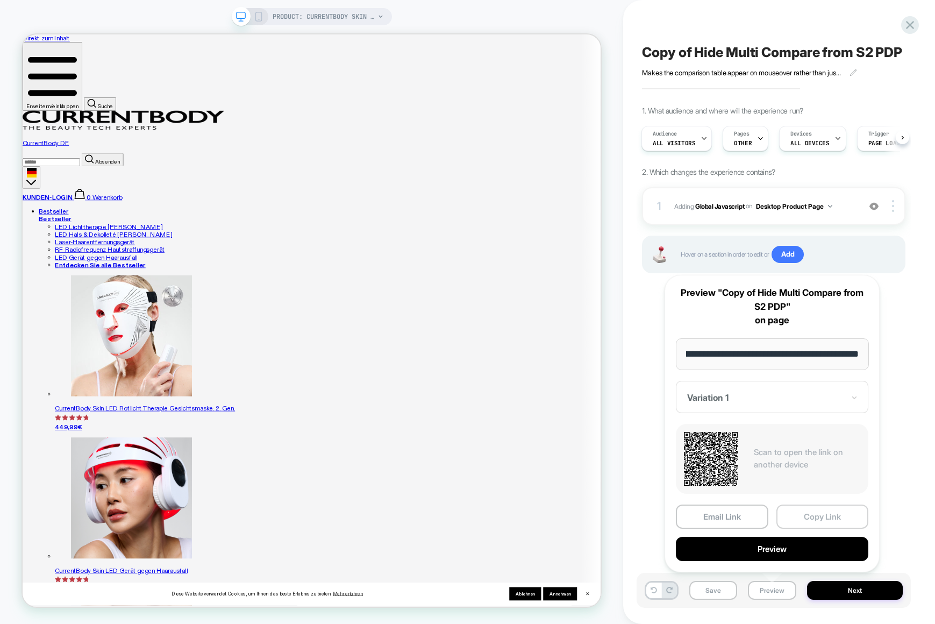
scroll to position [0, 0]
click at [812, 514] on button "Copy Link" at bounding box center [822, 516] width 92 height 24
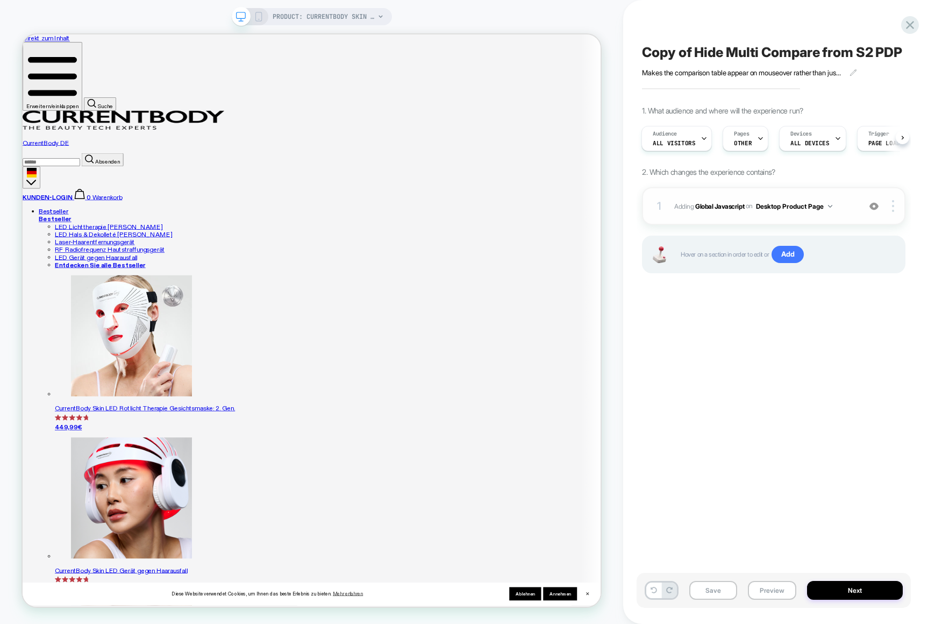
click at [882, 212] on div at bounding box center [874, 206] width 20 height 12
click at [864, 212] on div at bounding box center [874, 206] width 20 height 12
click at [889, 212] on div at bounding box center [895, 206] width 20 height 12
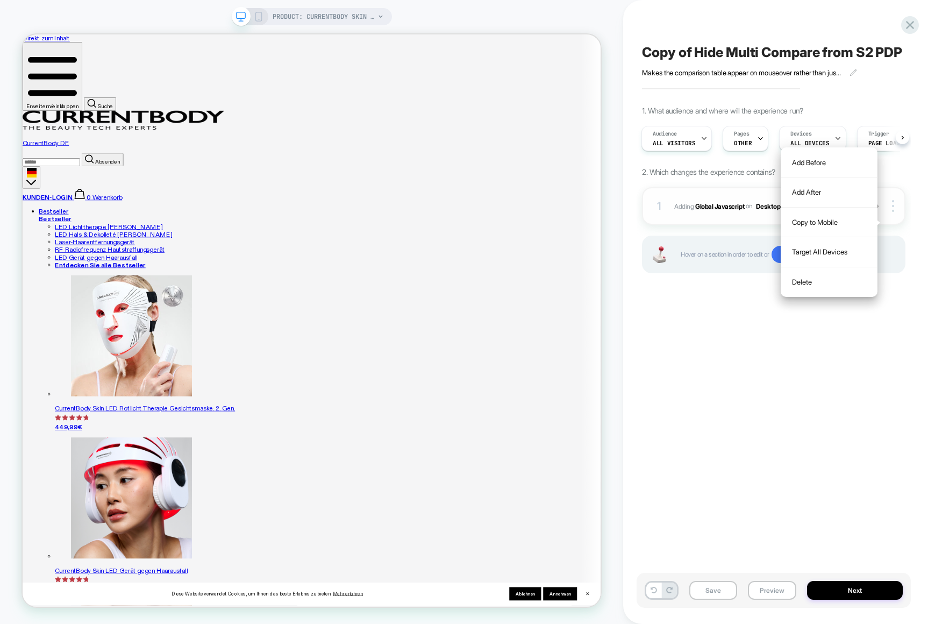
click at [721, 210] on b "Global Javascript" at bounding box center [719, 206] width 49 height 8
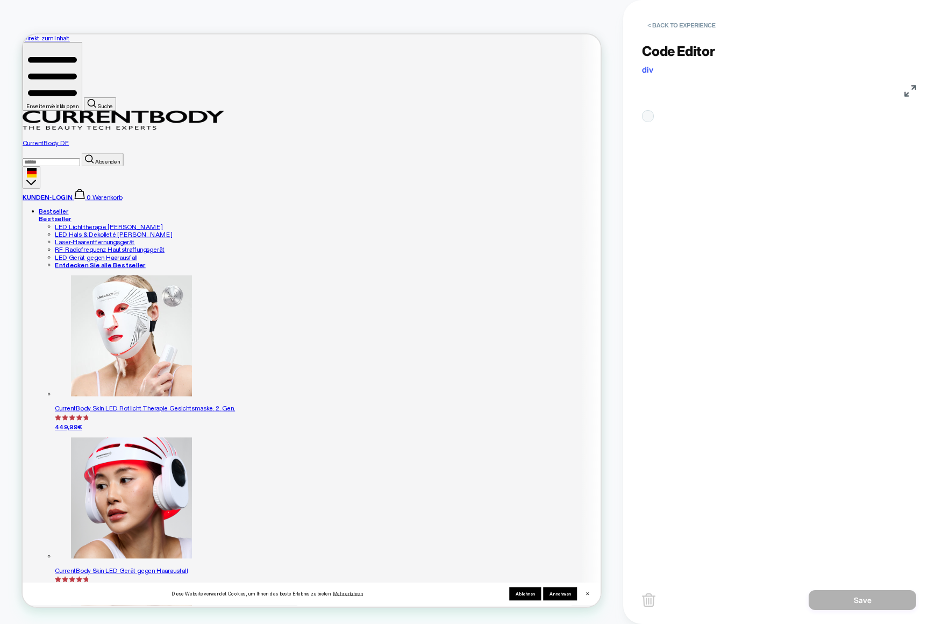
scroll to position [131, 0]
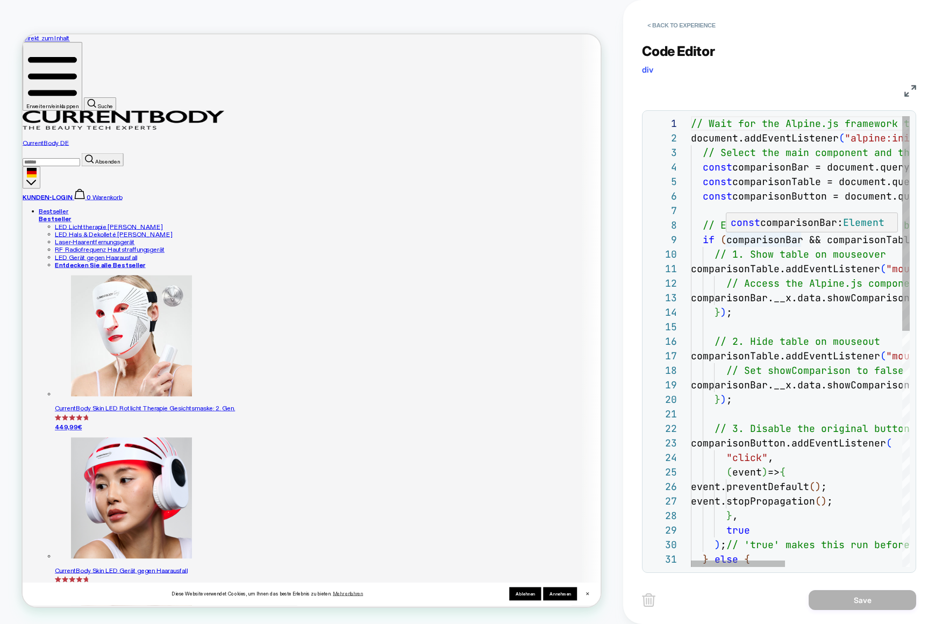
type textarea "**********"
click at [797, 241] on div "// Wait for the Alpine.js framework to be ready document.addEventListener ( "al…" at bounding box center [935, 588] width 489 height 944
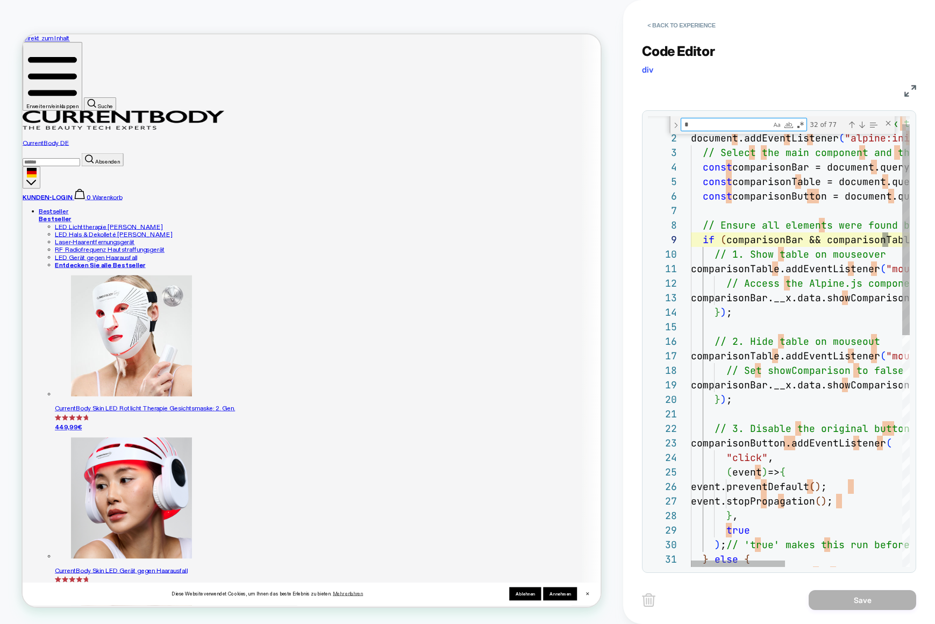
scroll to position [116, 331]
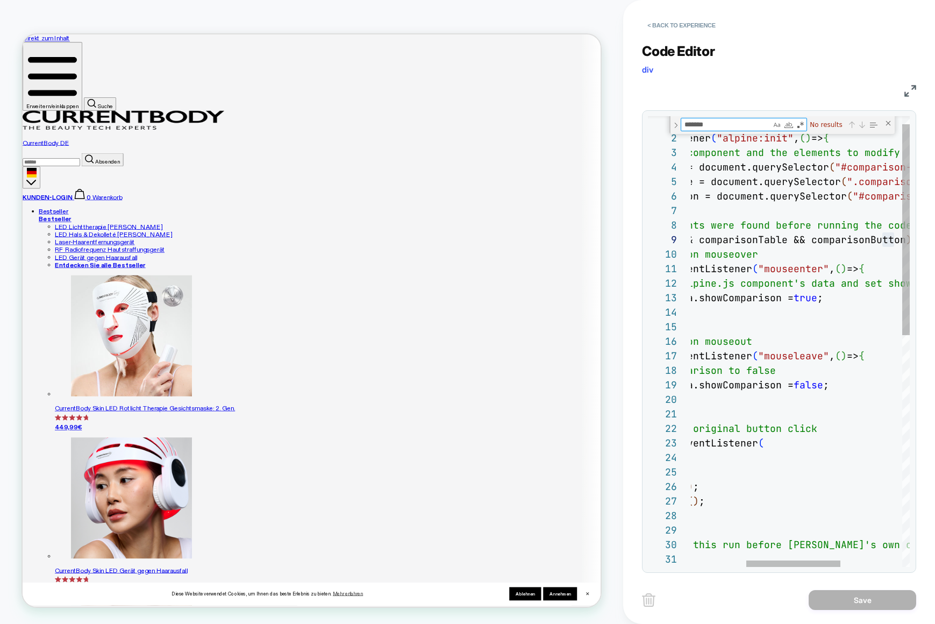
type textarea "********"
click at [686, 27] on button "< Back to experience" at bounding box center [681, 25] width 79 height 17
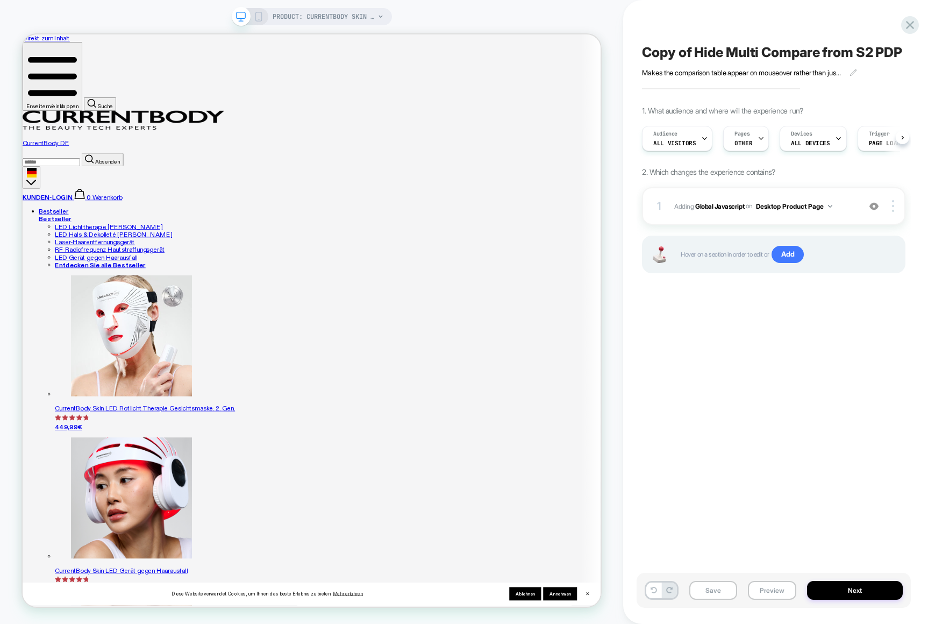
scroll to position [0, 1]
click at [911, 21] on icon at bounding box center [910, 25] width 15 height 15
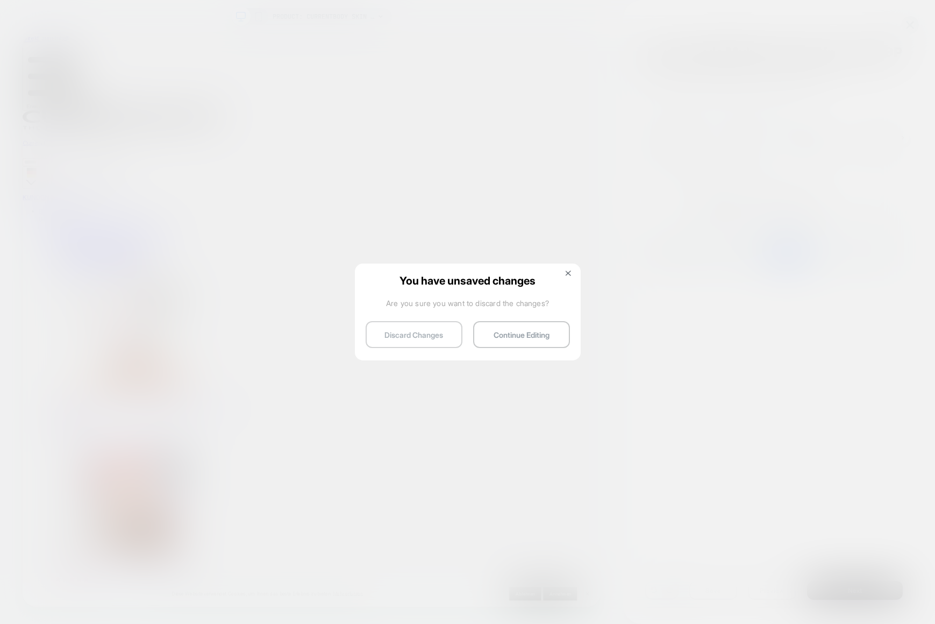
click at [435, 329] on button "Discard Changes" at bounding box center [414, 334] width 97 height 27
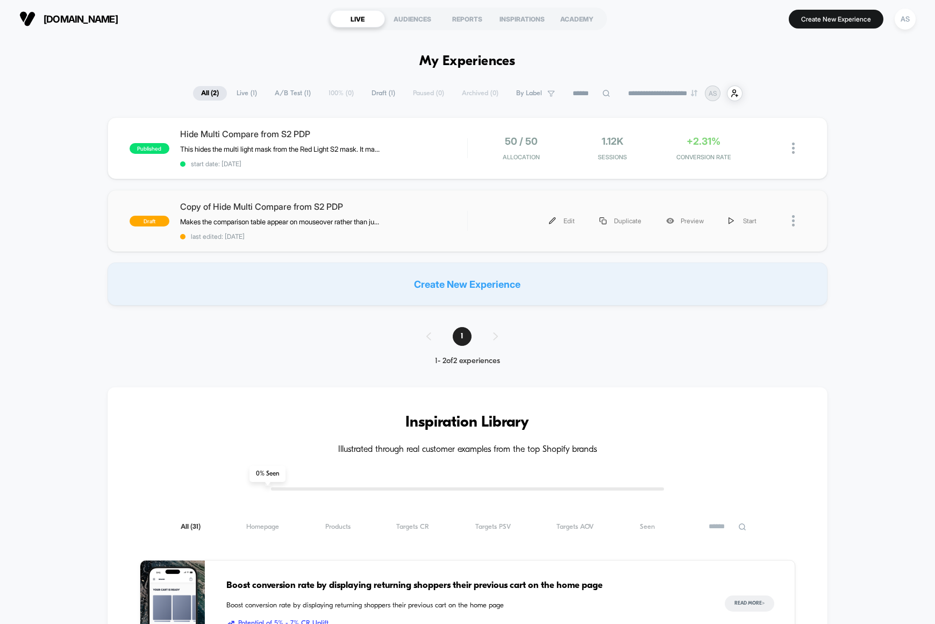
click at [796, 219] on div at bounding box center [798, 221] width 13 height 24
click at [730, 269] on div "Delete" at bounding box center [738, 270] width 97 height 24
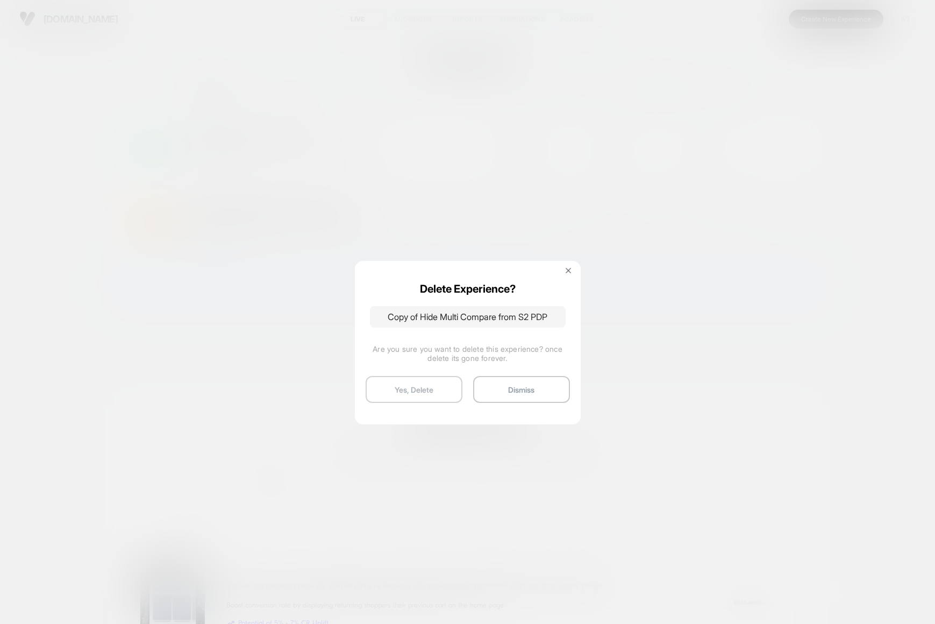
click at [424, 391] on button "Yes, Delete" at bounding box center [414, 389] width 97 height 27
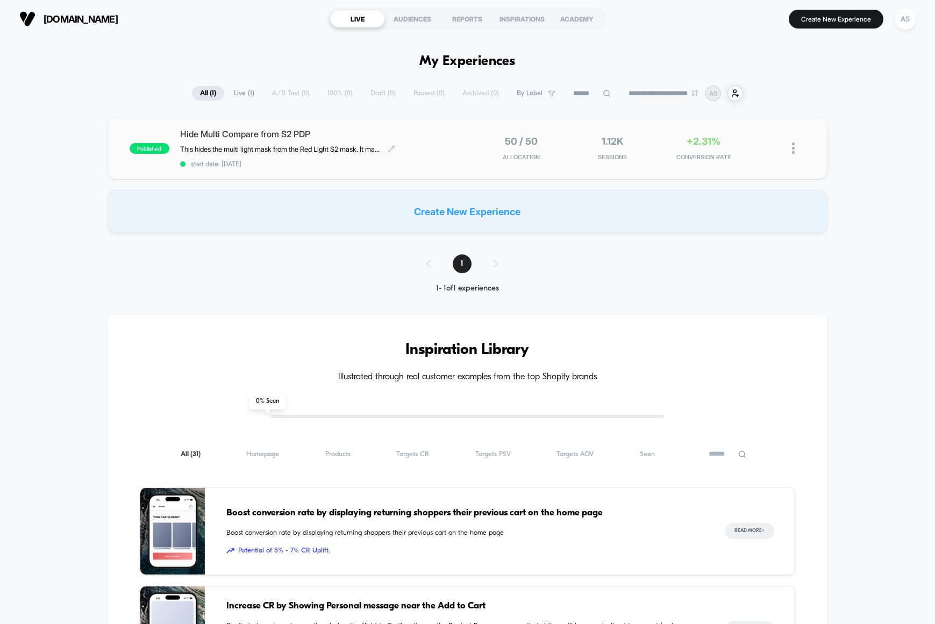
click at [280, 136] on span "Hide Multi Compare from S2 PDP" at bounding box center [323, 134] width 287 height 11
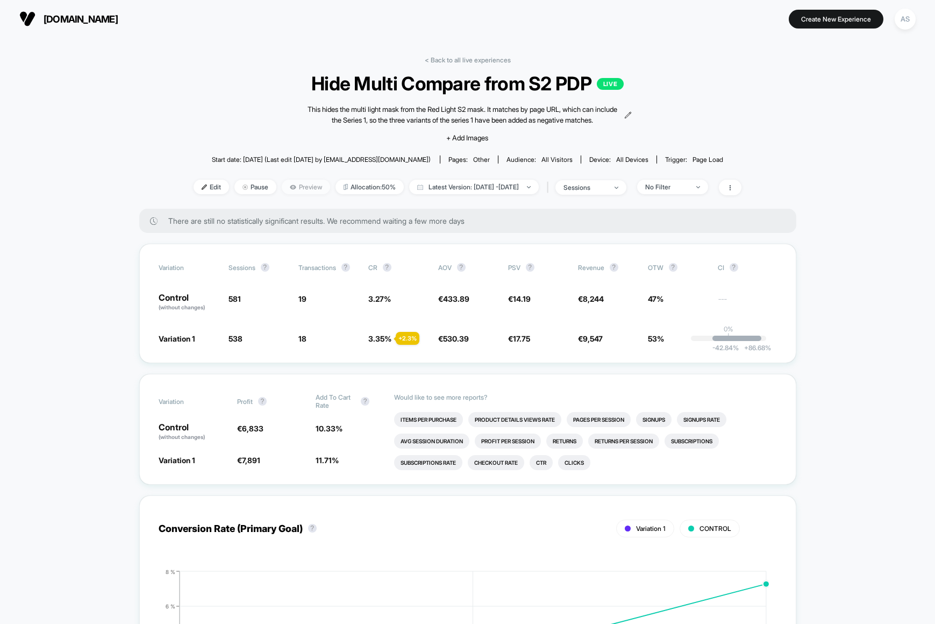
click at [282, 189] on span "Preview" at bounding box center [306, 187] width 48 height 15
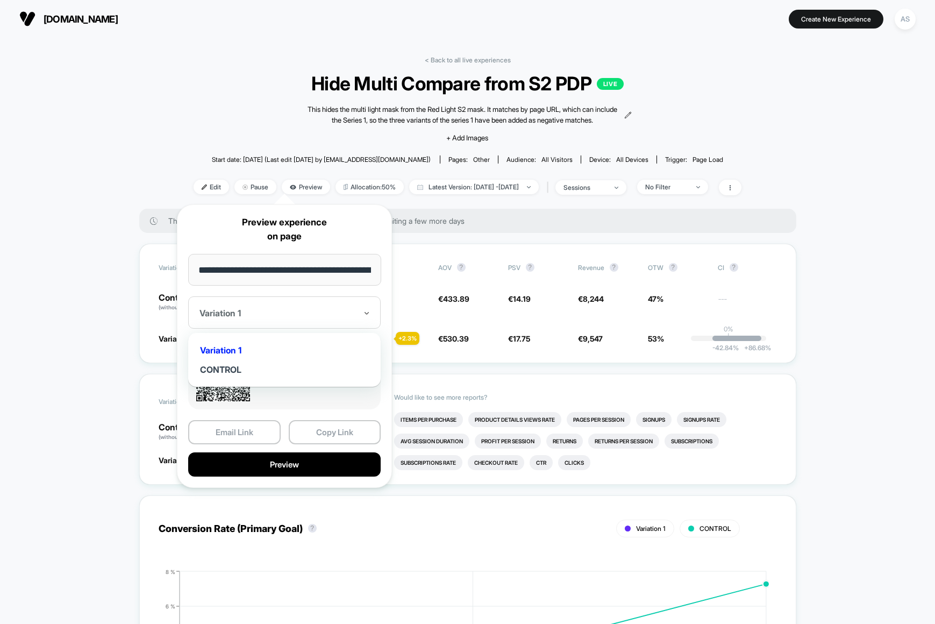
click at [316, 298] on div "Variation 1" at bounding box center [284, 312] width 193 height 32
click at [338, 428] on button "Copy Link" at bounding box center [335, 432] width 92 height 24
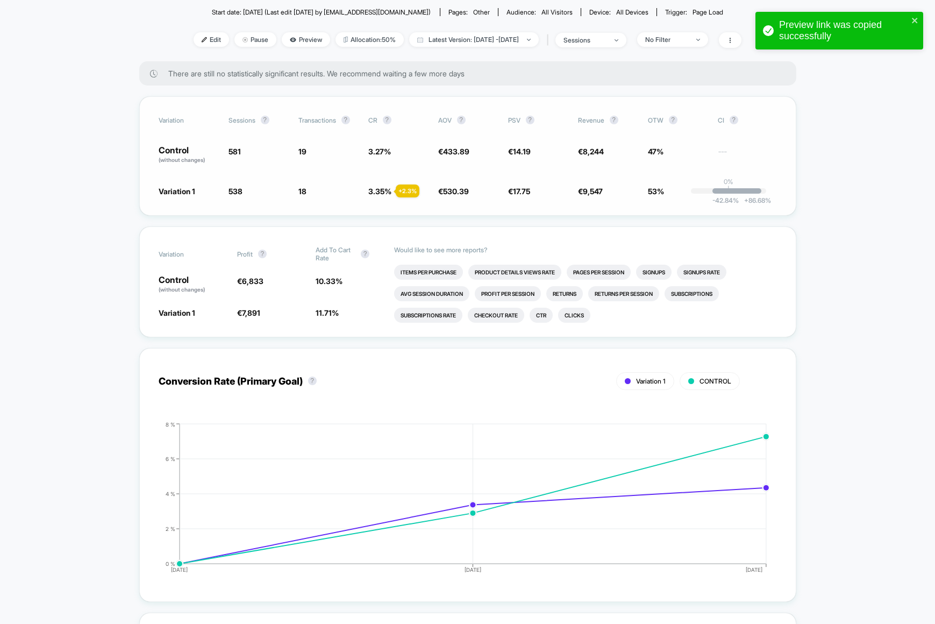
scroll to position [6, 0]
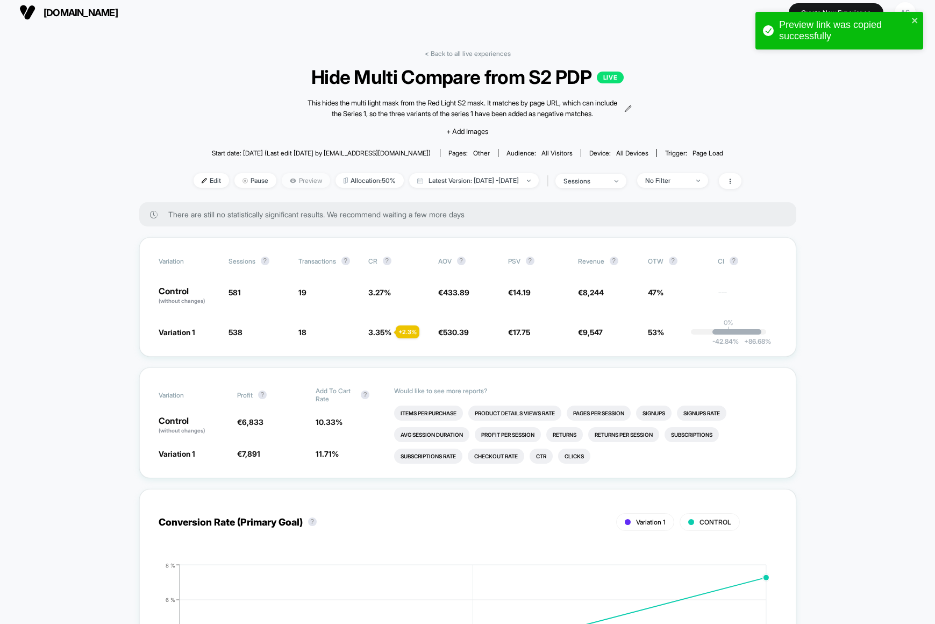
click at [287, 174] on span "Preview" at bounding box center [306, 180] width 48 height 15
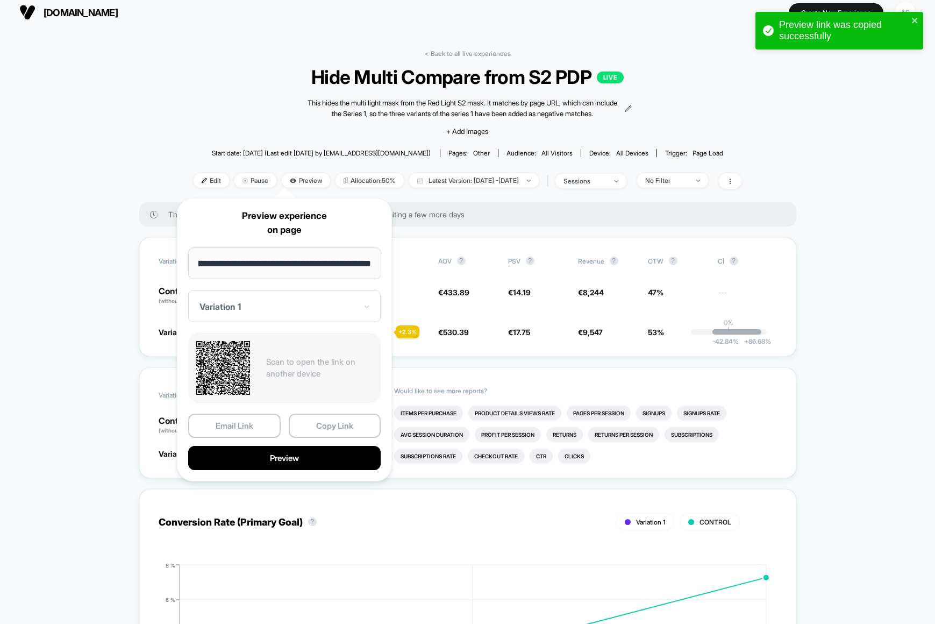
scroll to position [0, 0]
click at [305, 311] on div at bounding box center [277, 306] width 157 height 11
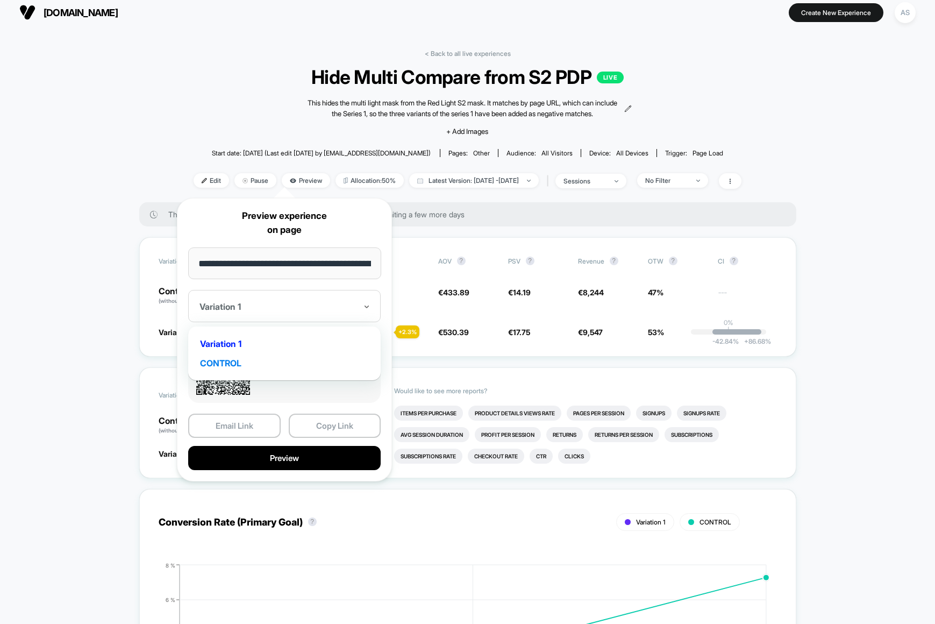
click at [246, 359] on div "CONTROL" at bounding box center [285, 362] width 182 height 19
click at [344, 427] on button "Copy Link" at bounding box center [335, 426] width 92 height 24
